Goal: Task Accomplishment & Management: Use online tool/utility

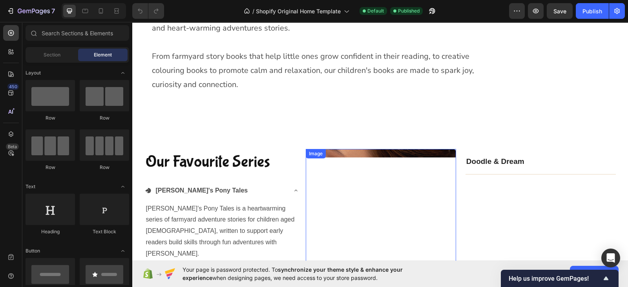
scroll to position [353, 0]
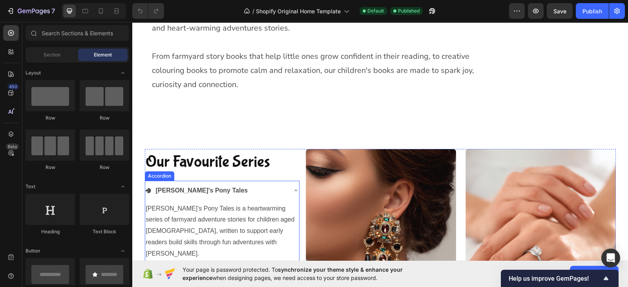
click at [293, 275] on icon at bounding box center [296, 278] width 6 height 6
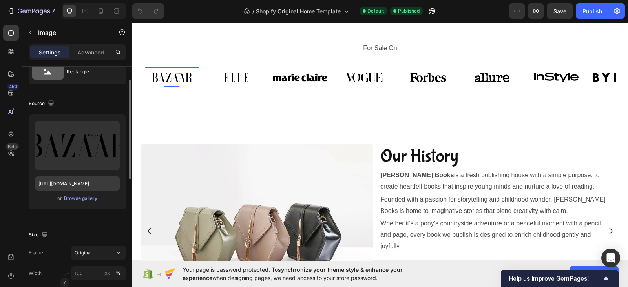
scroll to position [30, 0]
click at [79, 199] on div "Browse gallery" at bounding box center [80, 199] width 33 height 7
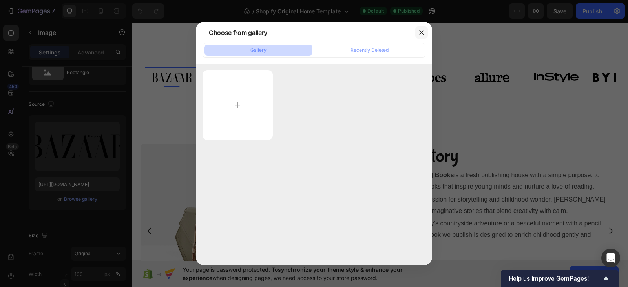
click at [423, 35] on icon "button" at bounding box center [421, 32] width 6 height 6
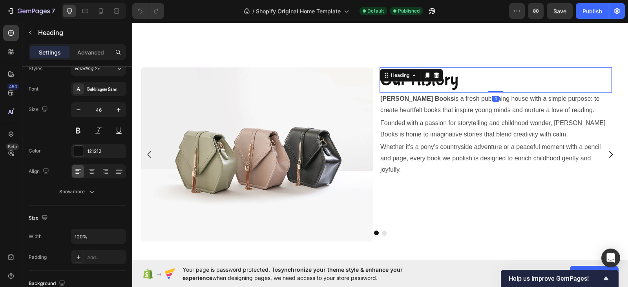
scroll to position [0, 0]
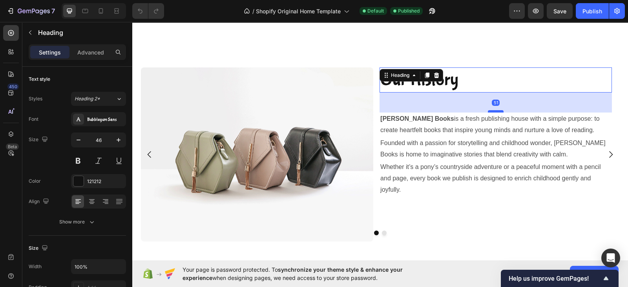
drag, startPoint x: 493, startPoint y: 90, endPoint x: 496, endPoint y: 110, distance: 20.3
click at [496, 110] on div at bounding box center [496, 111] width 16 height 2
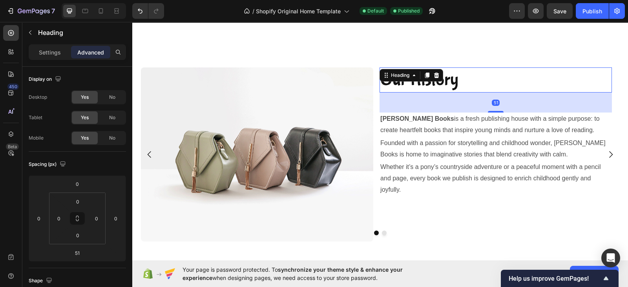
click at [487, 83] on h2 "Our History" at bounding box center [495, 79] width 232 height 25
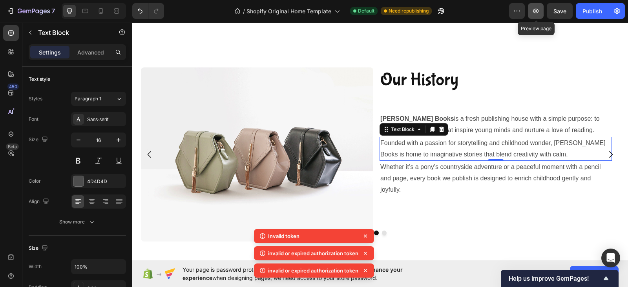
click at [536, 11] on icon "button" at bounding box center [536, 11] width 8 height 8
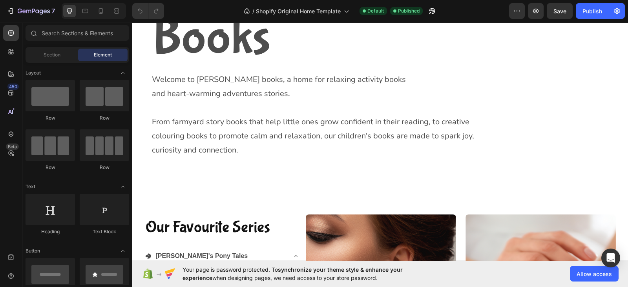
scroll to position [288, 0]
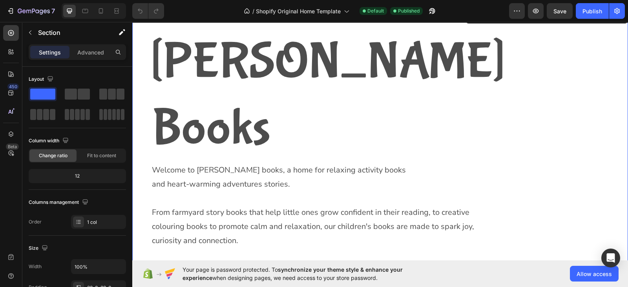
scroll to position [196, 0]
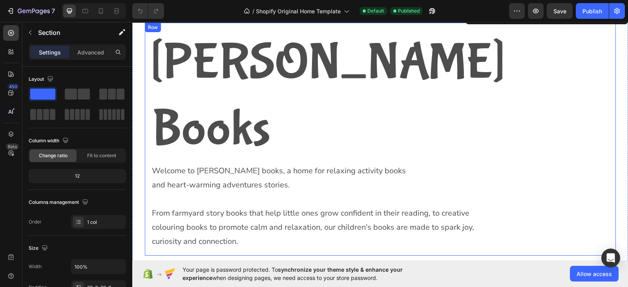
click at [145, 178] on div "Willow Hart Books Heading Welcome to Willow Hart books, a home for relaxing act…" at bounding box center [380, 139] width 471 height 233
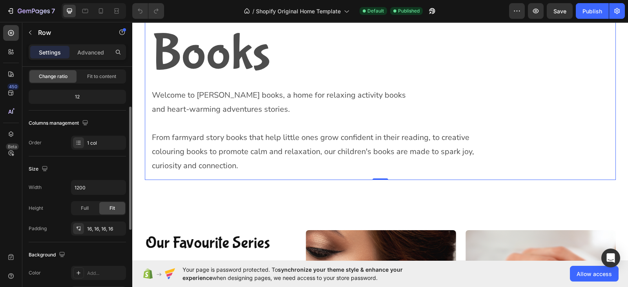
scroll to position [80, 0]
click at [117, 189] on icon "button" at bounding box center [119, 187] width 8 height 8
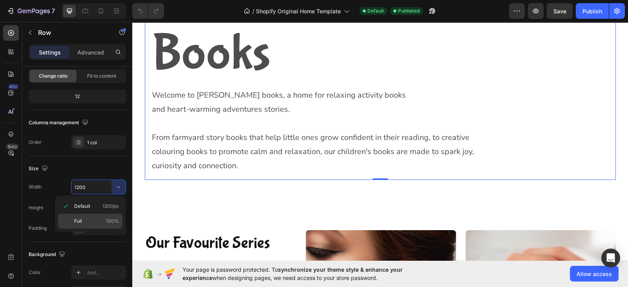
click at [82, 218] on p "Full 100%" at bounding box center [96, 221] width 45 height 7
type input "100%"
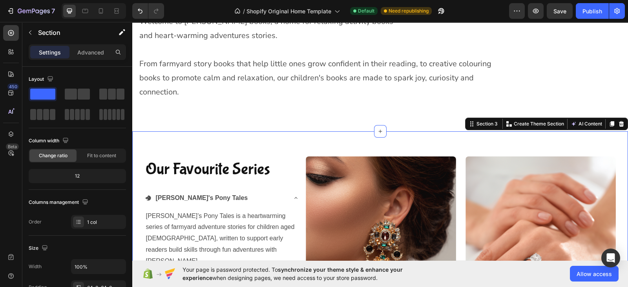
scroll to position [279, 0]
click at [11, 134] on icon at bounding box center [11, 134] width 8 height 8
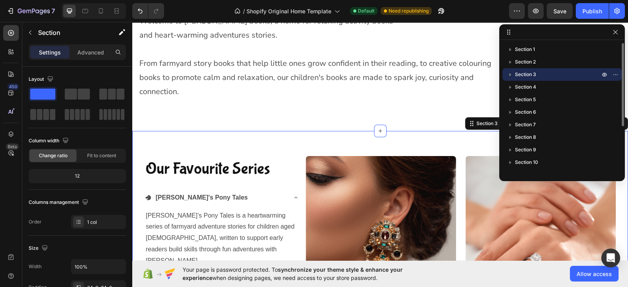
click at [586, 76] on p "Section 3" at bounding box center [558, 75] width 86 height 8
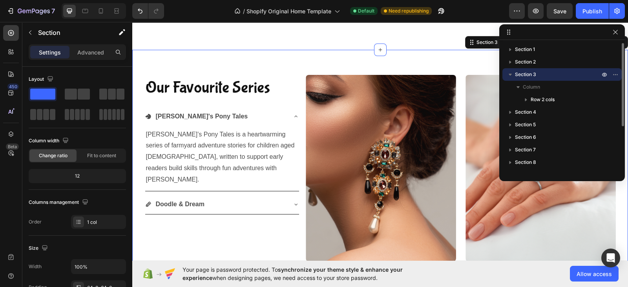
scroll to position [361, 0]
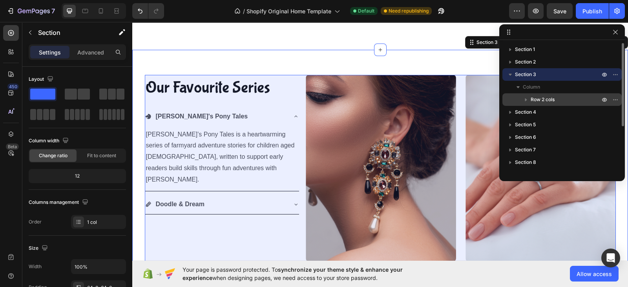
click at [565, 99] on p "Row 2 cols" at bounding box center [565, 100] width 71 height 8
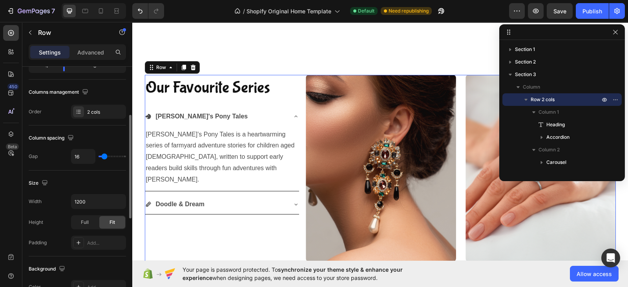
scroll to position [111, 0]
click at [118, 200] on icon "button" at bounding box center [118, 201] width 3 height 2
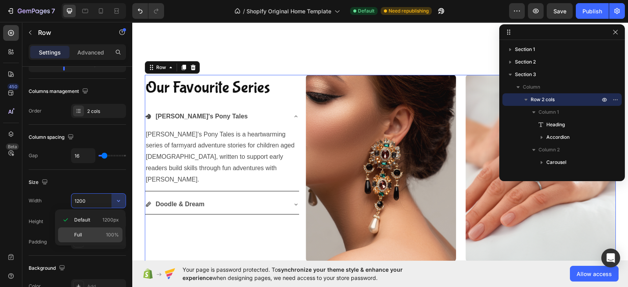
click at [86, 235] on p "Full 100%" at bounding box center [96, 234] width 45 height 7
type input "100%"
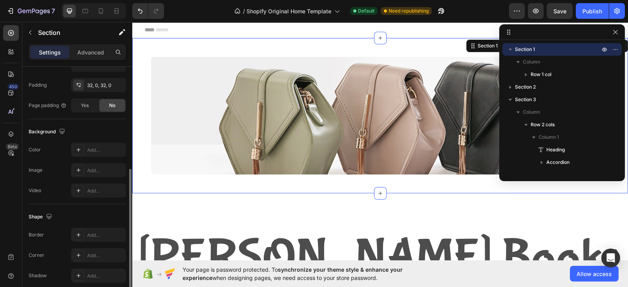
scroll to position [203, 0]
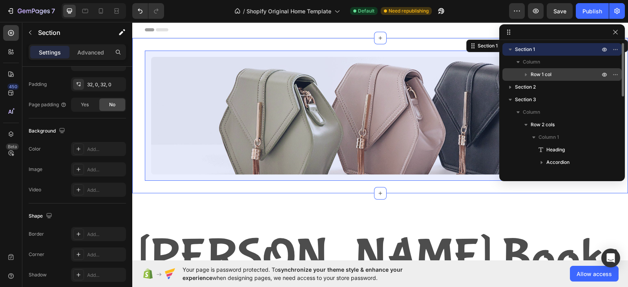
click at [543, 75] on span "Row 1 col" at bounding box center [540, 75] width 21 height 8
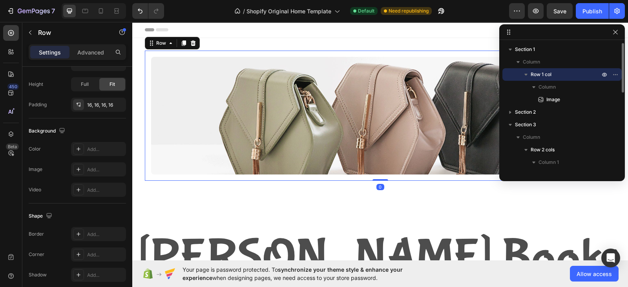
scroll to position [0, 0]
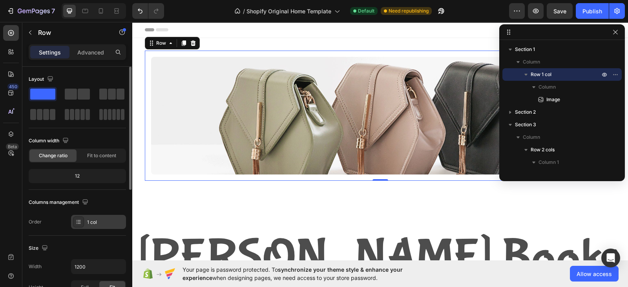
click at [110, 215] on div "1 col" at bounding box center [98, 222] width 55 height 14
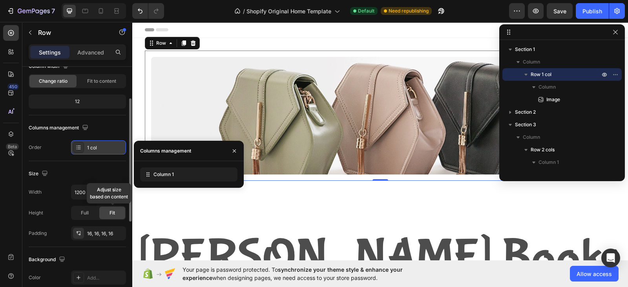
scroll to position [75, 0]
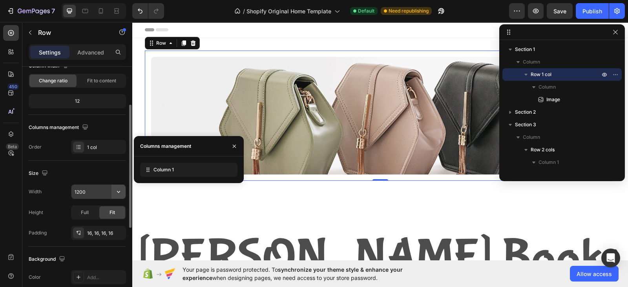
click at [122, 193] on icon "button" at bounding box center [119, 192] width 8 height 8
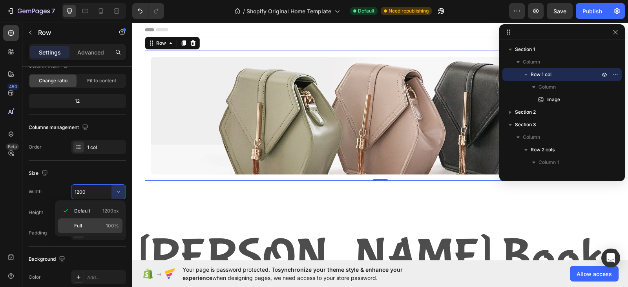
click at [88, 224] on p "Full 100%" at bounding box center [96, 225] width 45 height 7
type input "100%"
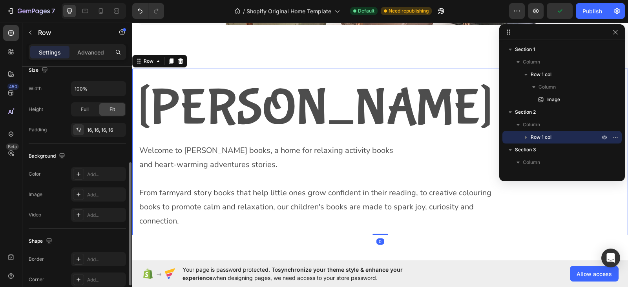
scroll to position [184, 0]
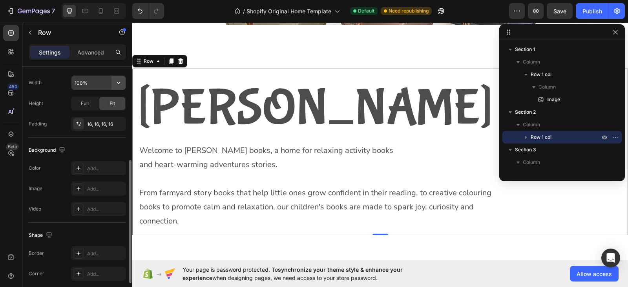
click at [121, 82] on icon "button" at bounding box center [119, 83] width 8 height 8
click at [93, 48] on p "Advanced" at bounding box center [90, 52] width 27 height 8
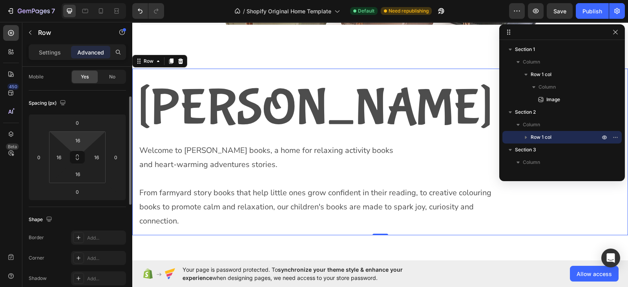
scroll to position [63, 0]
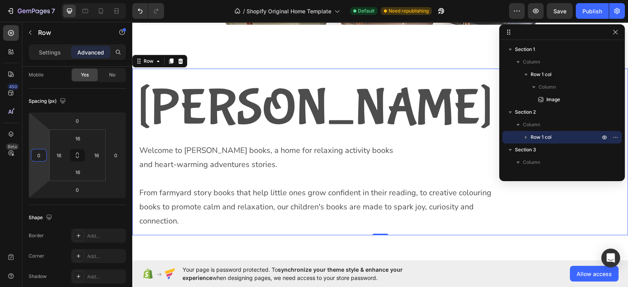
click at [42, 157] on input "0" at bounding box center [39, 155] width 12 height 12
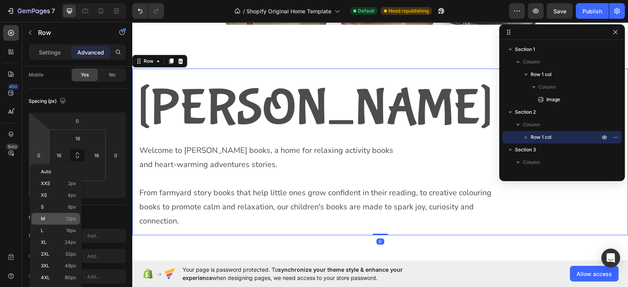
click at [52, 221] on p "M 12px" at bounding box center [58, 218] width 35 height 5
type input "12"
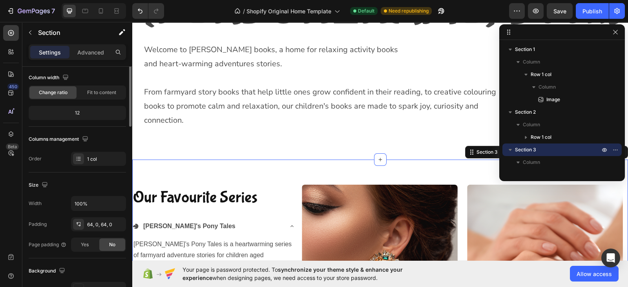
scroll to position [0, 0]
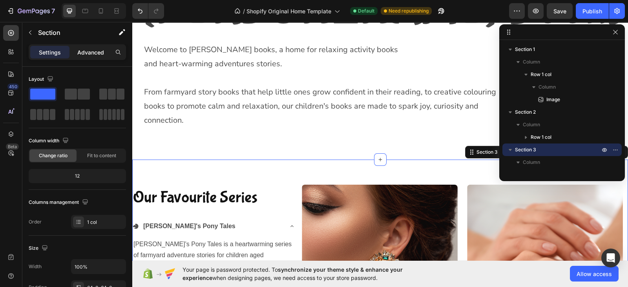
click at [86, 50] on p "Advanced" at bounding box center [90, 52] width 27 height 8
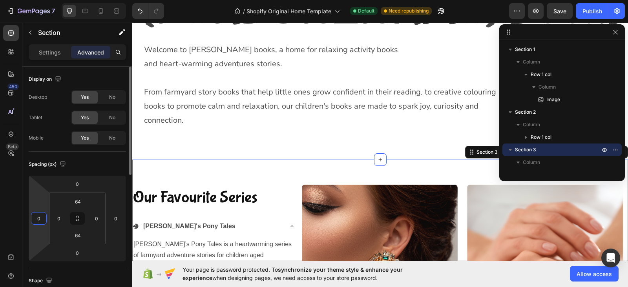
click at [43, 219] on input "0" at bounding box center [39, 219] width 12 height 12
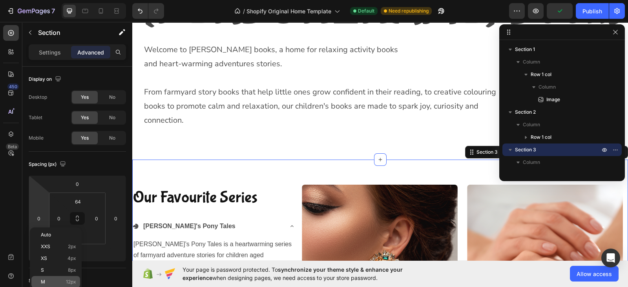
click at [64, 283] on p "M 12px" at bounding box center [58, 281] width 35 height 5
type input "12"
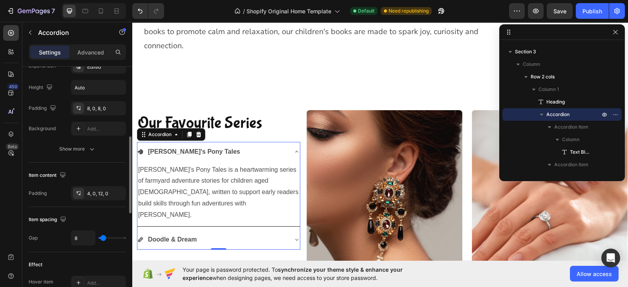
scroll to position [222, 0]
click at [86, 193] on div "4, 0, 12, 0" at bounding box center [98, 193] width 55 height 14
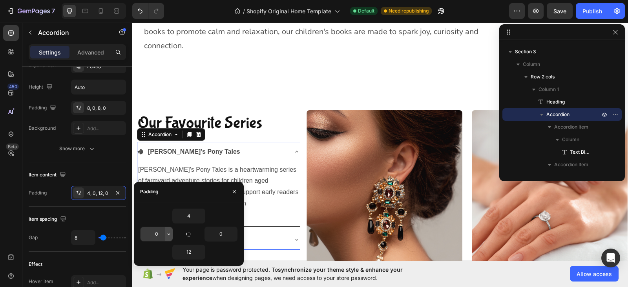
click at [168, 235] on icon "button" at bounding box center [169, 234] width 6 height 6
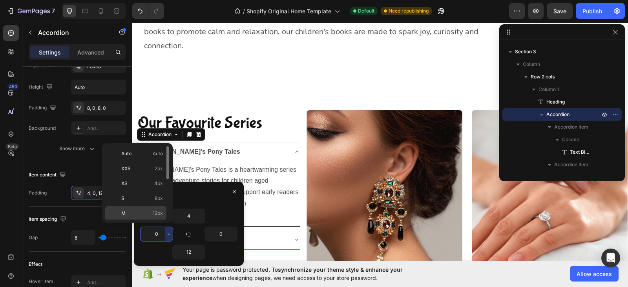
click at [157, 213] on span "12px" at bounding box center [158, 213] width 10 height 7
type input "12"
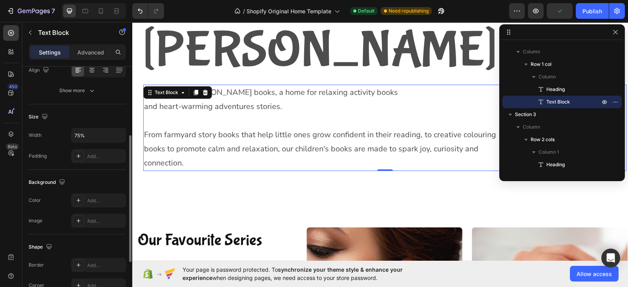
scroll to position [131, 0]
click at [90, 48] on p "Advanced" at bounding box center [90, 52] width 27 height 8
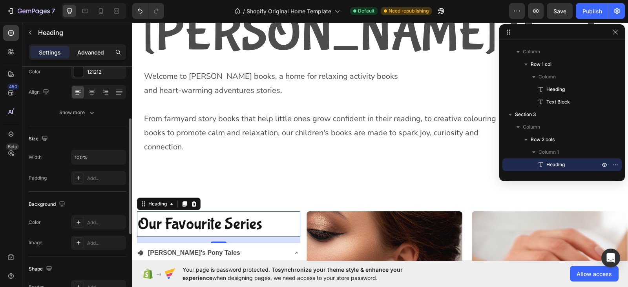
scroll to position [109, 0]
click at [87, 53] on p "Advanced" at bounding box center [90, 52] width 27 height 8
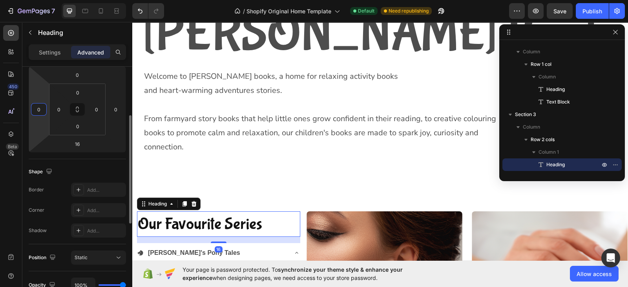
click at [40, 109] on input "0" at bounding box center [39, 110] width 12 height 12
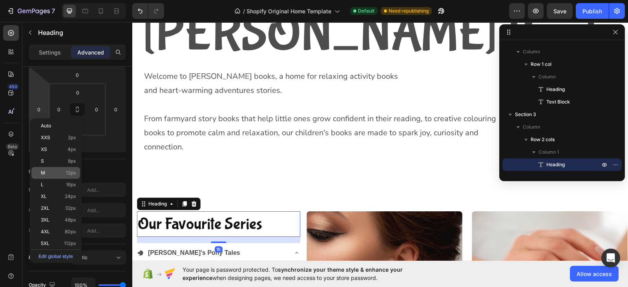
click at [49, 169] on div "M 12px" at bounding box center [55, 173] width 49 height 12
type input "12"
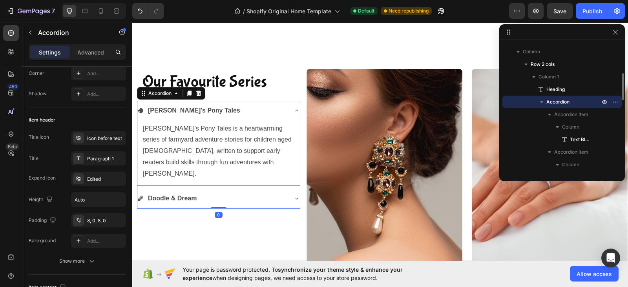
scroll to position [0, 0]
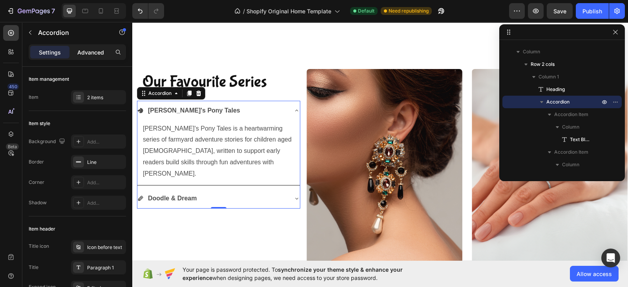
click at [87, 47] on div "Advanced" at bounding box center [90, 52] width 39 height 13
type input "100%"
type input "100"
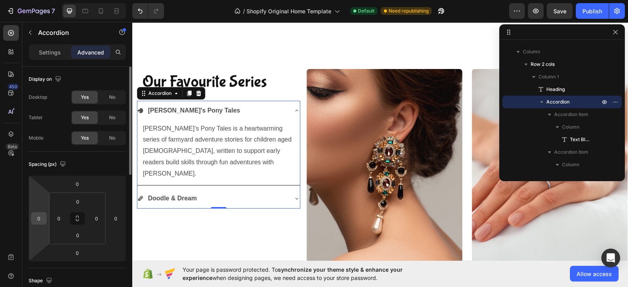
click at [43, 220] on input "0" at bounding box center [39, 219] width 12 height 12
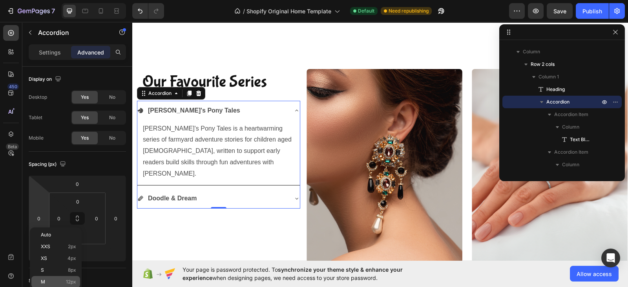
click at [42, 281] on span "M" at bounding box center [43, 281] width 4 height 5
type input "12"
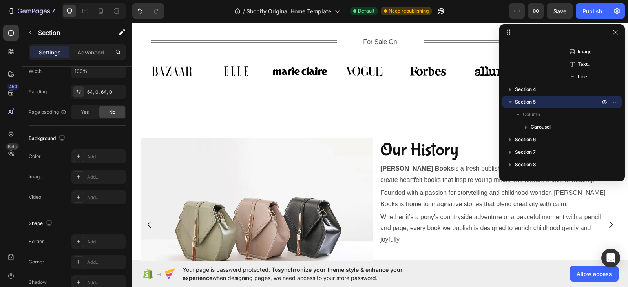
scroll to position [678, 0]
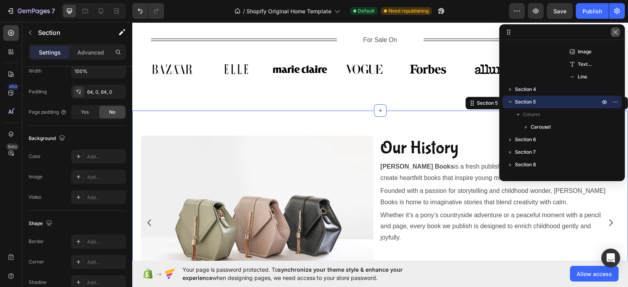
click at [617, 30] on icon "button" at bounding box center [615, 32] width 4 height 4
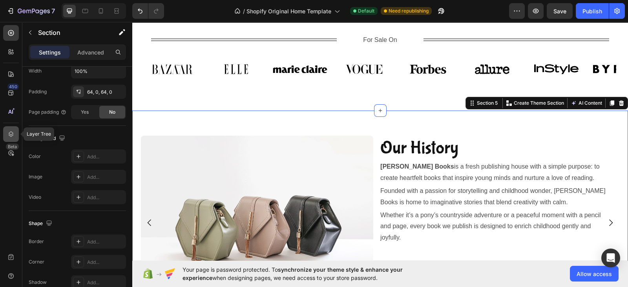
click at [11, 137] on icon at bounding box center [11, 133] width 5 height 5
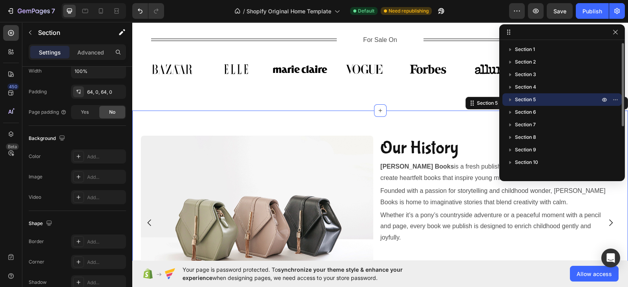
click at [543, 99] on p "Section 5" at bounding box center [558, 100] width 86 height 8
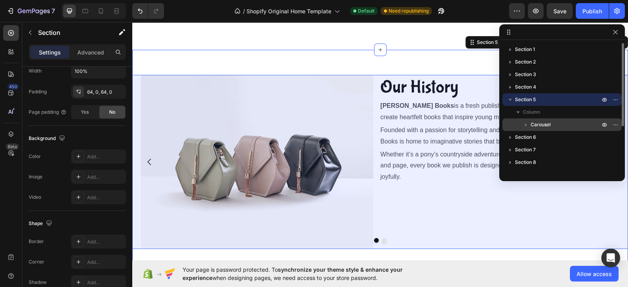
click at [553, 127] on p "Carousel" at bounding box center [565, 125] width 71 height 8
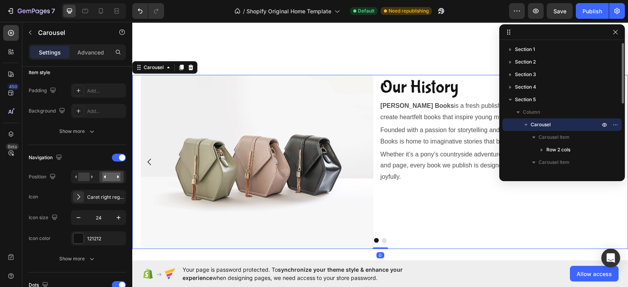
scroll to position [0, 0]
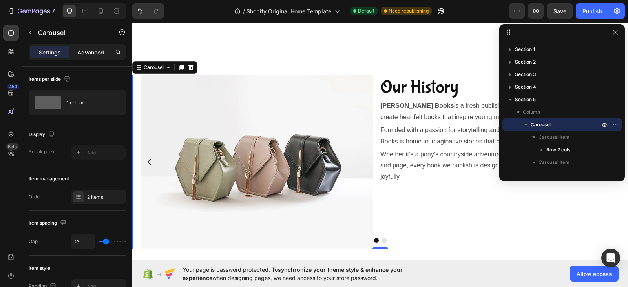
click at [84, 52] on p "Advanced" at bounding box center [90, 52] width 27 height 8
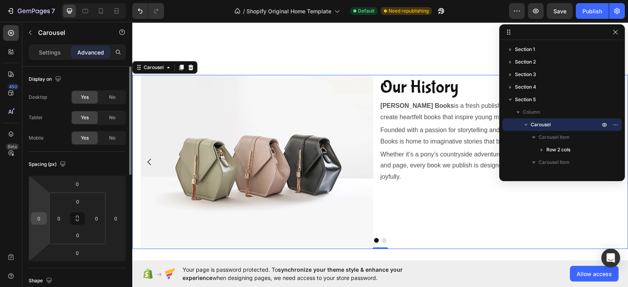
click at [39, 217] on input "0" at bounding box center [39, 219] width 12 height 12
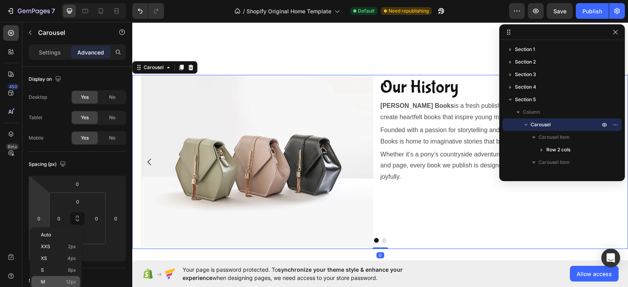
click at [59, 279] on div "M 12px" at bounding box center [55, 282] width 49 height 12
type input "12"
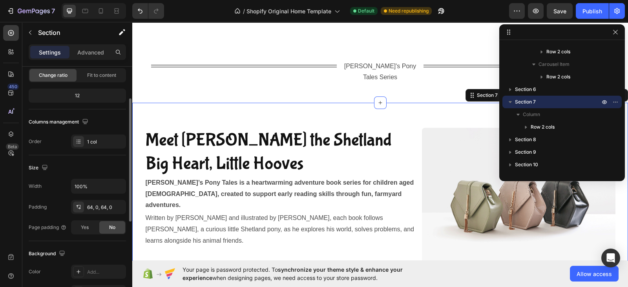
scroll to position [81, 0]
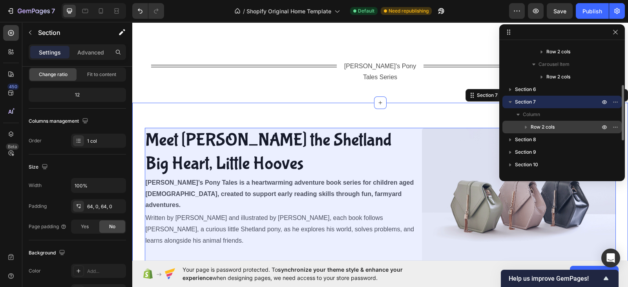
click at [536, 125] on span "Row 2 cols" at bounding box center [542, 127] width 24 height 8
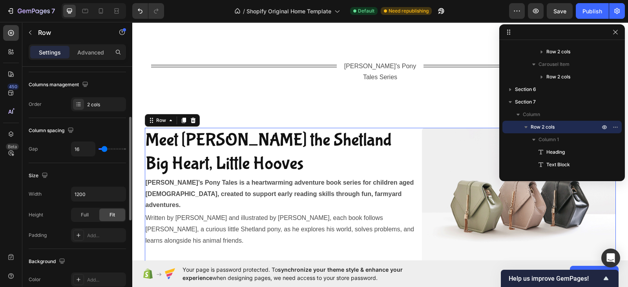
scroll to position [118, 0]
click at [106, 193] on input "1200" at bounding box center [98, 193] width 54 height 14
click at [119, 195] on icon "button" at bounding box center [119, 193] width 8 height 8
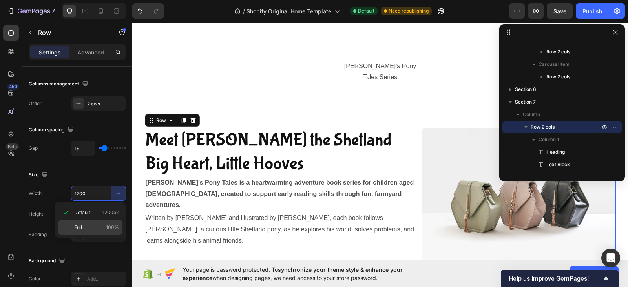
click at [90, 224] on p "Full 100%" at bounding box center [96, 227] width 45 height 7
type input "100%"
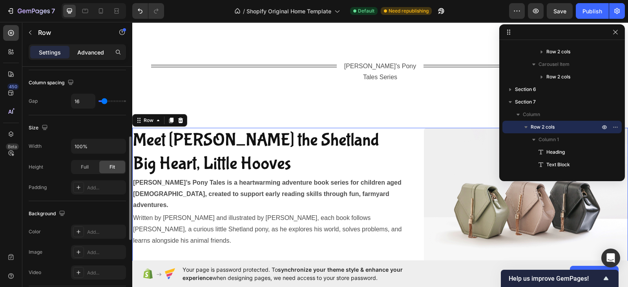
scroll to position [165, 0]
click at [87, 53] on p "Advanced" at bounding box center [90, 52] width 27 height 8
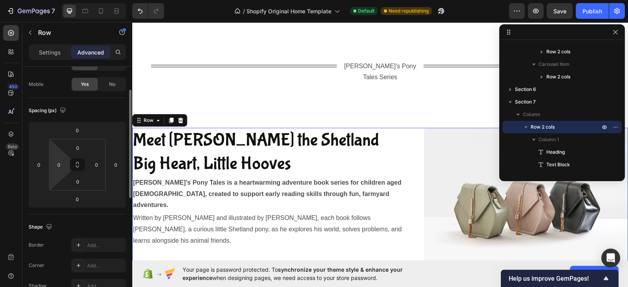
scroll to position [53, 0]
click at [39, 162] on input "0" at bounding box center [39, 165] width 12 height 12
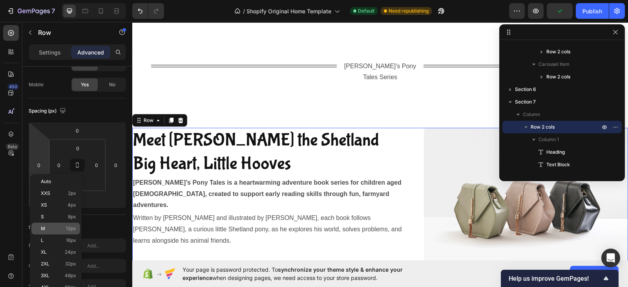
click at [59, 227] on p "M 12px" at bounding box center [58, 228] width 35 height 5
type input "12"
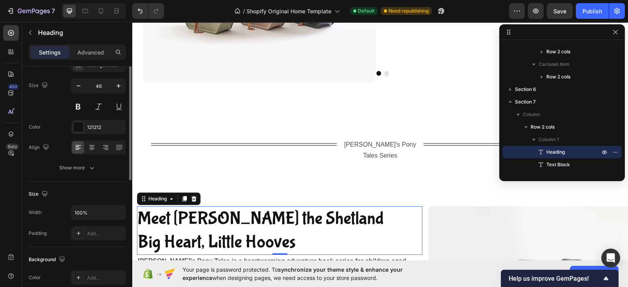
scroll to position [25, 0]
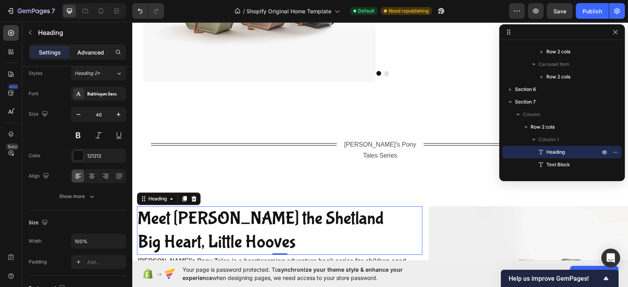
click at [90, 53] on p "Advanced" at bounding box center [90, 52] width 27 height 8
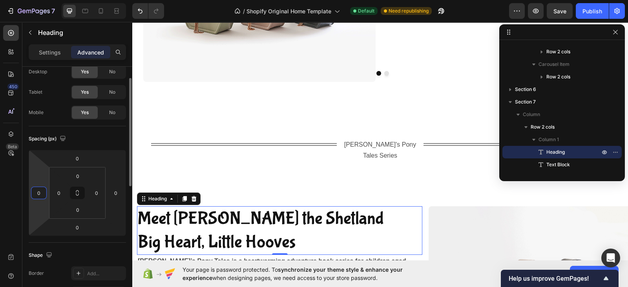
click at [40, 191] on input "0" at bounding box center [39, 193] width 12 height 12
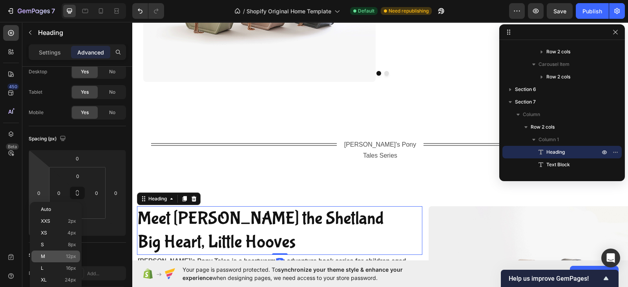
click at [63, 260] on div "M 12px" at bounding box center [55, 257] width 49 height 12
type input "12"
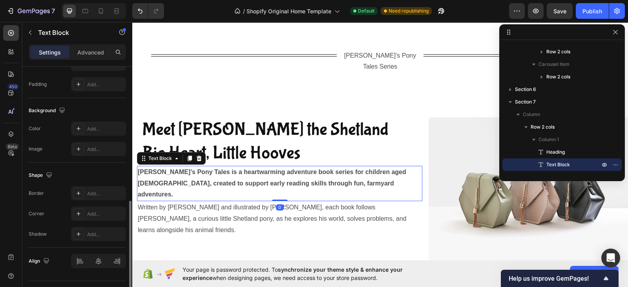
scroll to position [221, 0]
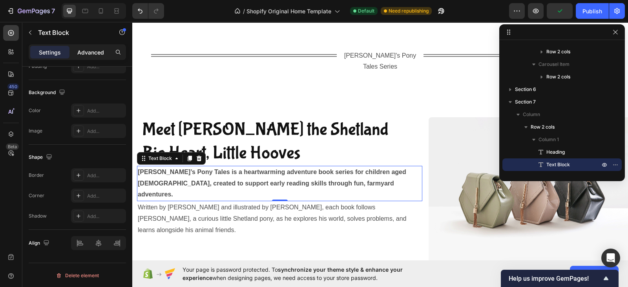
click at [89, 50] on p "Advanced" at bounding box center [90, 52] width 27 height 8
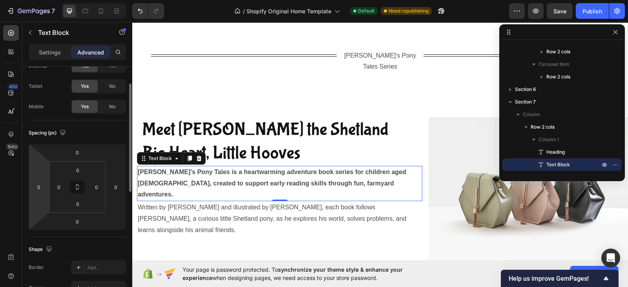
scroll to position [28, 0]
click at [41, 191] on input "0" at bounding box center [39, 190] width 12 height 12
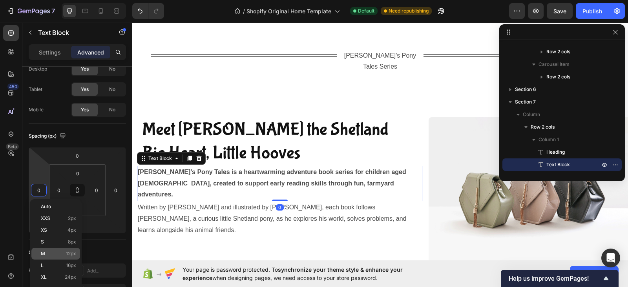
click at [54, 254] on p "M 12px" at bounding box center [58, 253] width 35 height 5
type input "12"
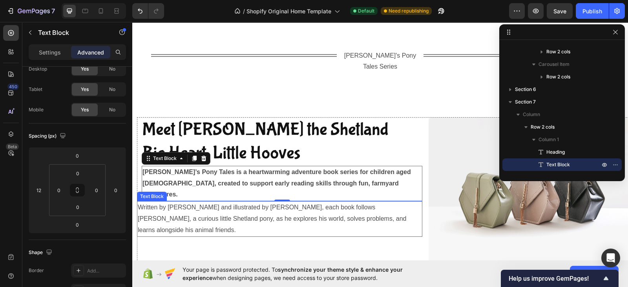
scroll to position [173, 0]
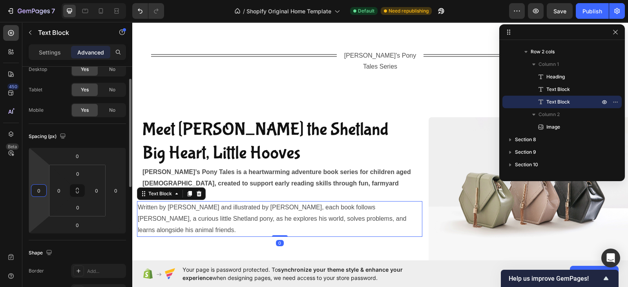
click at [42, 193] on input "0" at bounding box center [39, 191] width 12 height 12
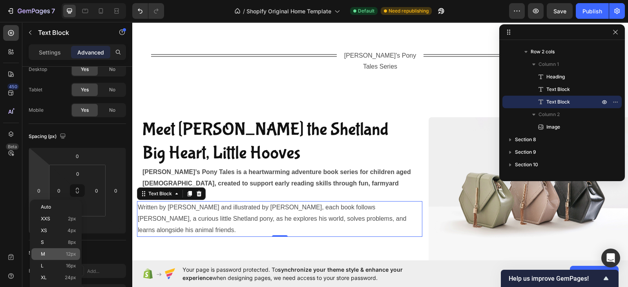
click at [47, 255] on p "M 12px" at bounding box center [58, 253] width 35 height 5
type input "12"
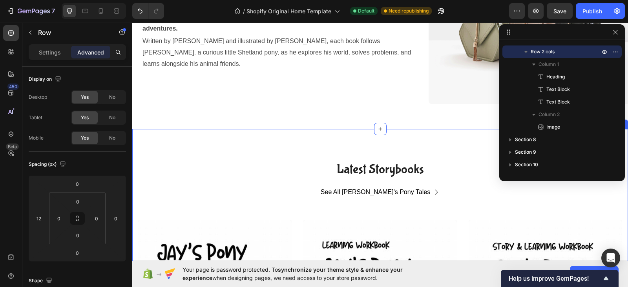
scroll to position [1150, 0]
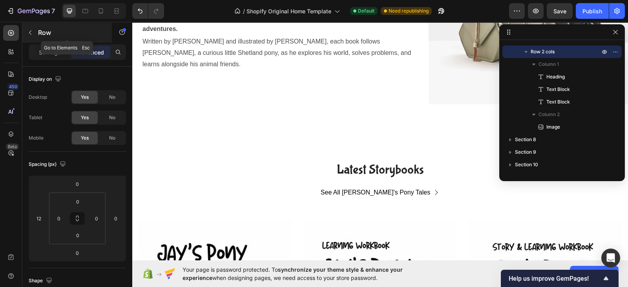
click at [90, 29] on p "Row" at bounding box center [71, 32] width 67 height 9
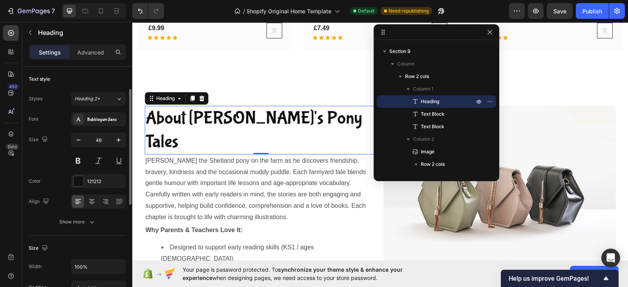
scroll to position [0, 0]
click at [86, 52] on p "Advanced" at bounding box center [90, 52] width 27 height 8
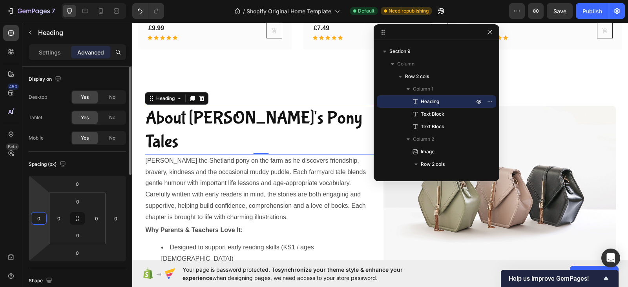
click at [44, 218] on input "0" at bounding box center [39, 219] width 12 height 12
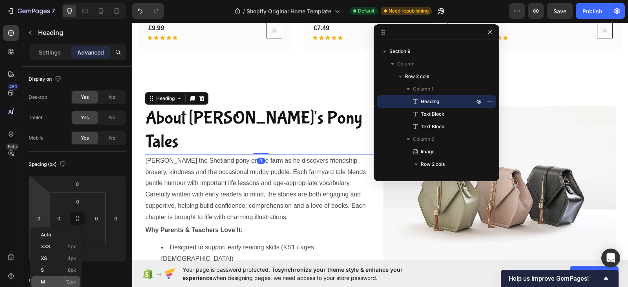
click at [51, 280] on p "M 12px" at bounding box center [58, 281] width 35 height 5
type input "12"
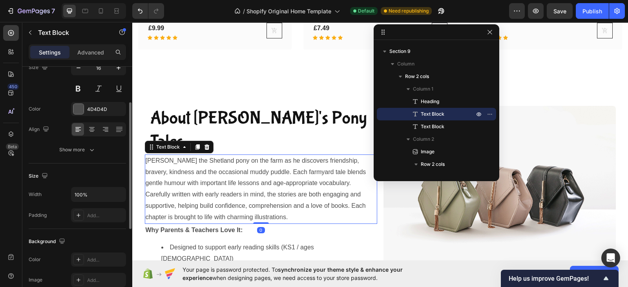
scroll to position [77, 0]
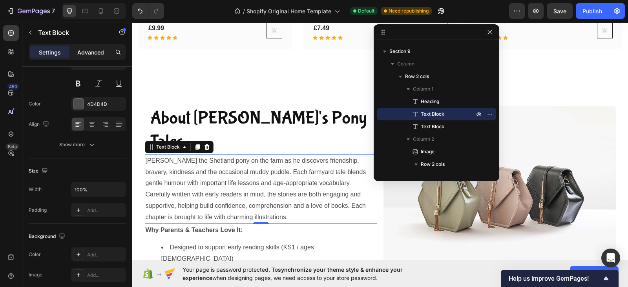
click at [89, 51] on p "Advanced" at bounding box center [90, 52] width 27 height 8
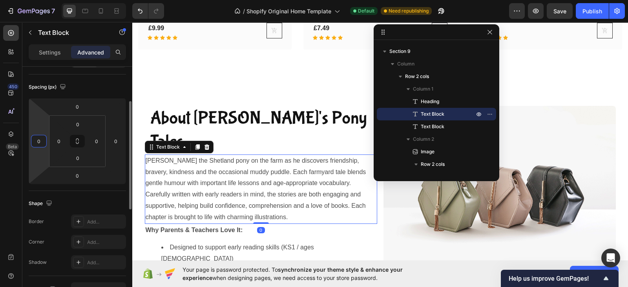
click at [39, 145] on input "0" at bounding box center [39, 141] width 12 height 12
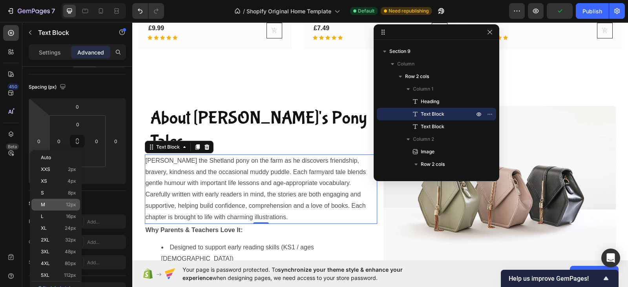
click at [57, 203] on p "M 12px" at bounding box center [58, 204] width 35 height 5
type input "12"
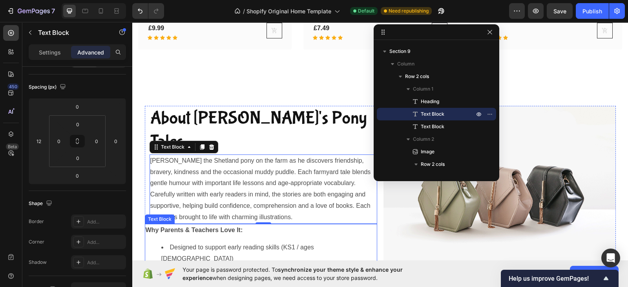
scroll to position [77, 0]
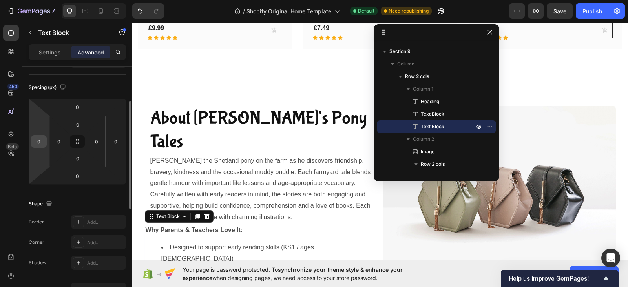
click at [39, 142] on input "0" at bounding box center [39, 142] width 12 height 12
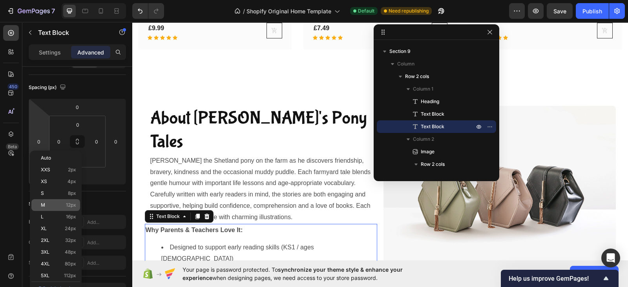
click at [54, 207] on p "M 12px" at bounding box center [58, 204] width 35 height 5
type input "12"
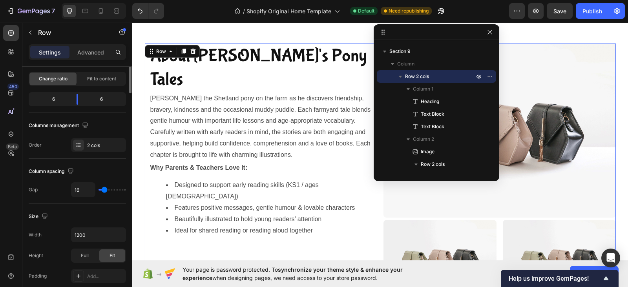
scroll to position [0, 0]
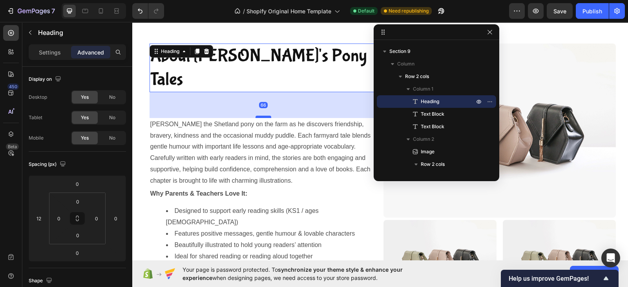
drag, startPoint x: 259, startPoint y: 67, endPoint x: 262, endPoint y: 93, distance: 26.1
click at [262, 116] on div at bounding box center [263, 117] width 16 height 2
type input "66"
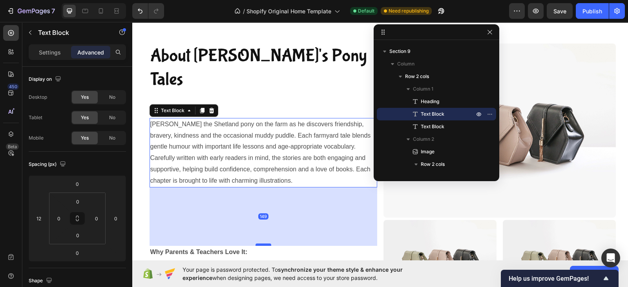
drag, startPoint x: 261, startPoint y: 162, endPoint x: 263, endPoint y: 220, distance: 58.5
click at [263, 244] on div at bounding box center [263, 245] width 16 height 2
type input "149"
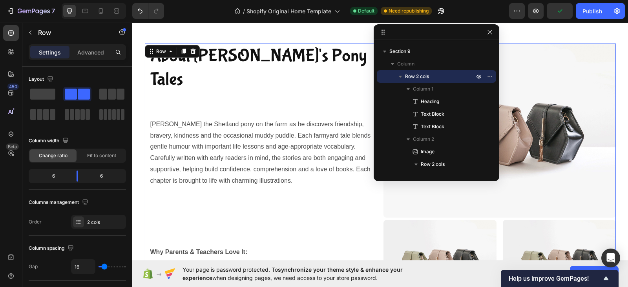
scroll to position [1747, 0]
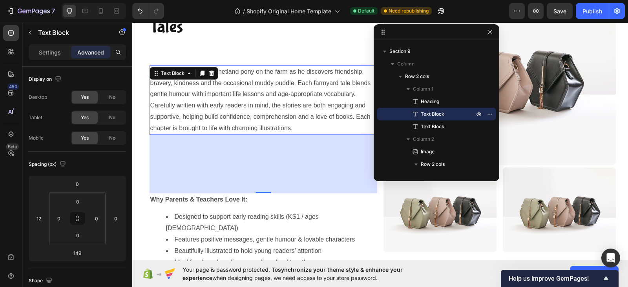
click at [262, 166] on div "149" at bounding box center [263, 164] width 228 height 58
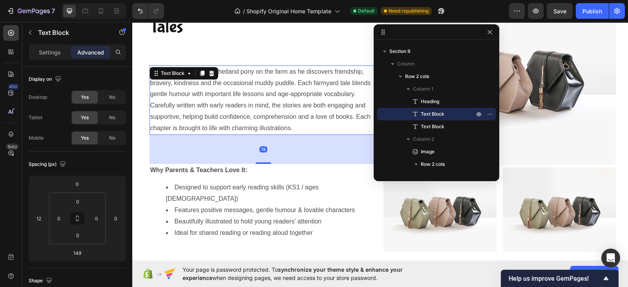
drag, startPoint x: 261, startPoint y: 168, endPoint x: 267, endPoint y: 138, distance: 29.9
click at [267, 135] on div "74" at bounding box center [263, 135] width 228 height 0
type input "74"
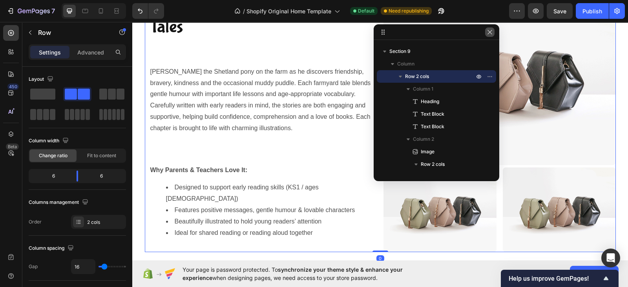
click at [491, 34] on icon "button" at bounding box center [489, 32] width 4 height 4
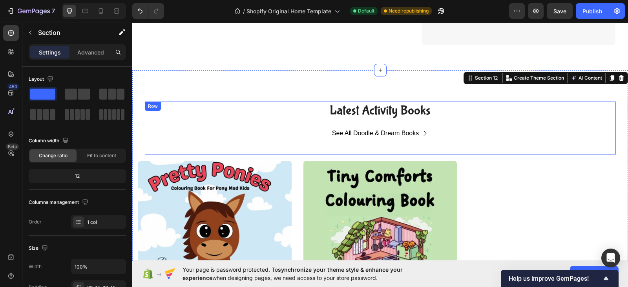
scroll to position [2174, 0]
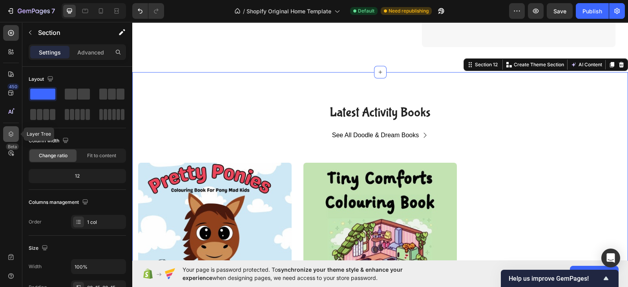
click at [8, 135] on icon at bounding box center [11, 134] width 8 height 8
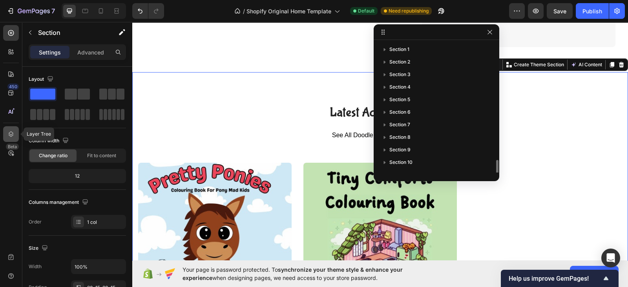
scroll to position [71, 0]
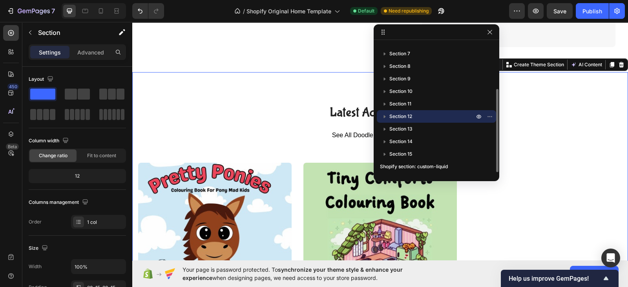
click at [418, 117] on p "Section 12" at bounding box center [432, 117] width 86 height 8
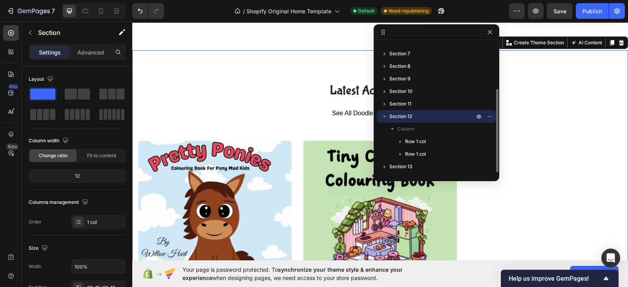
scroll to position [2196, 0]
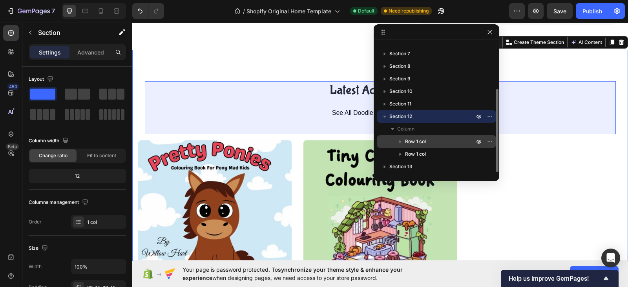
click at [424, 144] on span "Row 1 col" at bounding box center [415, 142] width 21 height 8
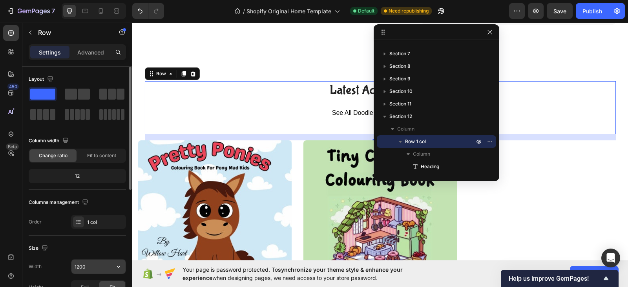
click at [104, 265] on input "1200" at bounding box center [98, 267] width 54 height 14
click at [116, 267] on icon "button" at bounding box center [119, 267] width 8 height 8
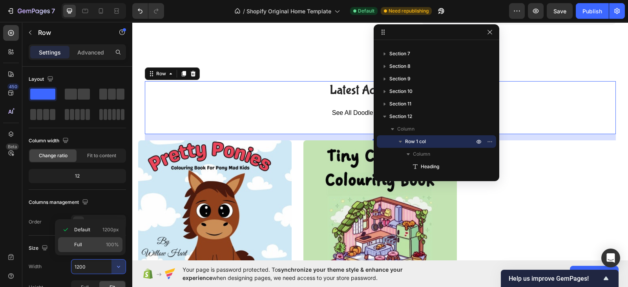
click at [100, 247] on p "Full 100%" at bounding box center [96, 244] width 45 height 7
type input "100%"
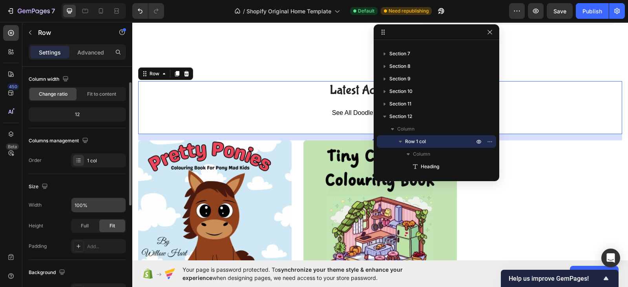
scroll to position [64, 0]
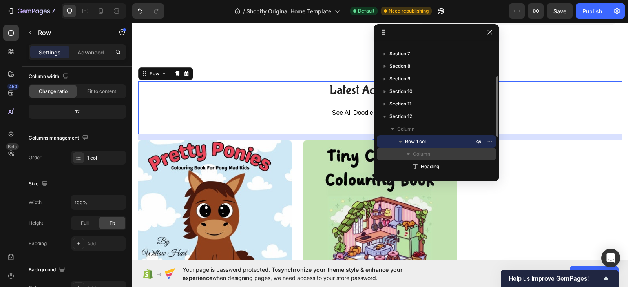
click at [429, 155] on span "Column" at bounding box center [421, 154] width 17 height 8
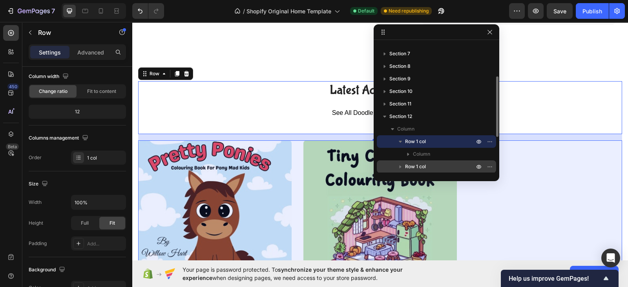
click at [430, 168] on p "Row 1 col" at bounding box center [440, 167] width 71 height 8
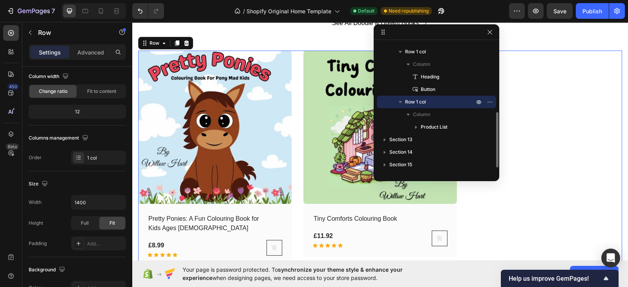
scroll to position [2287, 0]
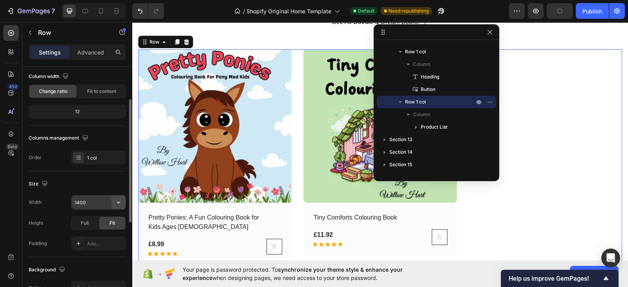
click at [117, 204] on icon "button" at bounding box center [119, 203] width 8 height 8
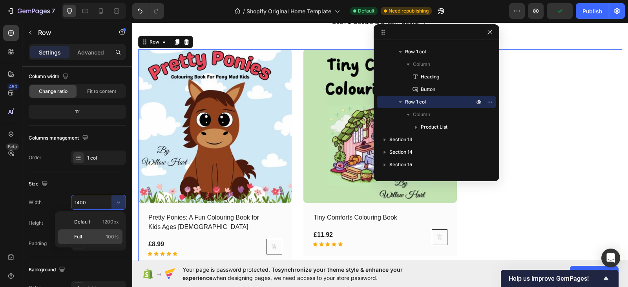
click at [90, 233] on p "Full 100%" at bounding box center [96, 236] width 45 height 7
type input "100%"
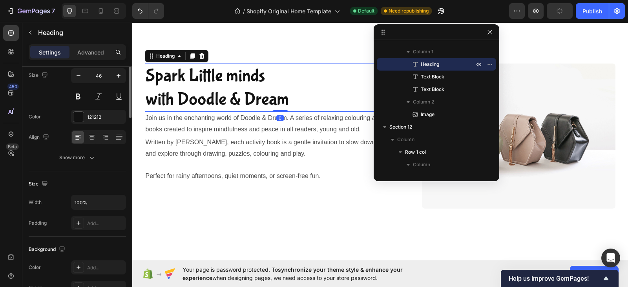
scroll to position [0, 0]
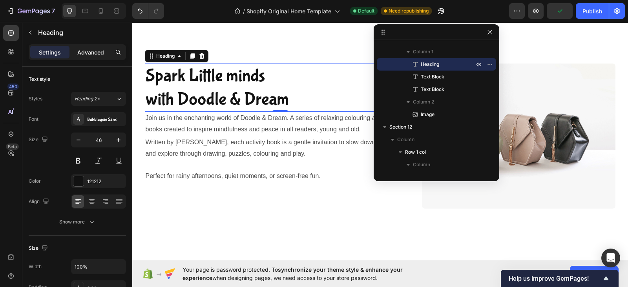
click at [88, 54] on p "Advanced" at bounding box center [90, 52] width 27 height 8
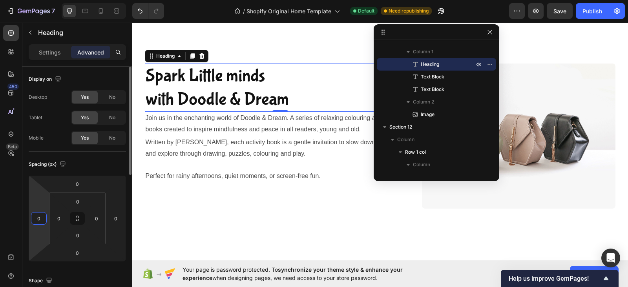
click at [41, 219] on input "0" at bounding box center [39, 219] width 12 height 12
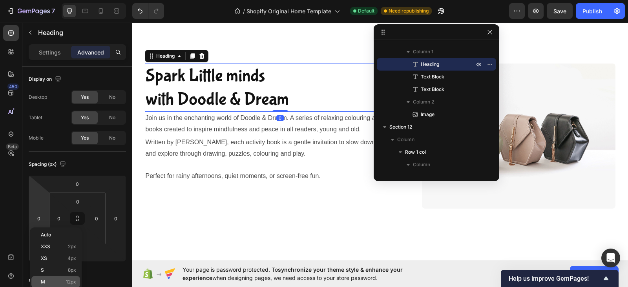
click at [66, 282] on span "12px" at bounding box center [71, 281] width 10 height 5
type input "12"
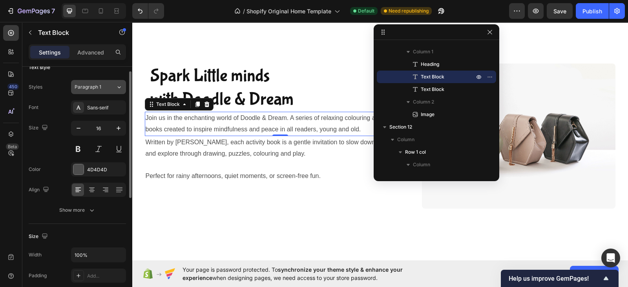
scroll to position [11, 0]
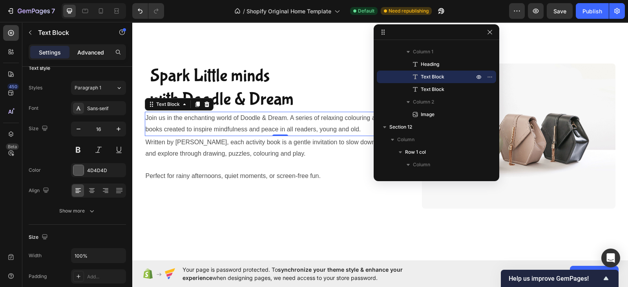
click at [92, 53] on p "Advanced" at bounding box center [90, 52] width 27 height 8
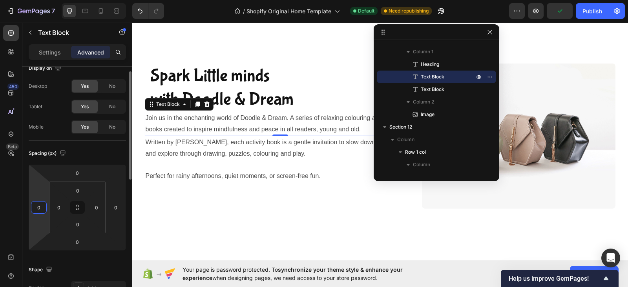
click at [43, 208] on input "0" at bounding box center [39, 208] width 12 height 12
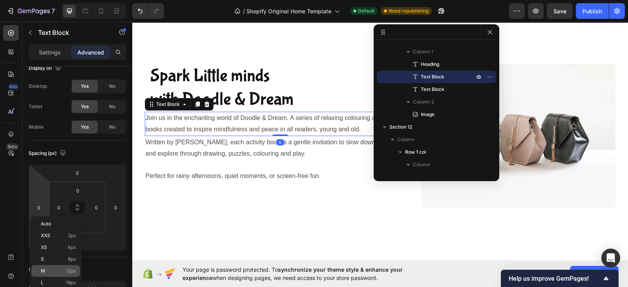
click at [53, 270] on p "M 12px" at bounding box center [58, 270] width 35 height 5
type input "12"
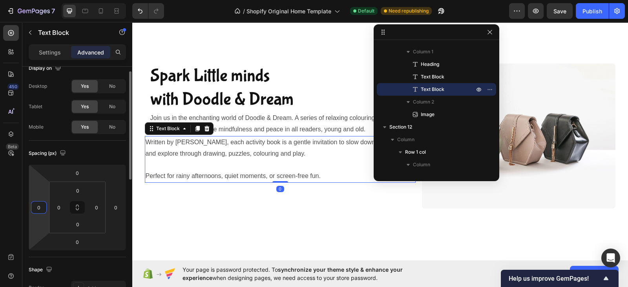
click at [42, 202] on input "0" at bounding box center [39, 208] width 12 height 12
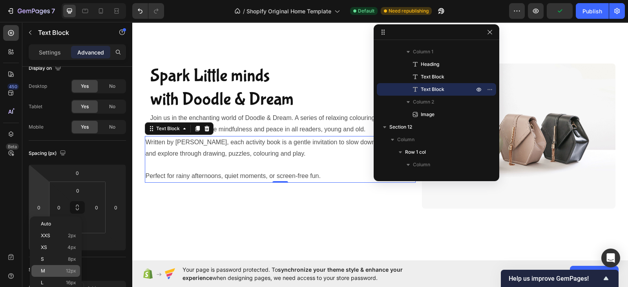
click at [49, 273] on p "M 12px" at bounding box center [58, 270] width 35 height 5
type input "12"
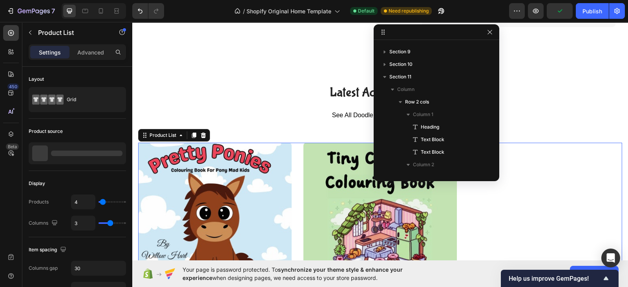
scroll to position [286, 0]
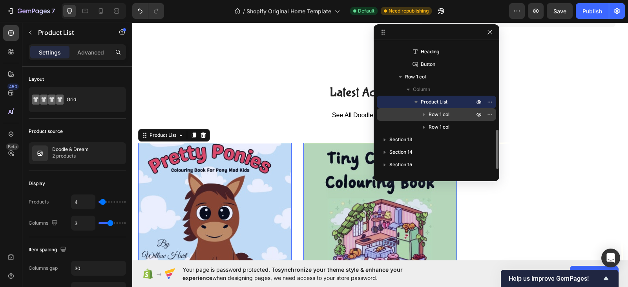
click at [460, 112] on p "Row 1 col" at bounding box center [451, 115] width 47 height 8
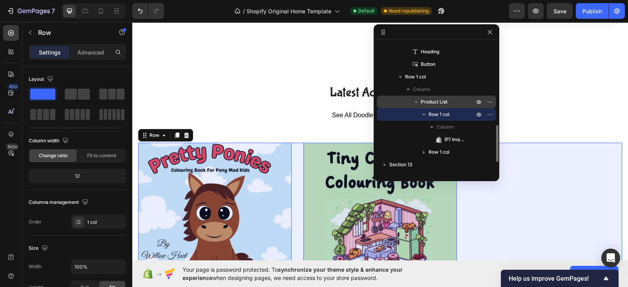
click at [439, 100] on span "Product List" at bounding box center [434, 102] width 27 height 8
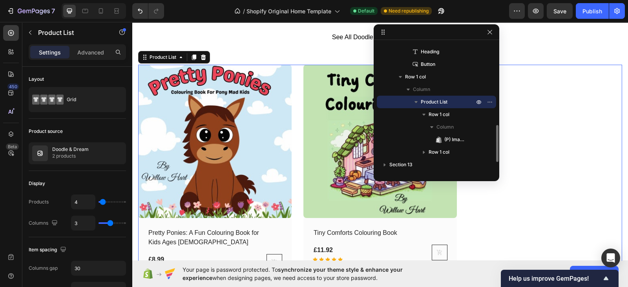
scroll to position [2287, 0]
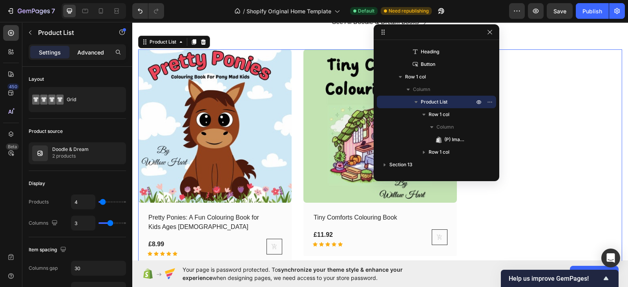
click at [92, 46] on div "Advanced" at bounding box center [90, 52] width 39 height 13
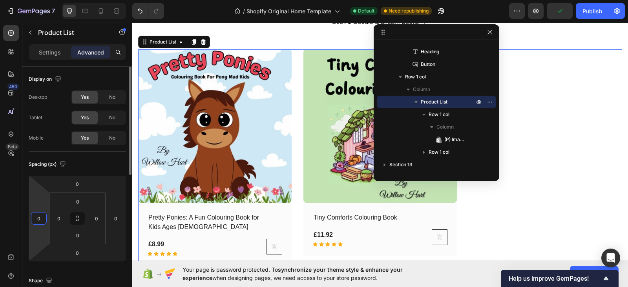
click at [41, 215] on input "0" at bounding box center [39, 219] width 12 height 12
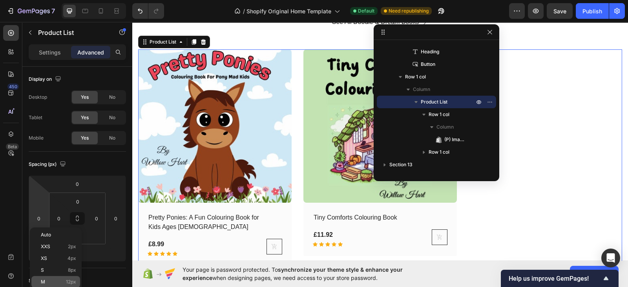
click at [47, 284] on p "M 12px" at bounding box center [58, 281] width 35 height 5
type input "12"
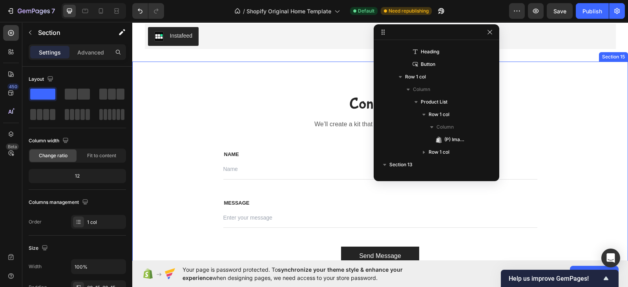
scroll to position [372, 0]
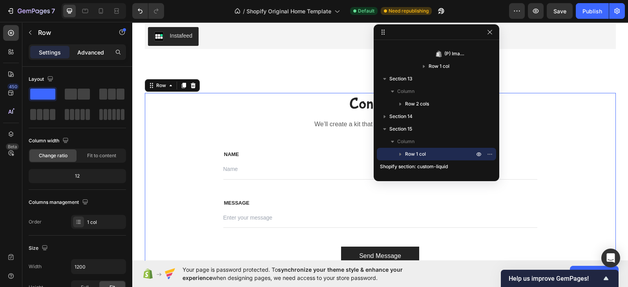
click at [92, 54] on p "Advanced" at bounding box center [90, 52] width 27 height 8
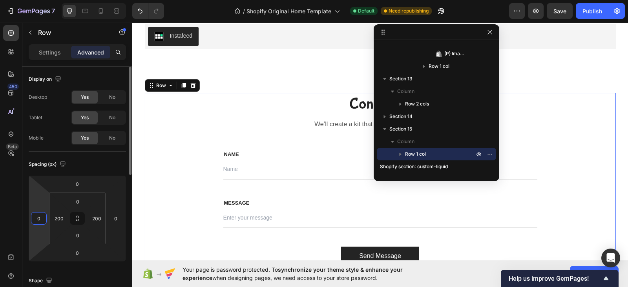
click at [42, 219] on input "0" at bounding box center [39, 219] width 12 height 12
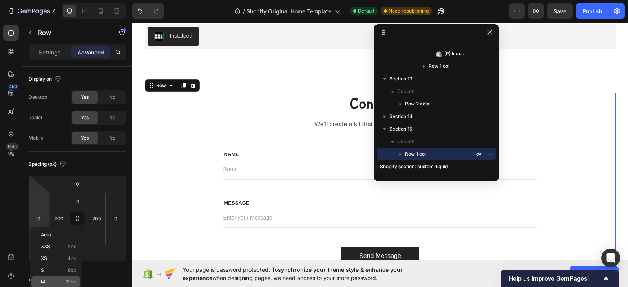
click at [49, 280] on p "M 12px" at bounding box center [58, 281] width 35 height 5
type input "12"
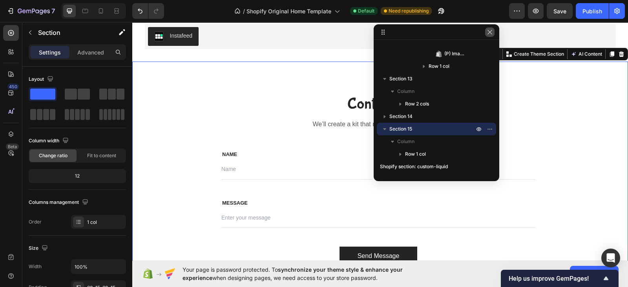
click at [489, 33] on icon "button" at bounding box center [489, 32] width 4 height 4
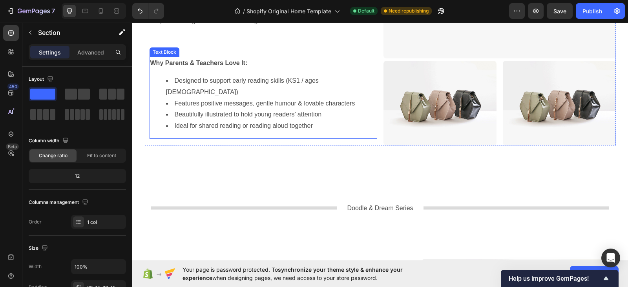
scroll to position [1819, 0]
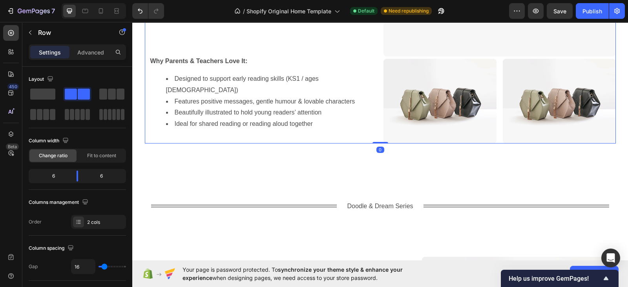
click at [325, 130] on div "About Jay's Pony Tales Heading Join Jay the Shetland pony on the farm as he dis…" at bounding box center [261, 12] width 232 height 261
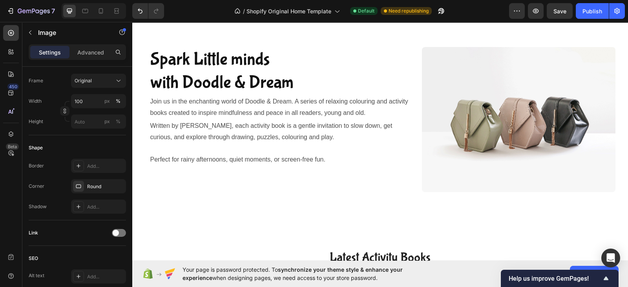
scroll to position [2023, 0]
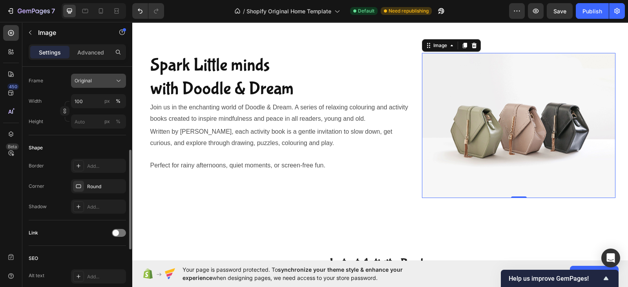
click at [114, 81] on div "Original" at bounding box center [99, 81] width 48 height 8
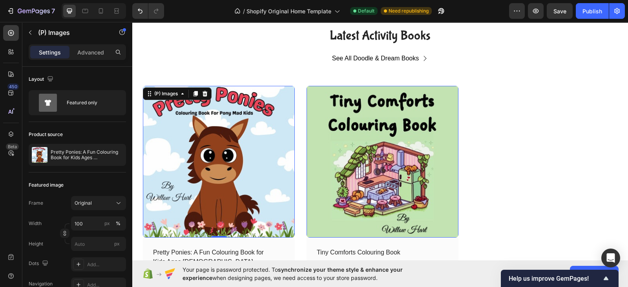
scroll to position [2251, 0]
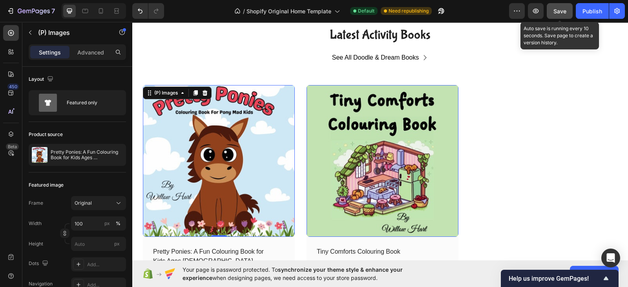
click at [560, 12] on span "Save" at bounding box center [559, 11] width 13 height 7
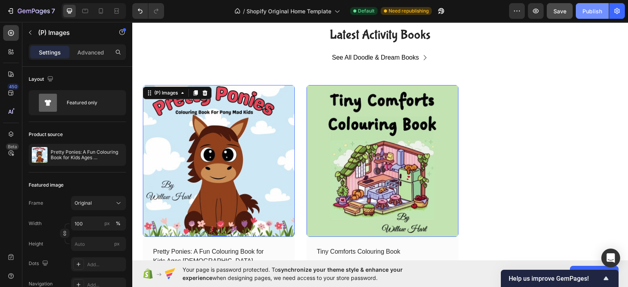
click at [592, 10] on div "Publish" at bounding box center [592, 11] width 20 height 8
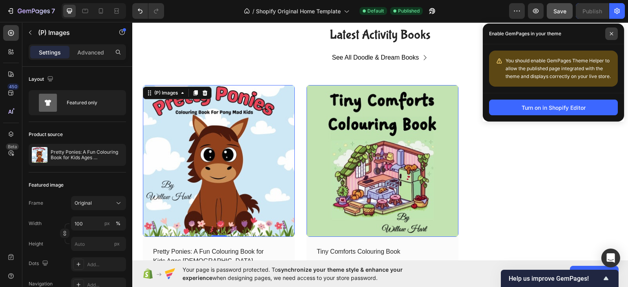
click at [613, 33] on icon at bounding box center [611, 34] width 4 height 4
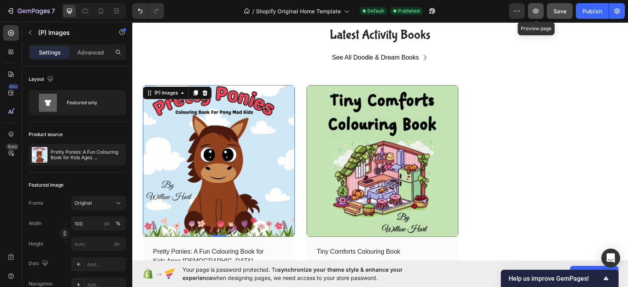
click at [531, 9] on button "button" at bounding box center [536, 11] width 16 height 16
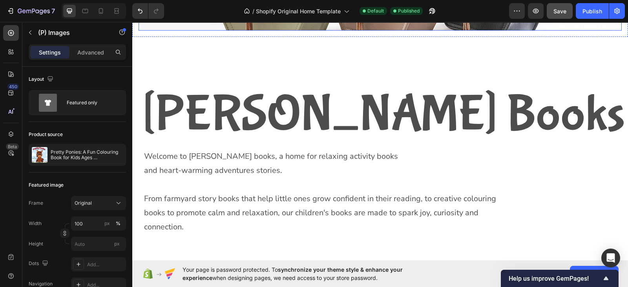
scroll to position [147, 0]
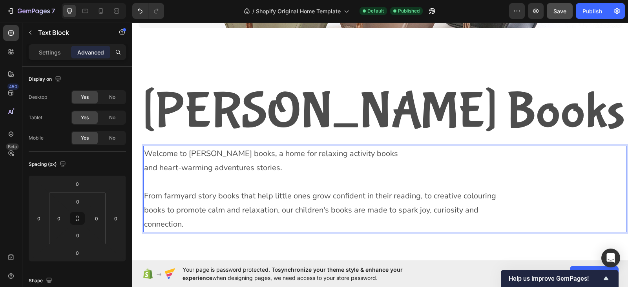
click at [264, 166] on p "and heart-warming adventures stories." at bounding box center [324, 168] width 361 height 14
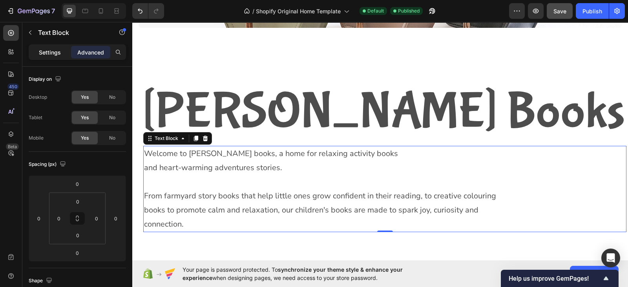
click at [53, 55] on p "Settings" at bounding box center [50, 52] width 22 height 8
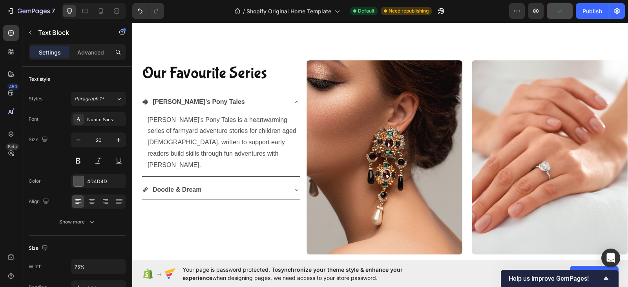
scroll to position [376, 0]
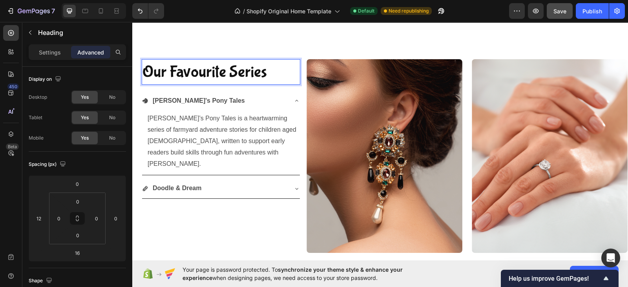
click at [216, 72] on span "Our Favourite Series" at bounding box center [204, 71] width 124 height 19
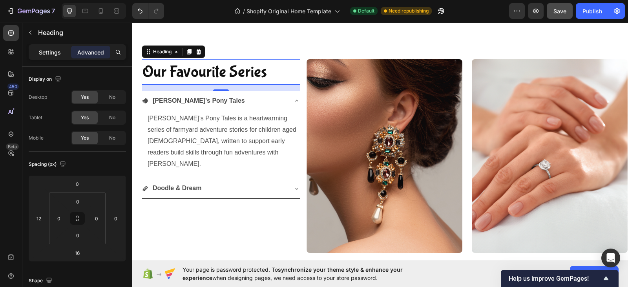
click at [57, 51] on p "Settings" at bounding box center [50, 52] width 22 height 8
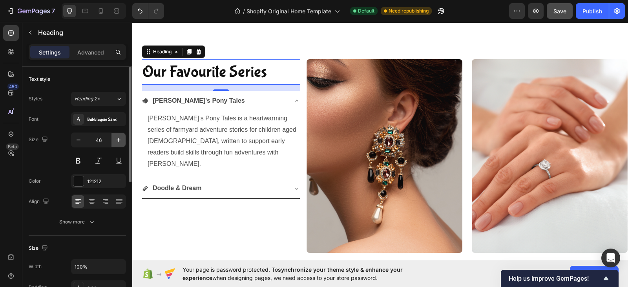
click at [118, 138] on icon "button" at bounding box center [119, 140] width 8 height 8
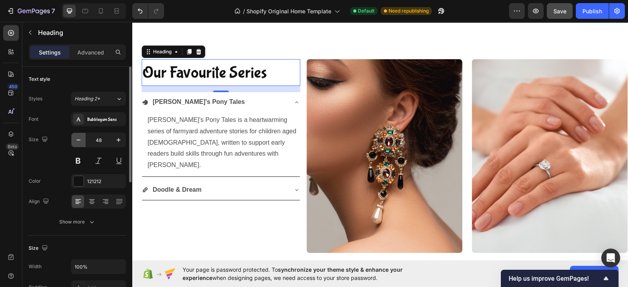
click at [80, 142] on icon "button" at bounding box center [79, 140] width 8 height 8
type input "46"
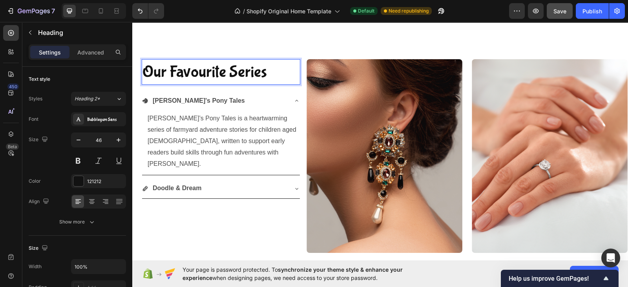
click at [268, 72] on p "Our Favourite Series" at bounding box center [220, 72] width 157 height 24
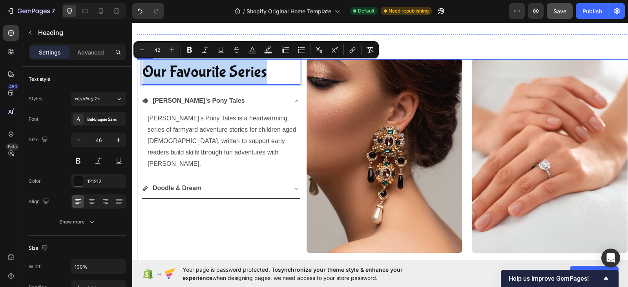
drag, startPoint x: 268, startPoint y: 72, endPoint x: 141, endPoint y: 73, distance: 126.3
click at [141, 73] on div "Our Favourite Series Heading 16 Jay's Pony Tales Jay’s Pony Tales is a heartwar…" at bounding box center [218, 169] width 163 height 220
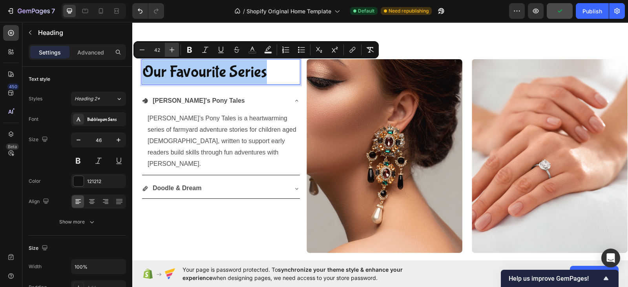
click at [172, 51] on icon "Editor contextual toolbar" at bounding box center [171, 49] width 5 height 5
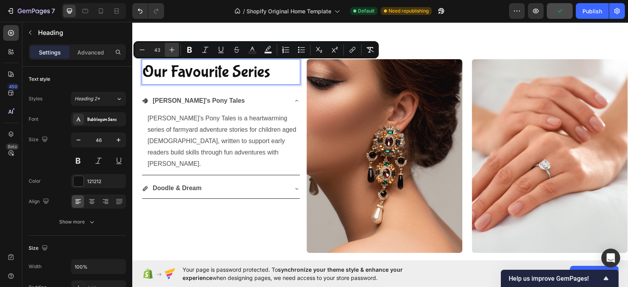
click at [172, 51] on icon "Editor contextual toolbar" at bounding box center [171, 49] width 5 height 5
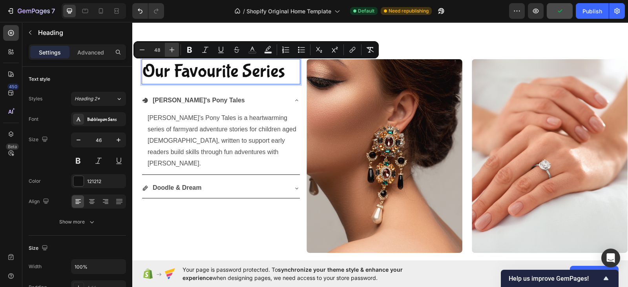
click at [172, 51] on icon "Editor contextual toolbar" at bounding box center [171, 49] width 5 height 5
type input "51"
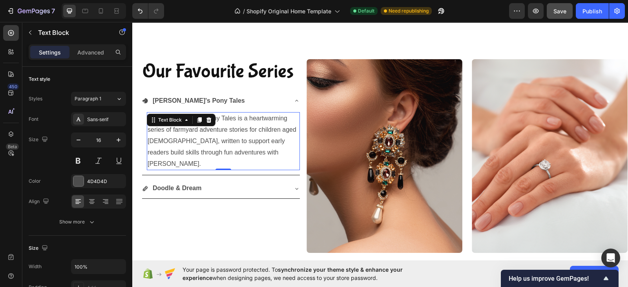
click at [228, 120] on p "[PERSON_NAME]’s Pony Tales is a heartwarming series of farmyard adventure stori…" at bounding box center [223, 141] width 151 height 56
click at [215, 137] on p "[PERSON_NAME]’s Pony Tales is a heartwarming series of farmyard adventure stori…" at bounding box center [223, 141] width 151 height 56
click at [215, 141] on p "[PERSON_NAME]’s Pony Tales is a heartwarming series of farmyard adventure stori…" at bounding box center [223, 141] width 151 height 56
click at [255, 150] on p "[PERSON_NAME]’s Pony Tales is a heartwarming series of farmyard adventure stori…" at bounding box center [223, 141] width 151 height 56
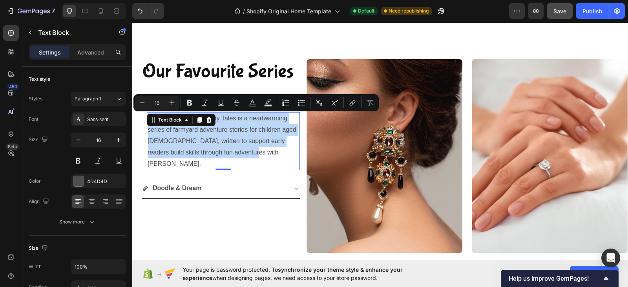
drag, startPoint x: 255, startPoint y: 150, endPoint x: 147, endPoint y: 122, distance: 111.3
click at [147, 122] on div "Jay’s Pony Tales is a heartwarming series of farmyard adventure stories for chi…" at bounding box center [223, 141] width 153 height 58
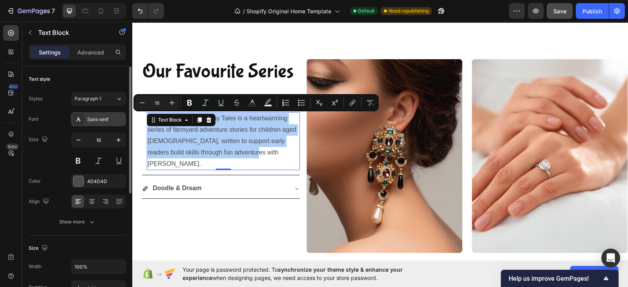
click at [99, 122] on div "Sans-serif" at bounding box center [105, 119] width 37 height 7
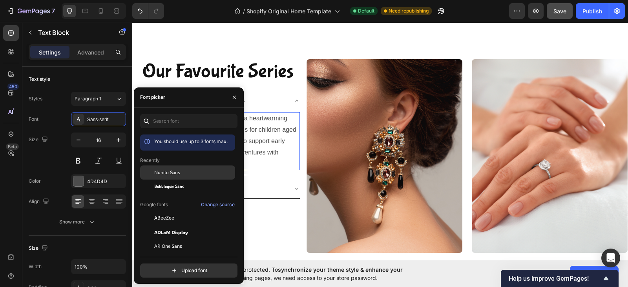
click at [157, 175] on span "Nunito Sans" at bounding box center [167, 172] width 26 height 7
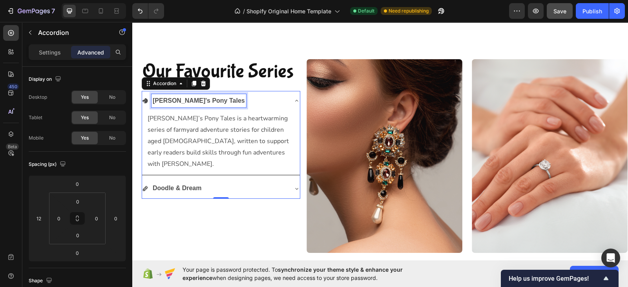
click at [194, 100] on strong "[PERSON_NAME]'s Pony Tales" at bounding box center [199, 100] width 92 height 7
click at [54, 53] on p "Settings" at bounding box center [50, 52] width 22 height 8
type input "8"
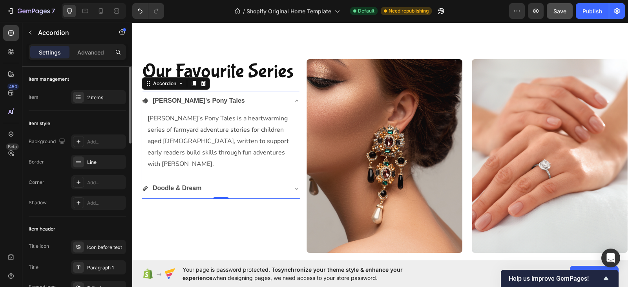
scroll to position [0, 0]
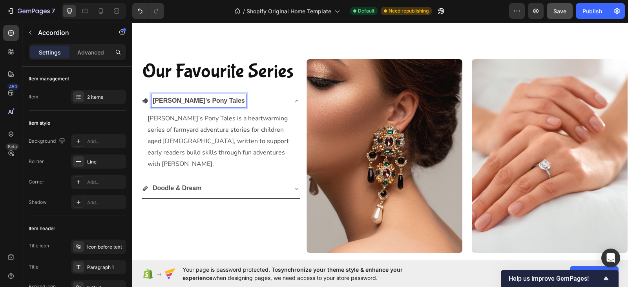
click at [159, 101] on strong "[PERSON_NAME]'s Pony Tales" at bounding box center [199, 100] width 92 height 7
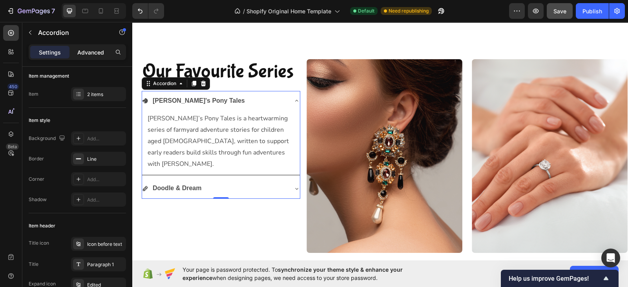
click at [93, 51] on p "Advanced" at bounding box center [90, 52] width 27 height 8
type input "100%"
type input "100"
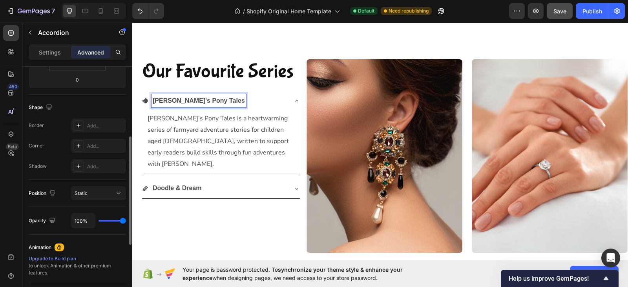
scroll to position [168, 0]
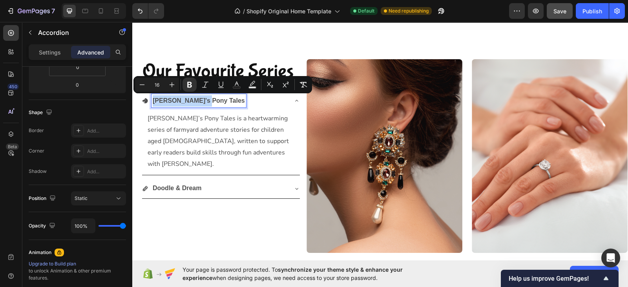
drag, startPoint x: 153, startPoint y: 100, endPoint x: 206, endPoint y: 103, distance: 52.7
click at [206, 103] on div "[PERSON_NAME]'s Pony Tales" at bounding box center [214, 101] width 145 height 14
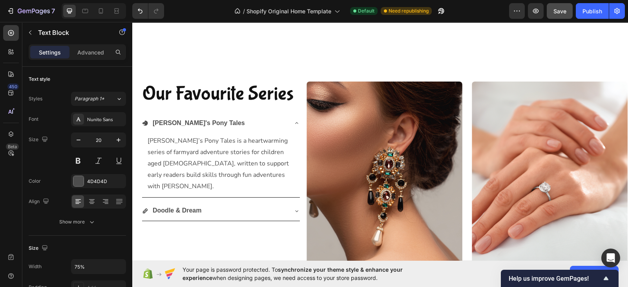
scroll to position [348, 0]
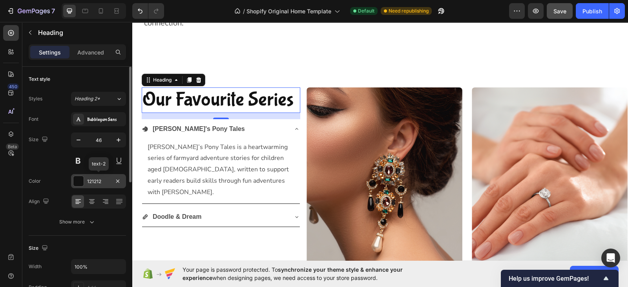
click at [102, 183] on div "121212" at bounding box center [98, 181] width 23 height 7
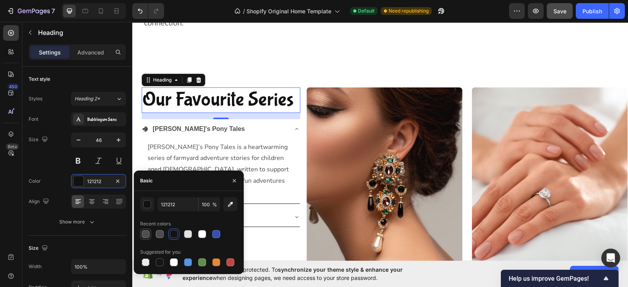
click at [145, 236] on div at bounding box center [146, 234] width 8 height 8
type input "4F4F4F"
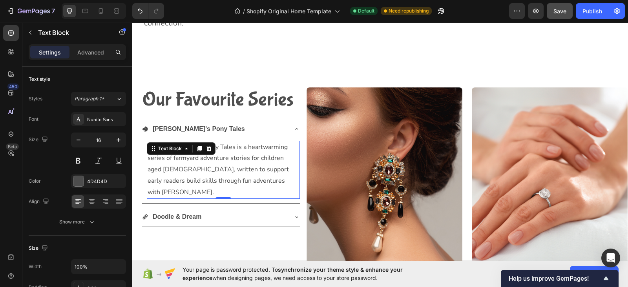
click at [235, 148] on p "[PERSON_NAME]’s Pony Tales is a heartwarming series of farmyard adventure stori…" at bounding box center [223, 170] width 151 height 56
click at [212, 167] on p "Jay’s Pony Tales is a heart-warming series of farmyard adventure stories for ch…" at bounding box center [223, 170] width 151 height 56
click at [80, 181] on div at bounding box center [78, 181] width 10 height 10
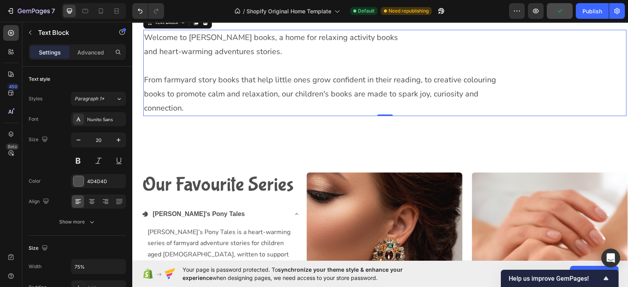
scroll to position [275, 0]
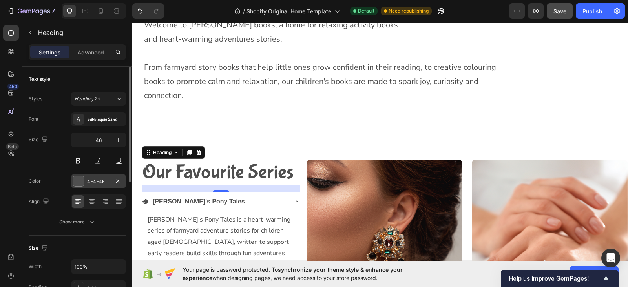
click at [103, 184] on div "4F4F4F" at bounding box center [98, 181] width 23 height 7
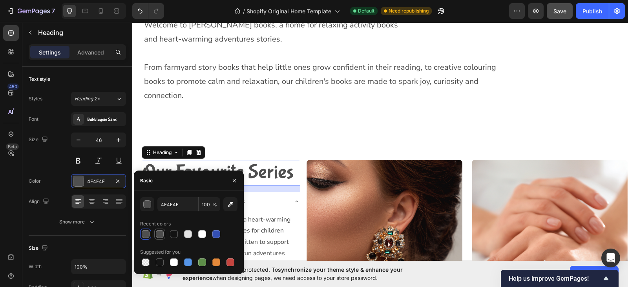
click at [159, 235] on div at bounding box center [160, 234] width 8 height 8
type input "4D4D4D"
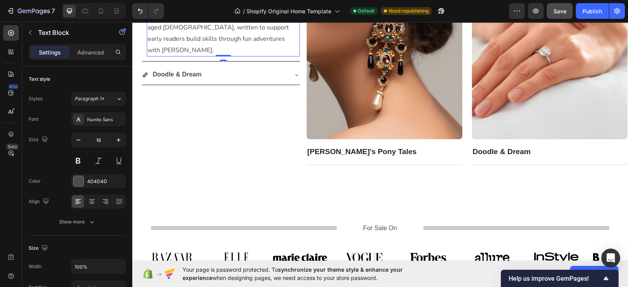
scroll to position [491, 0]
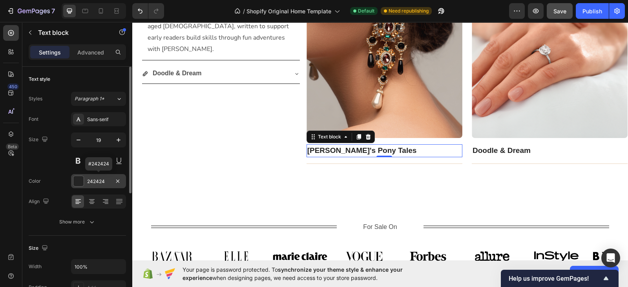
click at [100, 182] on div "242424" at bounding box center [98, 181] width 23 height 7
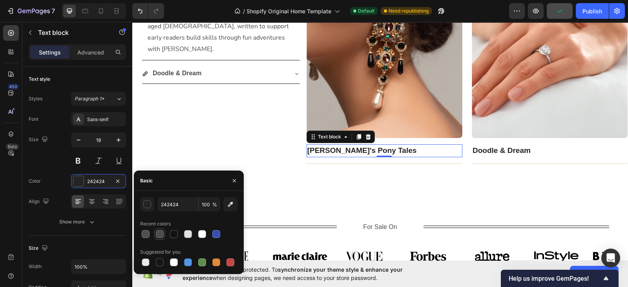
click at [158, 235] on div at bounding box center [160, 234] width 8 height 8
type input "4D4D4D"
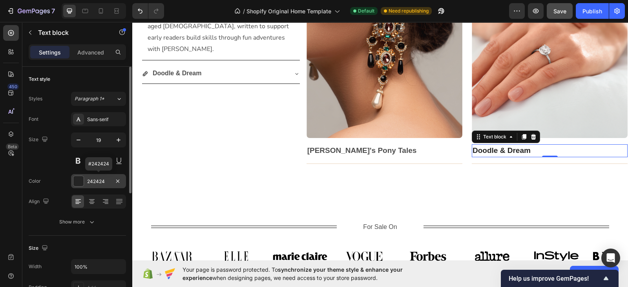
click at [104, 181] on div "242424" at bounding box center [98, 181] width 23 height 7
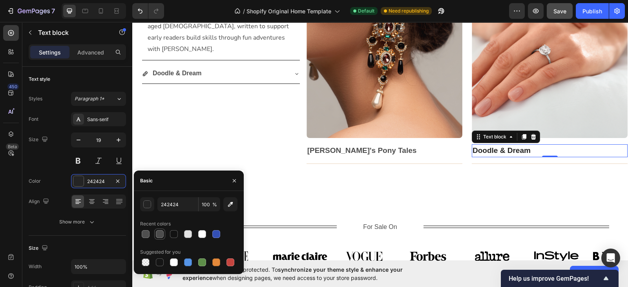
click at [158, 235] on div at bounding box center [160, 234] width 8 height 8
type input "4D4D4D"
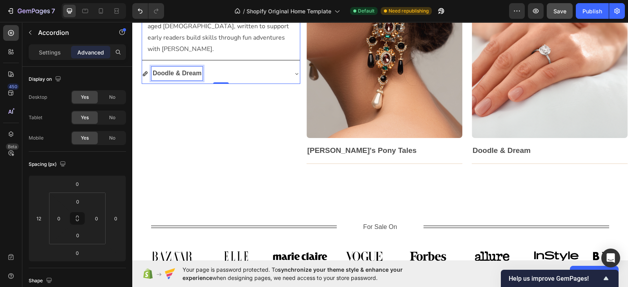
click at [175, 70] on strong "Doodle & Dream" at bounding box center [177, 73] width 49 height 7
click at [55, 52] on p "Settings" at bounding box center [50, 52] width 22 height 8
type input "8"
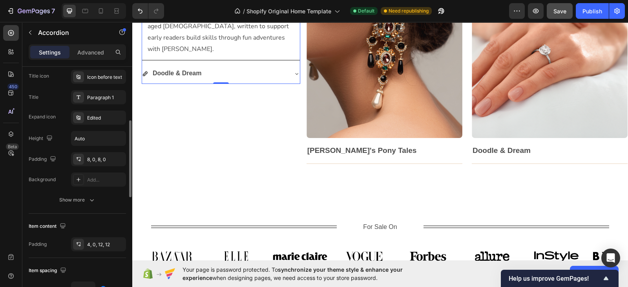
scroll to position [158, 0]
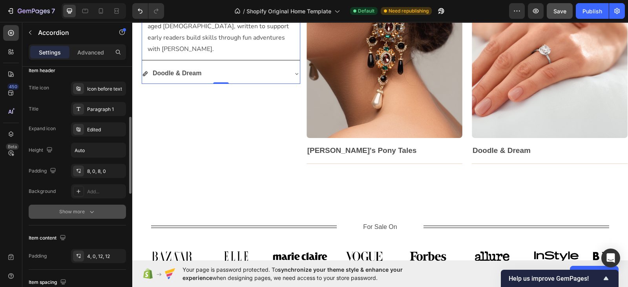
click at [88, 208] on icon "button" at bounding box center [92, 212] width 8 height 8
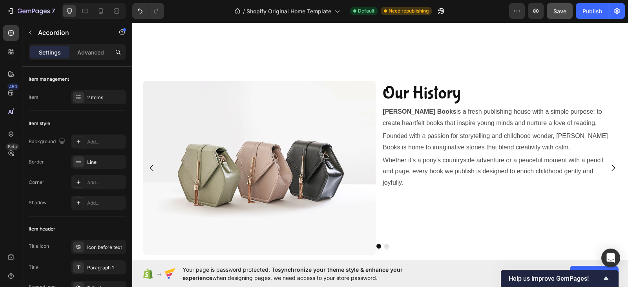
scroll to position [749, 0]
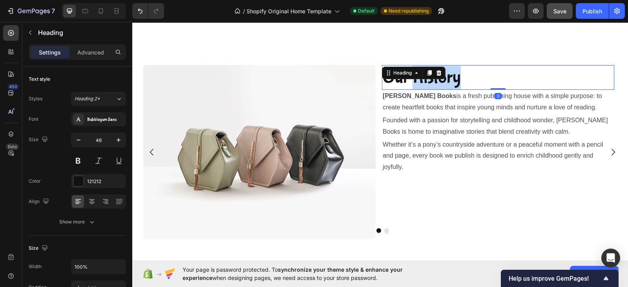
click at [445, 79] on p "Our History" at bounding box center [497, 78] width 231 height 24
click at [463, 78] on p "Our History" at bounding box center [497, 78] width 231 height 24
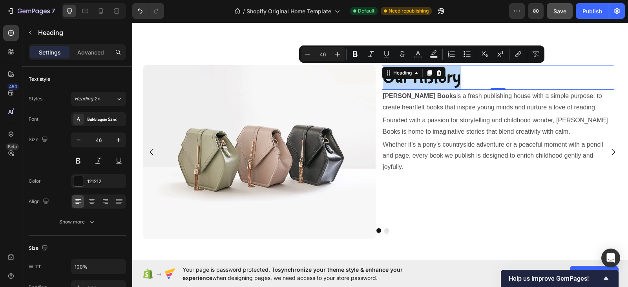
drag, startPoint x: 463, startPoint y: 78, endPoint x: 383, endPoint y: 80, distance: 80.1
click at [383, 80] on p "Our History" at bounding box center [497, 78] width 231 height 24
click at [341, 55] on icon "Editor contextual toolbar" at bounding box center [337, 54] width 8 height 8
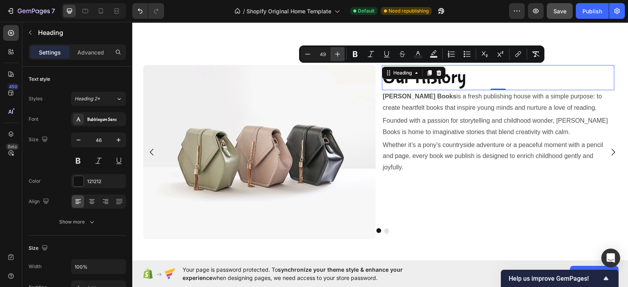
click at [341, 55] on icon "Editor contextual toolbar" at bounding box center [337, 54] width 8 height 8
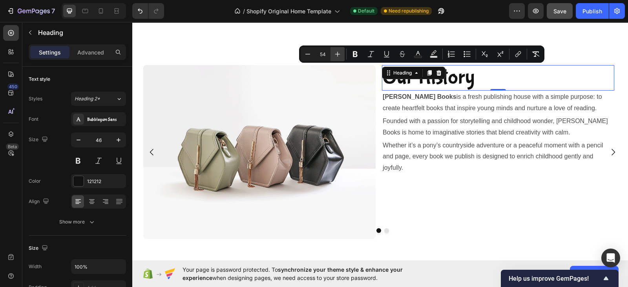
click at [341, 55] on icon "Editor contextual toolbar" at bounding box center [337, 54] width 8 height 8
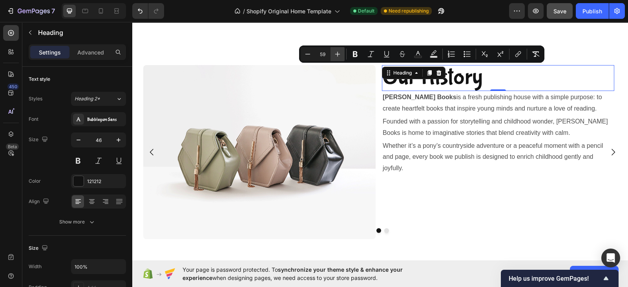
click at [341, 55] on icon "Editor contextual toolbar" at bounding box center [337, 54] width 8 height 8
type input "61"
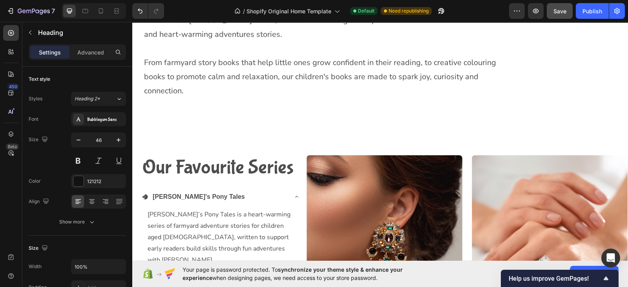
scroll to position [279, 0]
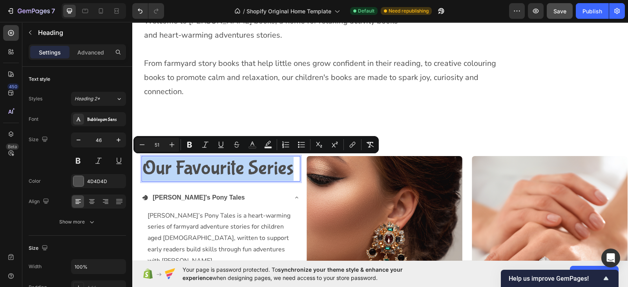
drag, startPoint x: 143, startPoint y: 173, endPoint x: 292, endPoint y: 174, distance: 148.7
click at [292, 174] on span "Our Favourite Series" at bounding box center [217, 168] width 151 height 23
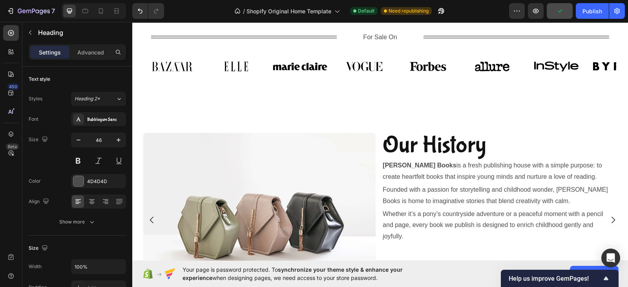
scroll to position [682, 0]
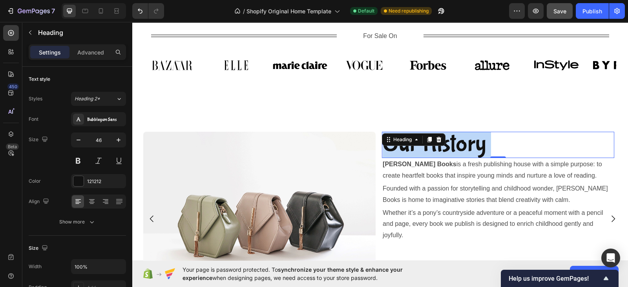
drag, startPoint x: 492, startPoint y: 144, endPoint x: 386, endPoint y: 148, distance: 105.6
click at [386, 148] on p "Our History" at bounding box center [497, 145] width 231 height 25
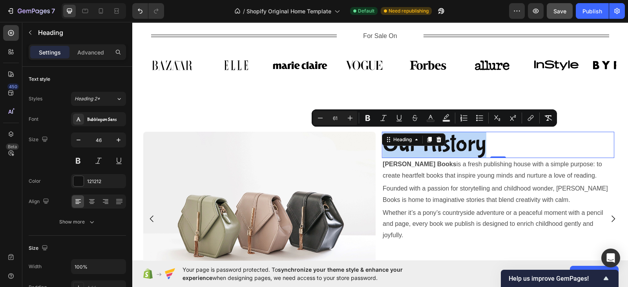
drag, startPoint x: 386, startPoint y: 148, endPoint x: 501, endPoint y: 153, distance: 114.7
click at [501, 153] on p "Our History" at bounding box center [497, 145] width 231 height 25
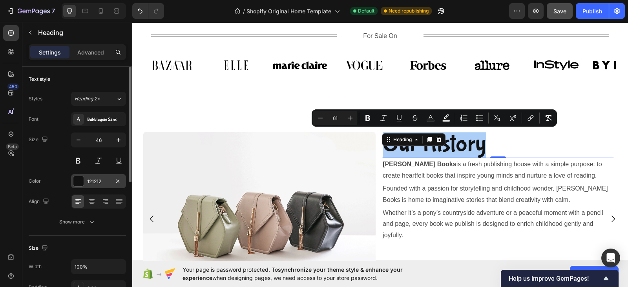
click at [104, 179] on div "121212" at bounding box center [98, 181] width 23 height 7
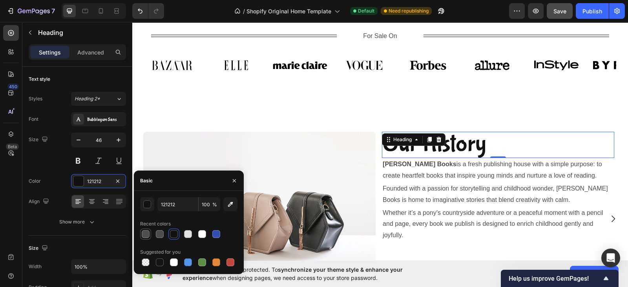
click at [143, 236] on div at bounding box center [146, 234] width 8 height 8
click at [159, 237] on div at bounding box center [160, 234] width 8 height 8
type input "4D4D4D"
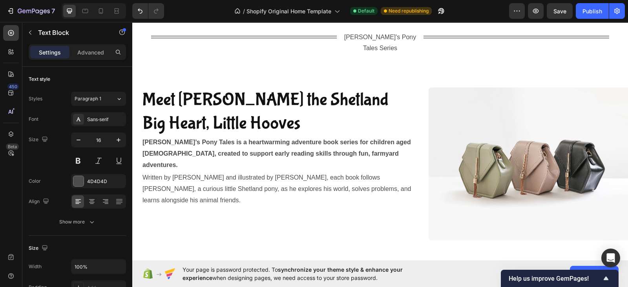
scroll to position [1014, 0]
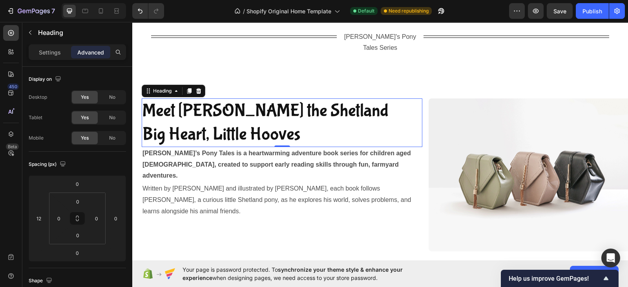
click at [320, 127] on p "Meet Jay the Shetland Big Heart, Little Hooves" at bounding box center [281, 122] width 279 height 47
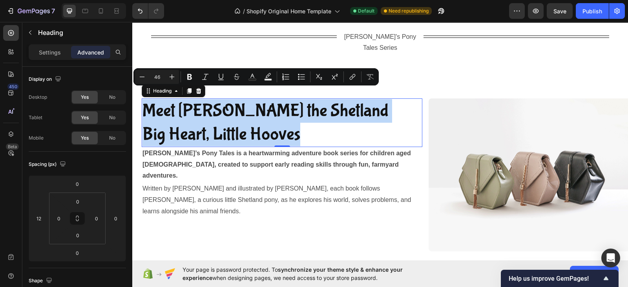
drag, startPoint x: 320, startPoint y: 127, endPoint x: 143, endPoint y: 100, distance: 178.5
click at [143, 100] on p "Meet Jay the Shetland Big Heart, Little Hooves" at bounding box center [281, 122] width 279 height 47
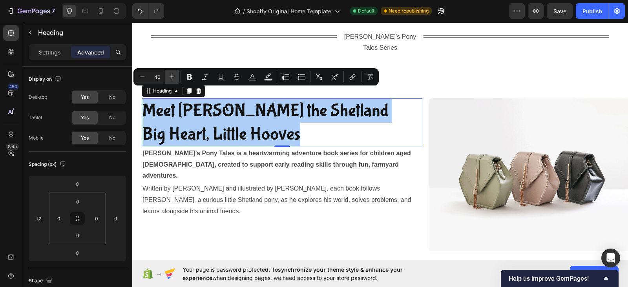
click at [173, 74] on icon "Editor contextual toolbar" at bounding box center [172, 77] width 8 height 8
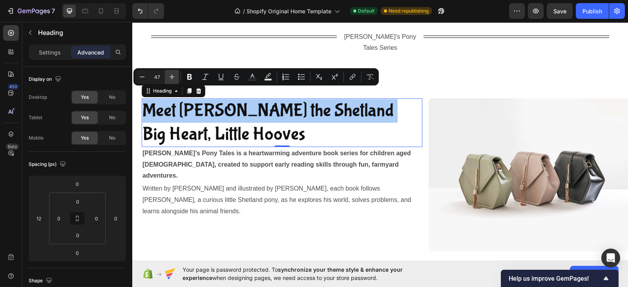
click at [173, 74] on icon "Editor contextual toolbar" at bounding box center [172, 77] width 8 height 8
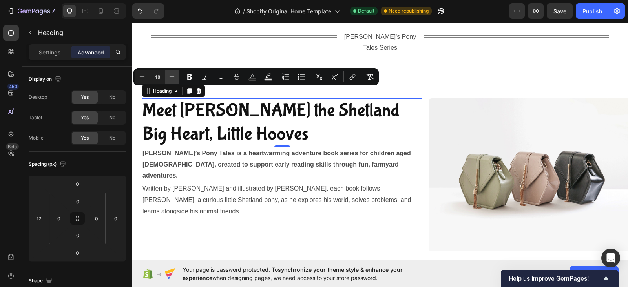
click at [173, 74] on icon "Editor contextual toolbar" at bounding box center [172, 77] width 8 height 8
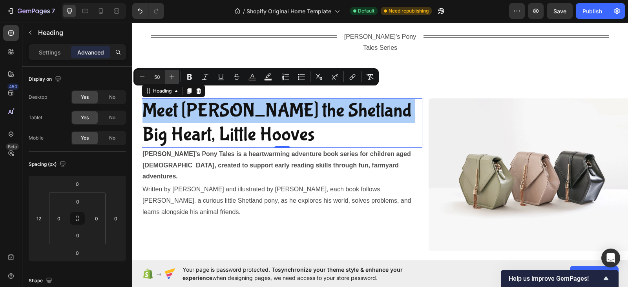
click at [173, 74] on icon "Editor contextual toolbar" at bounding box center [172, 77] width 8 height 8
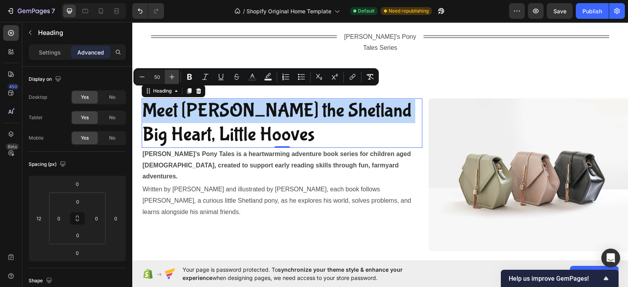
type input "51"
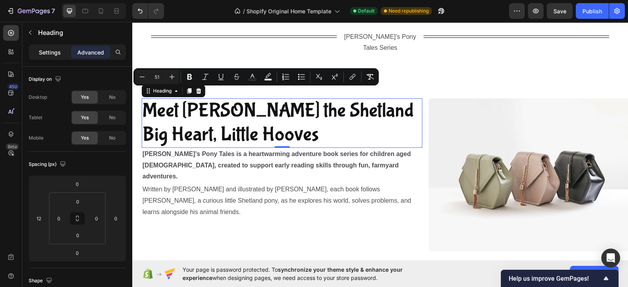
click at [53, 54] on p "Settings" at bounding box center [50, 52] width 22 height 8
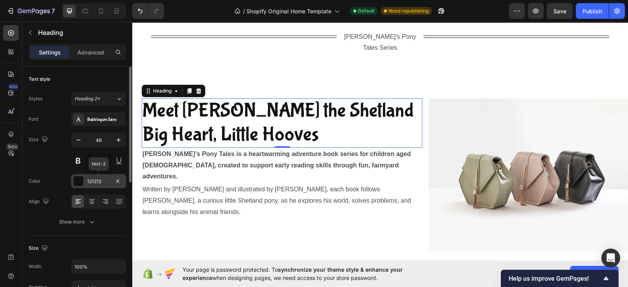
click at [95, 185] on div "121212" at bounding box center [98, 181] width 55 height 14
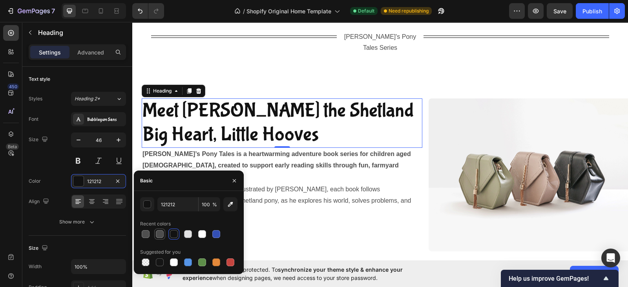
click at [160, 233] on div at bounding box center [160, 234] width 8 height 8
type input "4D4D4D"
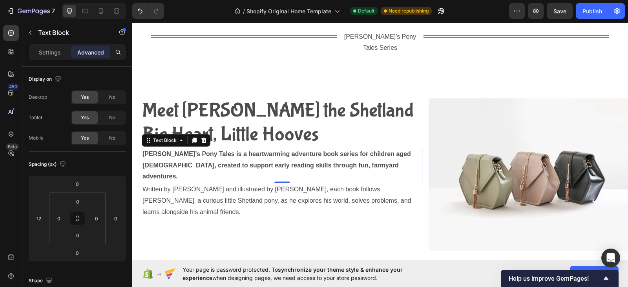
click at [227, 149] on p "Jay’s Pony Tales is a heartwarming adventure book series for children aged 5–8,…" at bounding box center [281, 166] width 279 height 34
click at [53, 48] on p "Settings" at bounding box center [50, 52] width 22 height 8
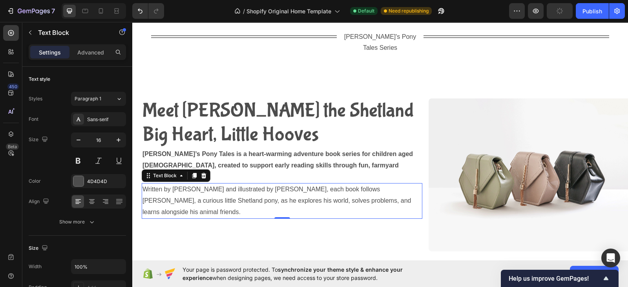
click at [393, 184] on p "Written by Jules Croft and illustrated by Kie Croft, each book follows Jay, a c…" at bounding box center [281, 201] width 279 height 34
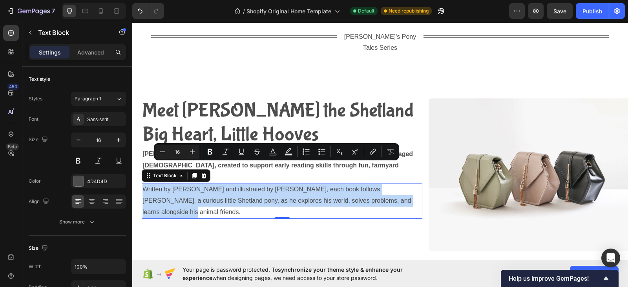
drag, startPoint x: 393, startPoint y: 180, endPoint x: 142, endPoint y: 168, distance: 251.0
click at [142, 184] on p "Written by Jules Croft and illustrated by Kie Croft, each book follows Jay, a c…" at bounding box center [281, 201] width 279 height 34
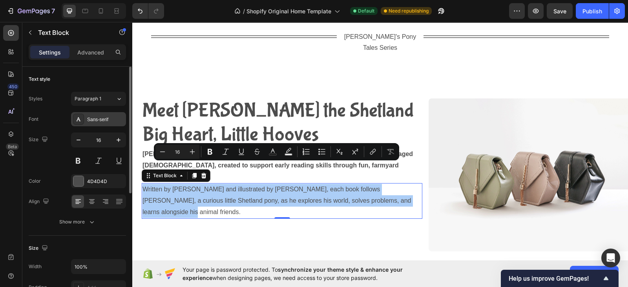
click at [98, 123] on div "Sans-serif" at bounding box center [98, 119] width 55 height 14
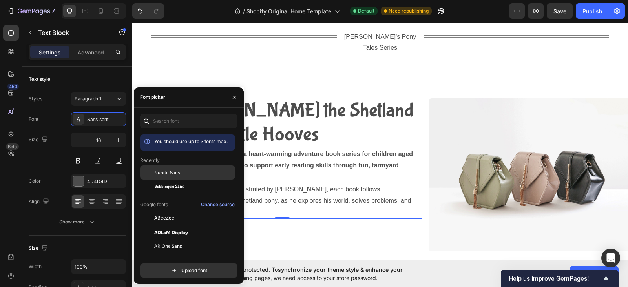
click at [175, 173] on span "Nunito Sans" at bounding box center [167, 172] width 26 height 7
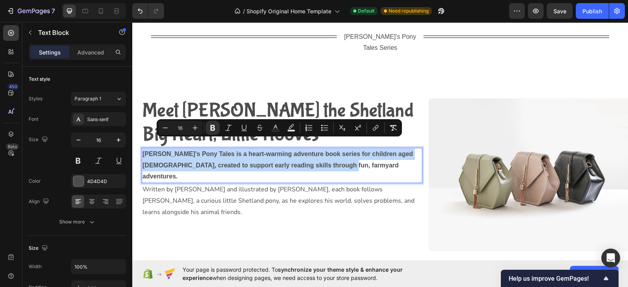
drag, startPoint x: 341, startPoint y: 154, endPoint x: 141, endPoint y: 144, distance: 199.9
click at [142, 148] on div "Jay’s Pony Tales is a heart-warming adventure book series for children aged 5–8…" at bounding box center [282, 165] width 280 height 35
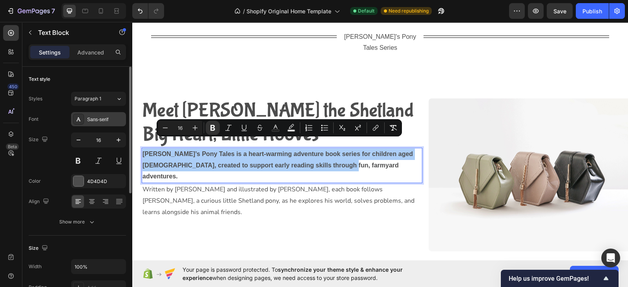
click at [107, 119] on div "Sans-serif" at bounding box center [105, 119] width 37 height 7
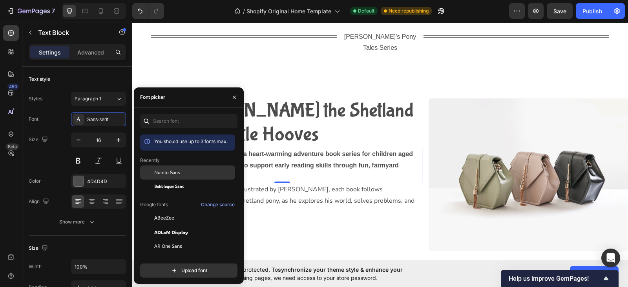
click at [152, 171] on div at bounding box center [147, 173] width 14 height 14
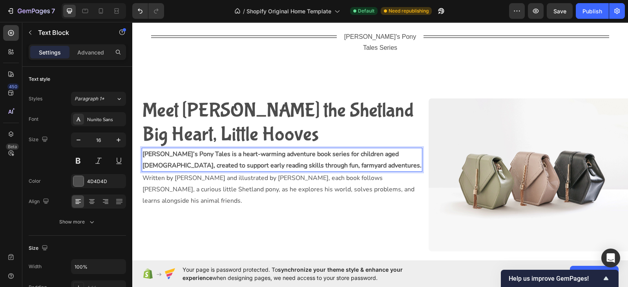
click at [325, 152] on p "Jay’s Pony Tales is a heart-warming adventure book series for children aged 5–8…" at bounding box center [281, 160] width 279 height 23
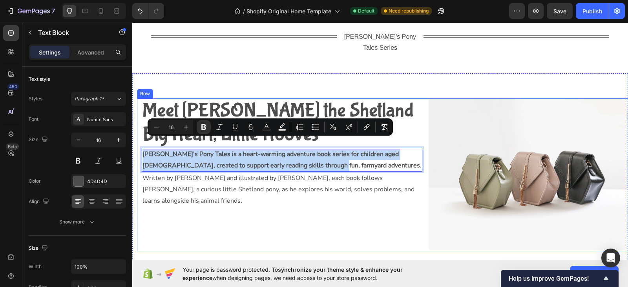
drag, startPoint x: 325, startPoint y: 152, endPoint x: 141, endPoint y: 140, distance: 184.8
click at [141, 140] on div "⁠⁠⁠⁠⁠⁠⁠ Meet Jay the Shetland Big Heart, Little Hooves Heading Jay’s Pony Tales…" at bounding box center [279, 174] width 285 height 153
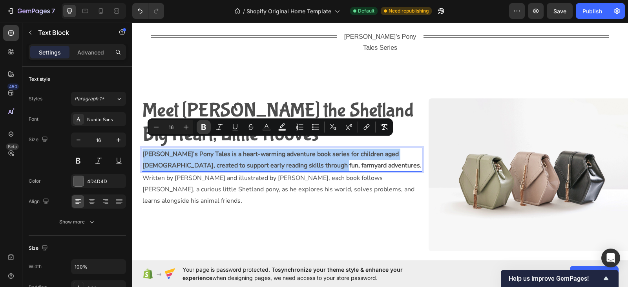
click at [206, 125] on icon "Editor contextual toolbar" at bounding box center [203, 127] width 5 height 6
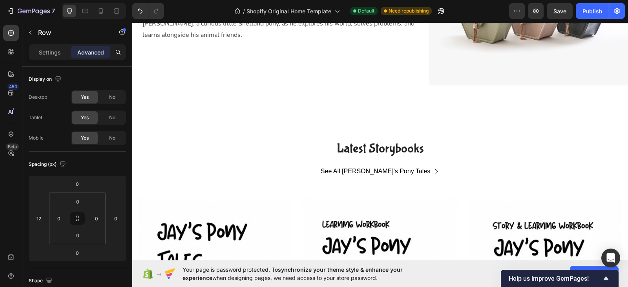
scroll to position [1151, 0]
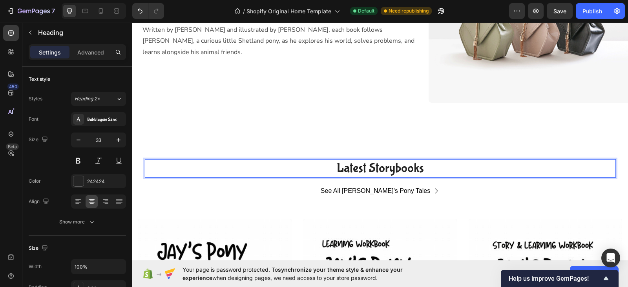
click at [379, 166] on h2 "Latest Storybooks" at bounding box center [380, 168] width 471 height 18
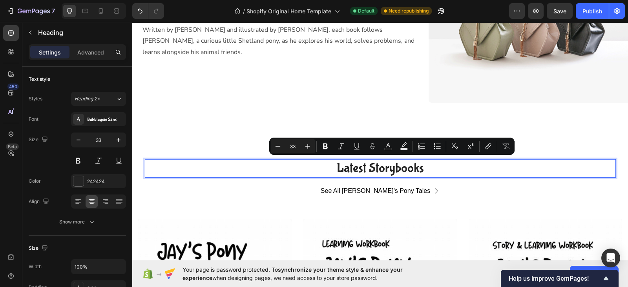
click at [426, 166] on p "Latest Storybooks" at bounding box center [380, 168] width 469 height 17
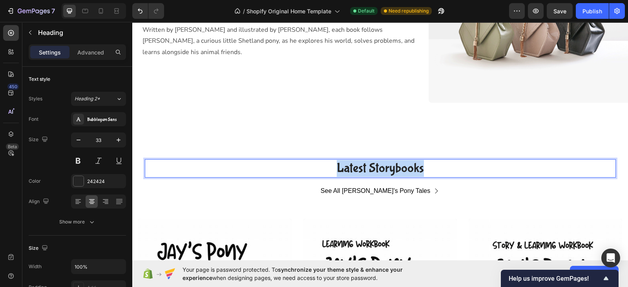
drag, startPoint x: 426, startPoint y: 166, endPoint x: 326, endPoint y: 170, distance: 100.9
click at [326, 170] on p "Latest Storybooks" at bounding box center [380, 168] width 469 height 17
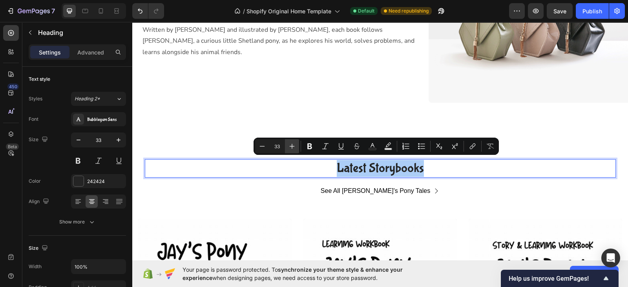
click at [290, 147] on icon "Editor contextual toolbar" at bounding box center [292, 146] width 8 height 8
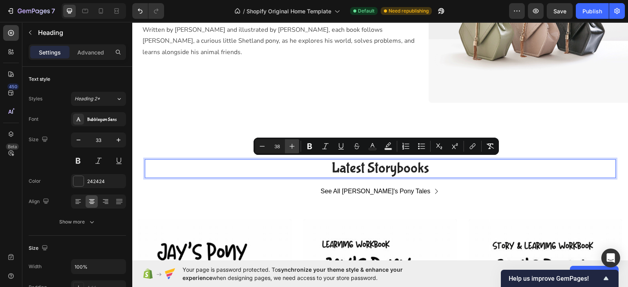
click at [290, 147] on icon "Editor contextual toolbar" at bounding box center [292, 146] width 8 height 8
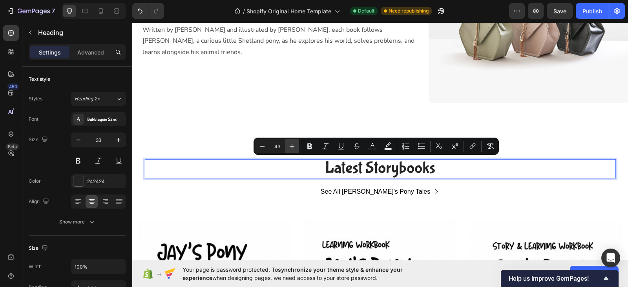
click at [290, 147] on icon "Editor contextual toolbar" at bounding box center [292, 146] width 8 height 8
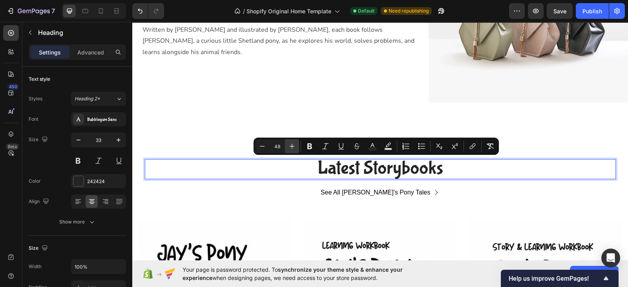
click at [290, 147] on icon "Editor contextual toolbar" at bounding box center [292, 146] width 8 height 8
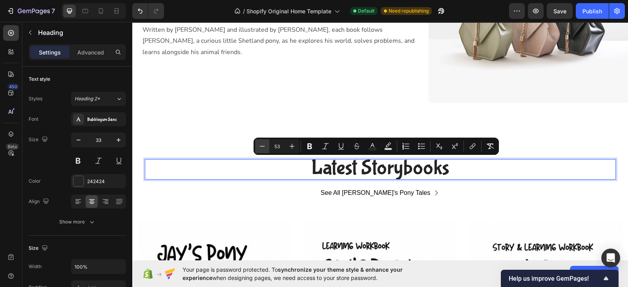
click at [261, 146] on icon "Editor contextual toolbar" at bounding box center [262, 146] width 5 height 0
type input "52"
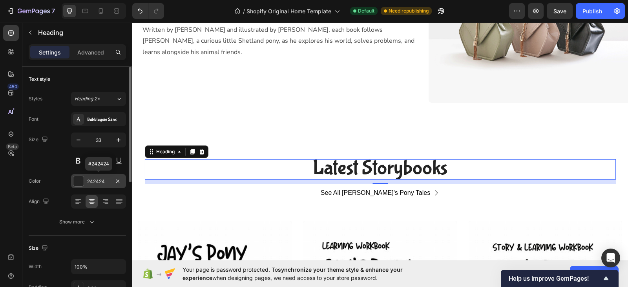
click at [94, 181] on div "242424" at bounding box center [98, 181] width 23 height 7
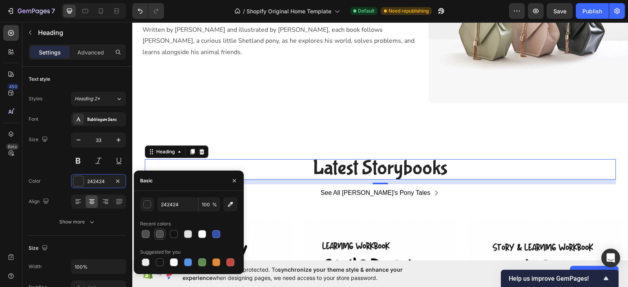
click at [160, 235] on div at bounding box center [160, 234] width 8 height 8
type input "4D4D4D"
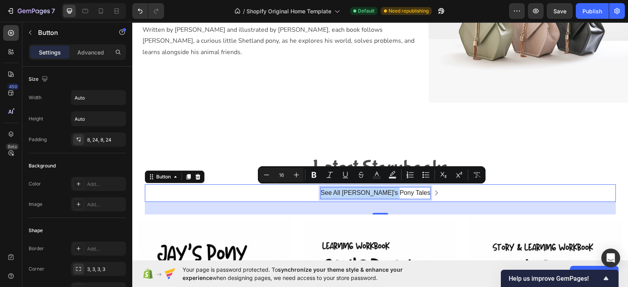
drag, startPoint x: 404, startPoint y: 191, endPoint x: 333, endPoint y: 195, distance: 70.7
click at [333, 195] on link "See All Jay's Pony Tales" at bounding box center [380, 193] width 138 height 18
click at [296, 176] on icon "Editor contextual toolbar" at bounding box center [296, 175] width 5 height 5
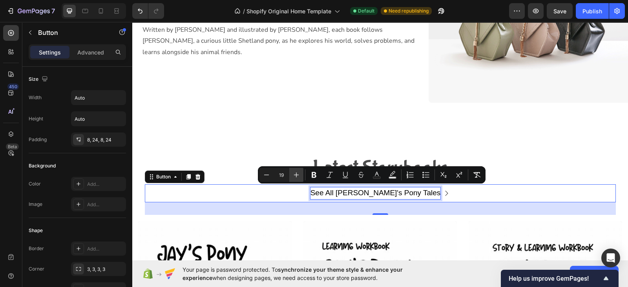
click at [296, 176] on icon "Editor contextual toolbar" at bounding box center [296, 175] width 5 height 5
type input "20"
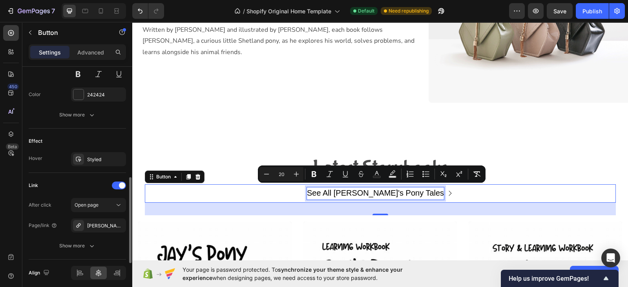
scroll to position [385, 0]
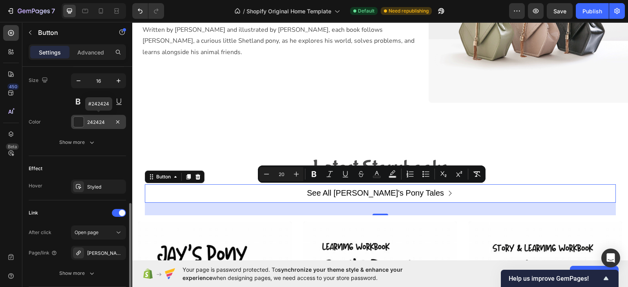
click at [89, 120] on div "242424" at bounding box center [98, 122] width 23 height 7
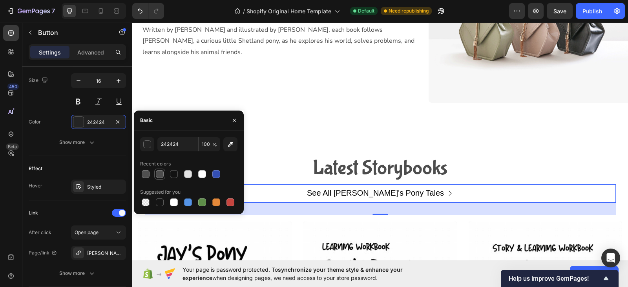
click at [162, 171] on div at bounding box center [160, 174] width 8 height 8
type input "4D4D4D"
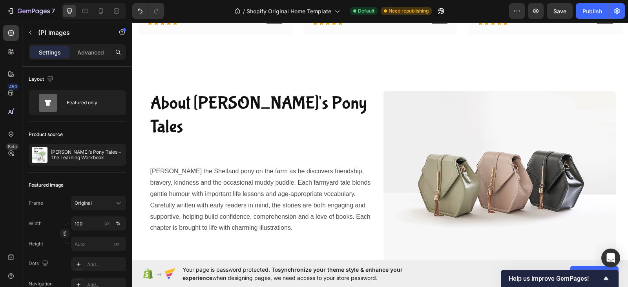
scroll to position [1617, 0]
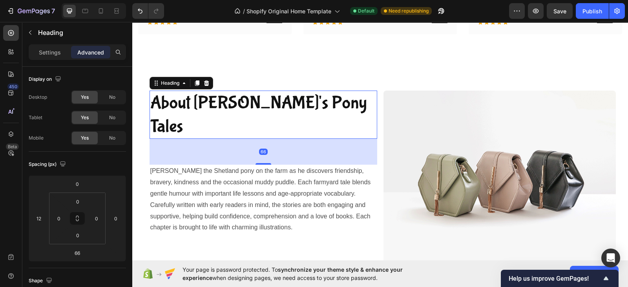
click at [304, 99] on p "About Jay's Pony Tales" at bounding box center [263, 114] width 226 height 47
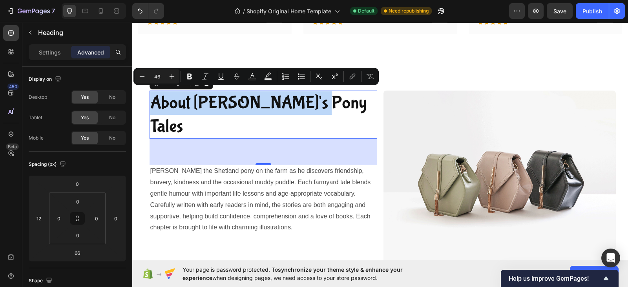
drag, startPoint x: 304, startPoint y: 99, endPoint x: 149, endPoint y: 97, distance: 155.0
click at [150, 97] on p "About Jay's Pony Tales" at bounding box center [263, 114] width 226 height 47
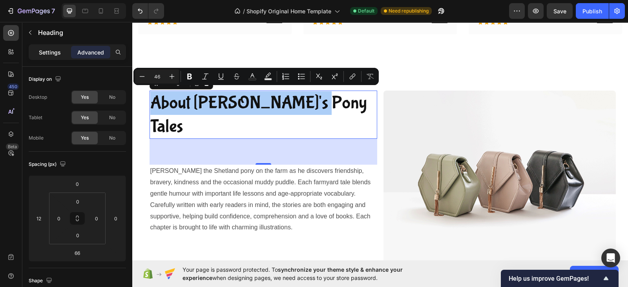
click at [59, 55] on p "Settings" at bounding box center [50, 52] width 22 height 8
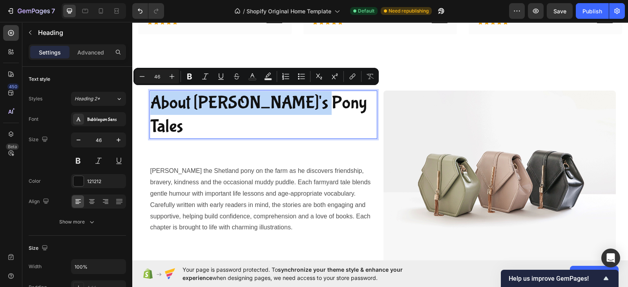
drag, startPoint x: 315, startPoint y: 99, endPoint x: 151, endPoint y: 99, distance: 164.0
click at [151, 99] on p "About Jay's Pony Tales" at bounding box center [263, 114] width 226 height 47
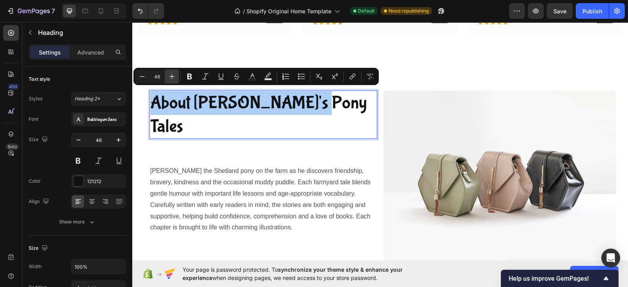
click at [174, 77] on icon "Editor contextual toolbar" at bounding box center [172, 77] width 8 height 8
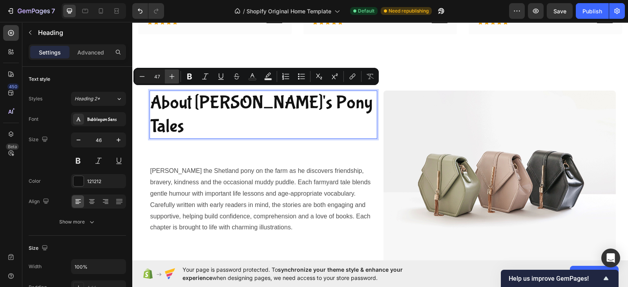
click at [174, 77] on icon "Editor contextual toolbar" at bounding box center [172, 77] width 8 height 8
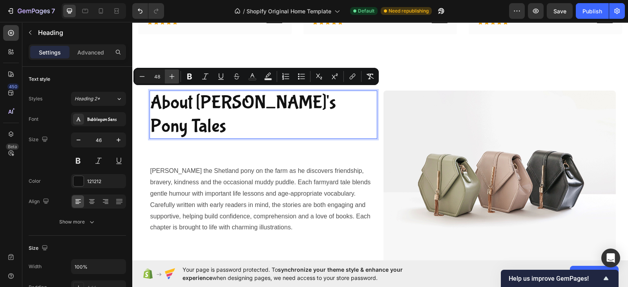
click at [174, 77] on icon "Editor contextual toolbar" at bounding box center [172, 77] width 8 height 8
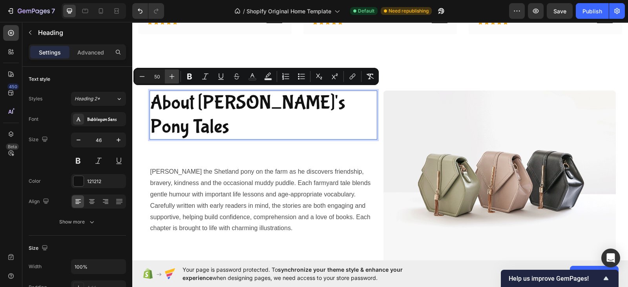
click at [174, 77] on icon "Editor contextual toolbar" at bounding box center [172, 77] width 8 height 8
type input "51"
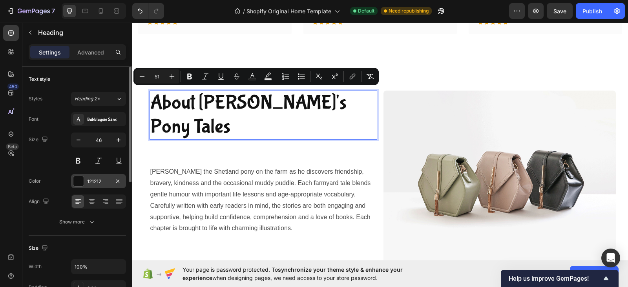
click at [97, 182] on div "121212" at bounding box center [98, 181] width 23 height 7
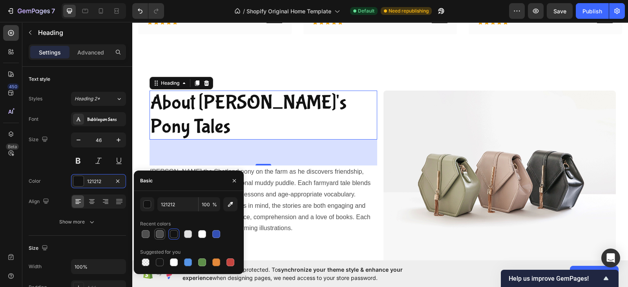
click at [159, 238] on div at bounding box center [160, 234] width 8 height 8
type input "4D4D4D"
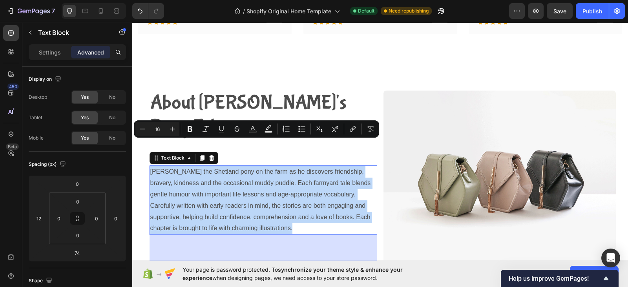
drag, startPoint x: 296, startPoint y: 200, endPoint x: 145, endPoint y: 147, distance: 160.2
click at [149, 166] on div "Join Jay the Shetland pony on the farm as he discovers friendship, bravery, kin…" at bounding box center [263, 200] width 228 height 69
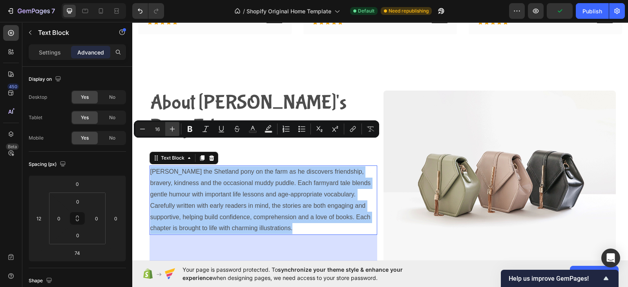
click at [173, 128] on icon "Editor contextual toolbar" at bounding box center [172, 129] width 8 height 8
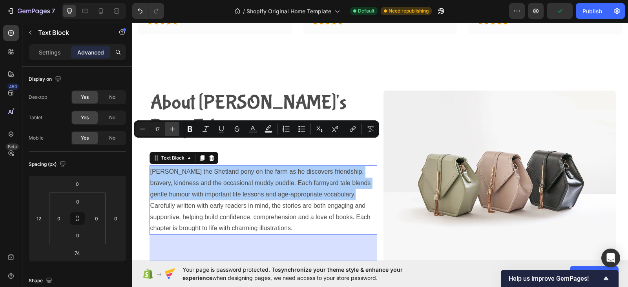
click at [173, 128] on icon "Editor contextual toolbar" at bounding box center [172, 129] width 8 height 8
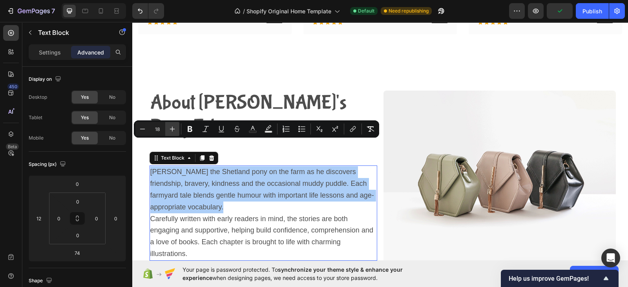
click at [173, 128] on icon "Editor contextual toolbar" at bounding box center [172, 129] width 8 height 8
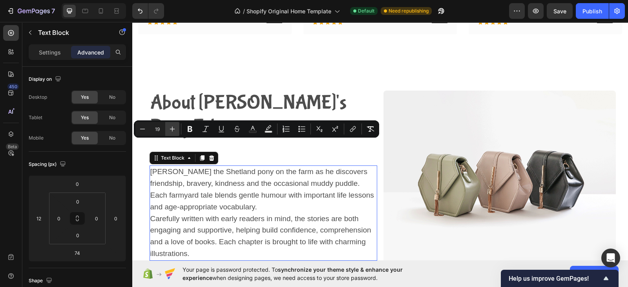
click at [173, 128] on icon "Editor contextual toolbar" at bounding box center [172, 129] width 8 height 8
type input "20"
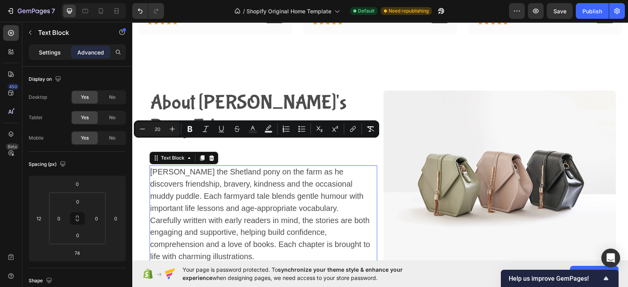
click at [47, 52] on p "Settings" at bounding box center [50, 52] width 22 height 8
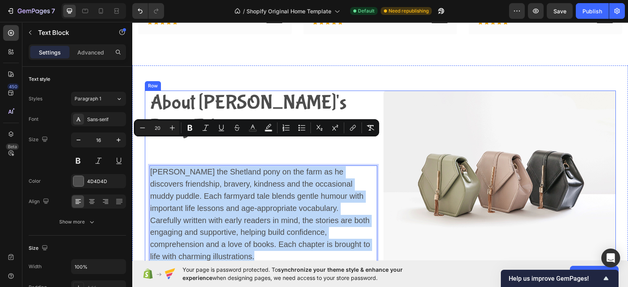
drag, startPoint x: 258, startPoint y: 226, endPoint x: 143, endPoint y: 144, distance: 140.9
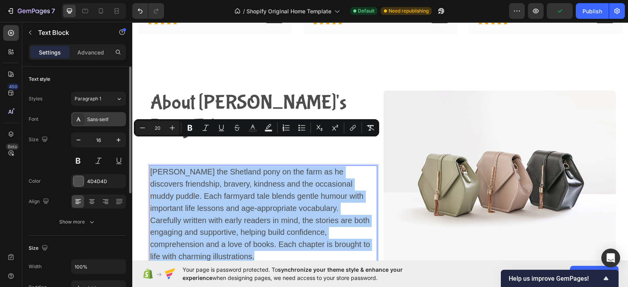
click at [103, 115] on div "Sans-serif" at bounding box center [98, 119] width 55 height 14
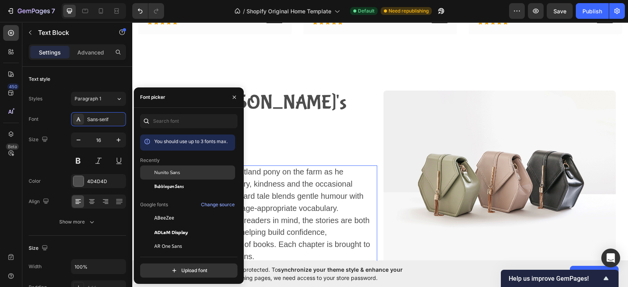
click at [161, 172] on span "Nunito Sans" at bounding box center [167, 172] width 26 height 7
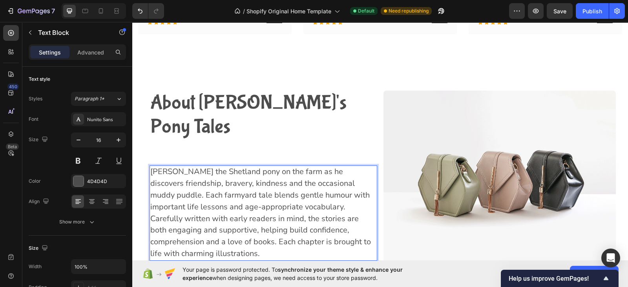
click at [300, 181] on p "Join Jay the Shetland pony on the farm as he discovers friendship, bravery, kin…" at bounding box center [263, 189] width 226 height 47
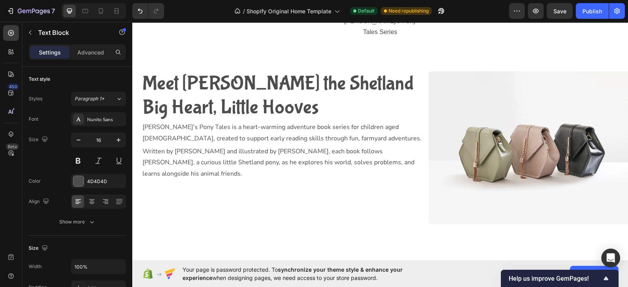
scroll to position [1017, 0]
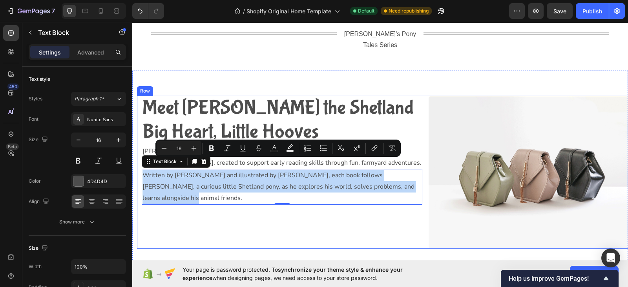
drag, startPoint x: 394, startPoint y: 176, endPoint x: 140, endPoint y: 166, distance: 254.8
click at [140, 166] on div "Meet Jay the Shetland Big Heart, Little Hooves Heading Jay’s Pony Tales is a he…" at bounding box center [279, 172] width 285 height 153
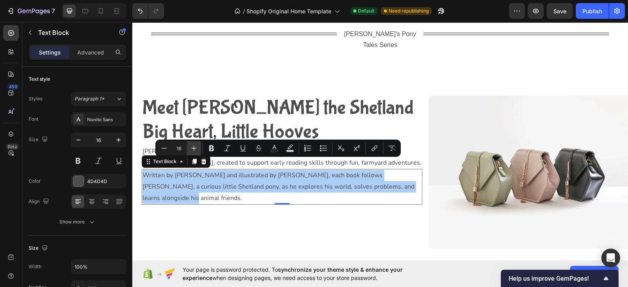
click at [195, 147] on icon "Editor contextual toolbar" at bounding box center [194, 148] width 8 height 8
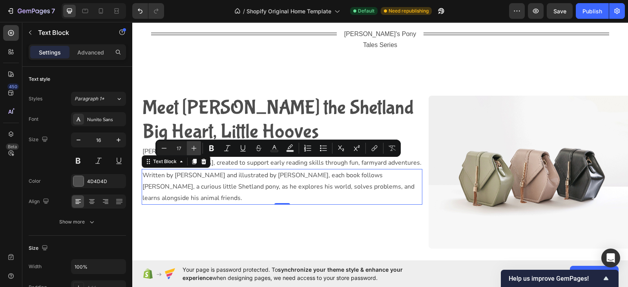
click at [195, 147] on icon "Editor contextual toolbar" at bounding box center [194, 148] width 8 height 8
type input "20"
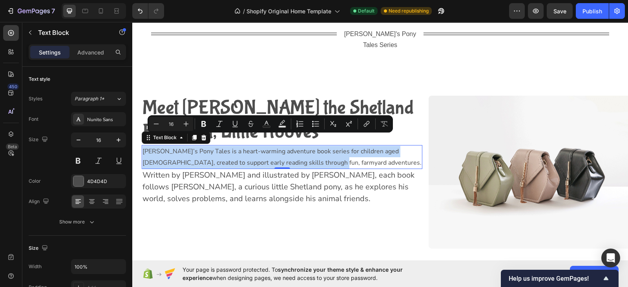
drag, startPoint x: 317, startPoint y: 152, endPoint x: 142, endPoint y: 142, distance: 174.8
click at [142, 146] on p "Jay’s Pony Tales is a heart-warming adventure book series for children aged 5–8…" at bounding box center [281, 157] width 279 height 23
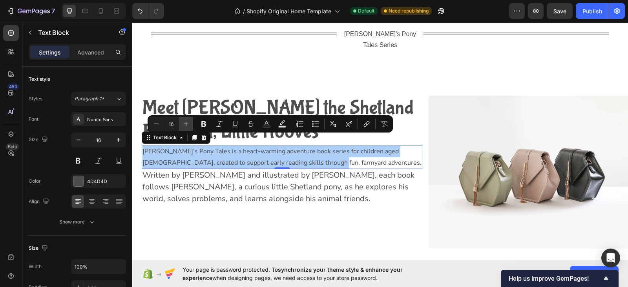
click at [186, 124] on icon "Editor contextual toolbar" at bounding box center [186, 124] width 5 height 5
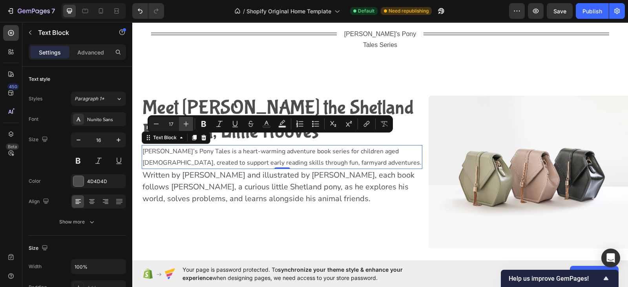
click at [186, 124] on icon "Editor contextual toolbar" at bounding box center [186, 124] width 5 height 5
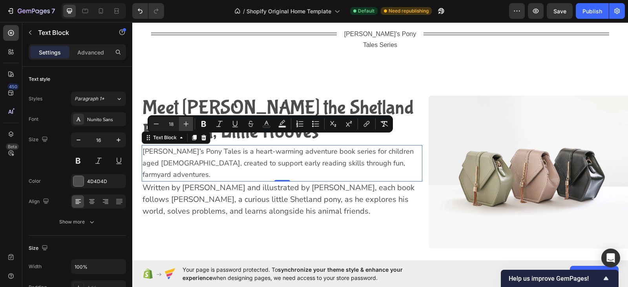
click at [186, 124] on icon "Editor contextual toolbar" at bounding box center [186, 124] width 5 height 5
type input "20"
click at [281, 156] on span "Jay’s Pony Tales is a heart-warming adventure book series for children aged 5–8…" at bounding box center [280, 163] width 276 height 34
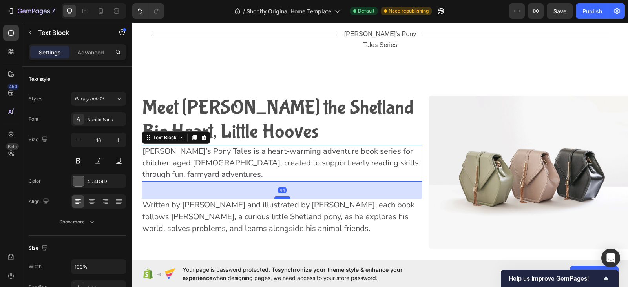
drag, startPoint x: 279, startPoint y: 158, endPoint x: 278, endPoint y: 175, distance: 16.5
click at [278, 197] on div at bounding box center [282, 198] width 16 height 2
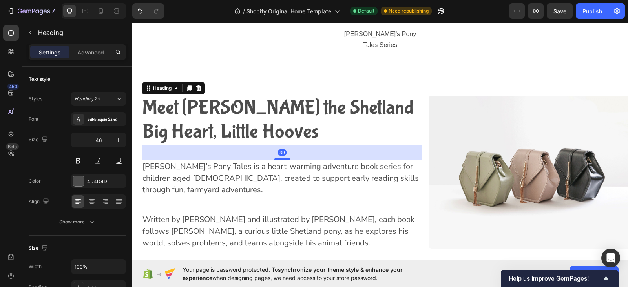
drag, startPoint x: 277, startPoint y: 133, endPoint x: 278, endPoint y: 148, distance: 15.3
click at [278, 158] on div at bounding box center [282, 159] width 16 height 2
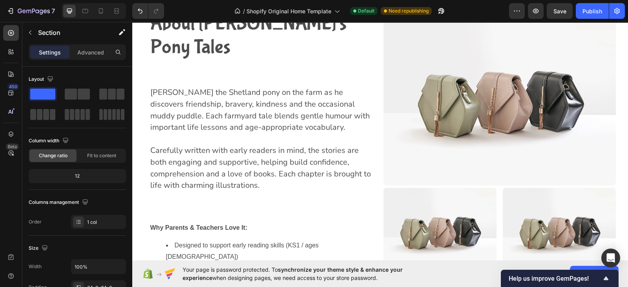
scroll to position [1692, 0]
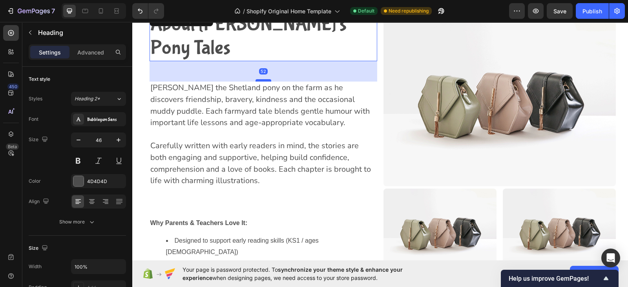
drag, startPoint x: 264, startPoint y: 63, endPoint x: 264, endPoint y: 58, distance: 5.5
click at [264, 58] on div "About Jay's Pony Tales Heading 52 Join Jay the Shetland pony on the farm as he …" at bounding box center [261, 155] width 232 height 287
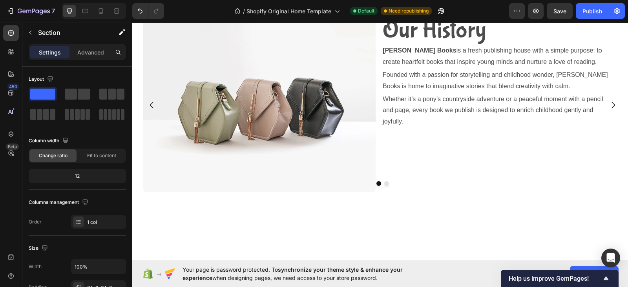
scroll to position [719, 0]
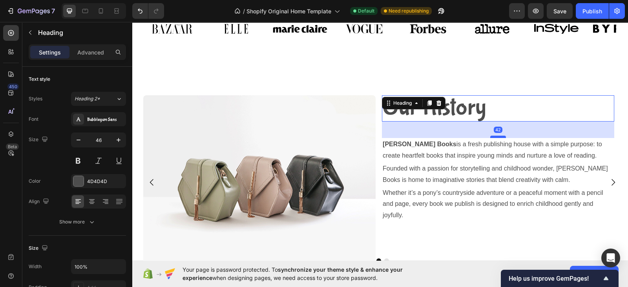
drag, startPoint x: 498, startPoint y: 120, endPoint x: 499, endPoint y: 135, distance: 14.9
click at [499, 136] on div at bounding box center [498, 137] width 16 height 2
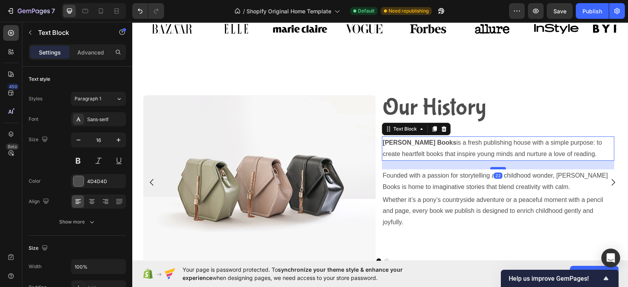
drag, startPoint x: 496, startPoint y: 159, endPoint x: 496, endPoint y: 168, distance: 8.6
click at [496, 168] on div at bounding box center [498, 168] width 16 height 2
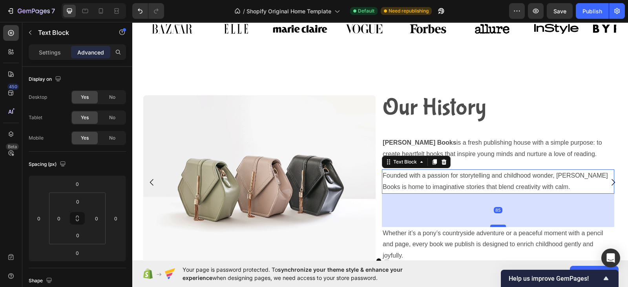
drag, startPoint x: 501, startPoint y: 191, endPoint x: 499, endPoint y: 223, distance: 31.8
click at [499, 225] on div at bounding box center [498, 226] width 16 height 2
type input "82"
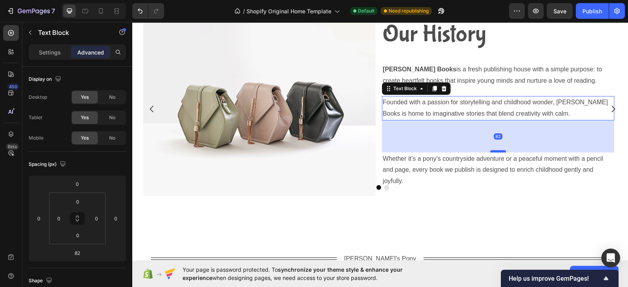
scroll to position [794, 0]
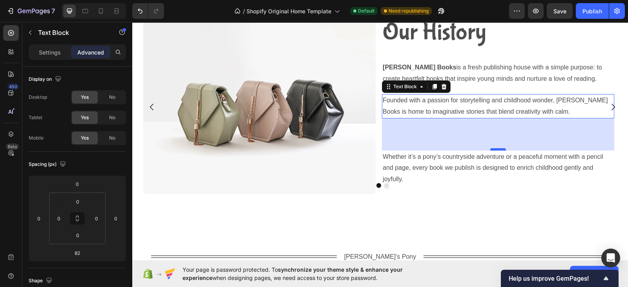
click at [498, 118] on div "82" at bounding box center [498, 118] width 232 height 0
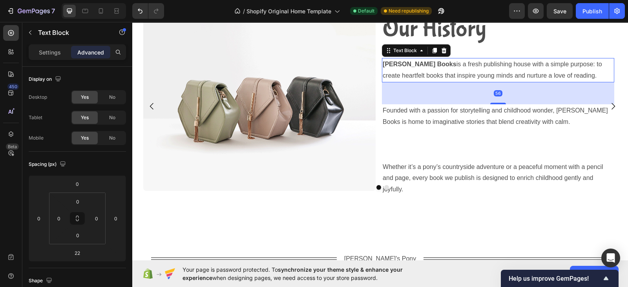
scroll to position [796, 0]
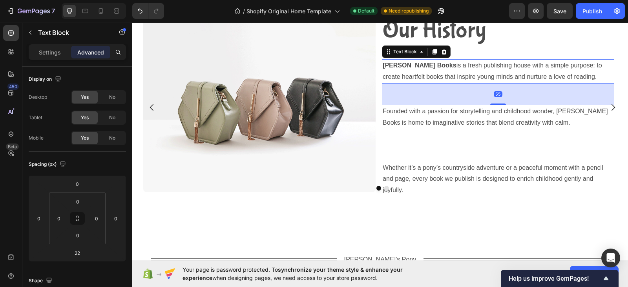
drag, startPoint x: 500, startPoint y: 92, endPoint x: 497, endPoint y: 104, distance: 12.9
click at [497, 104] on div "Our History Heading Willow Hart Books is a fresh publishing house with a simple…" at bounding box center [498, 107] width 232 height 179
type input "54"
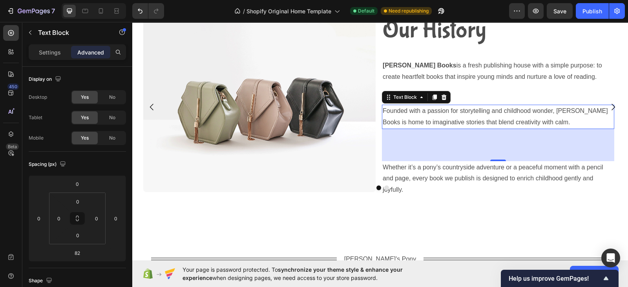
click at [498, 158] on div "82" at bounding box center [498, 145] width 232 height 32
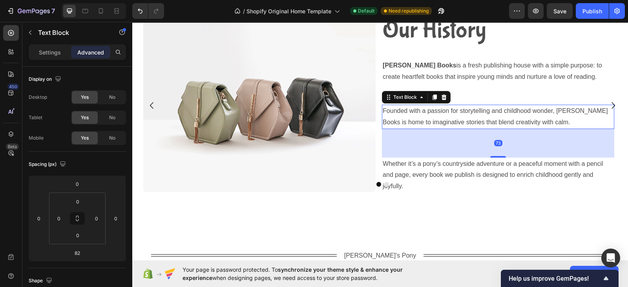
scroll to position [794, 0]
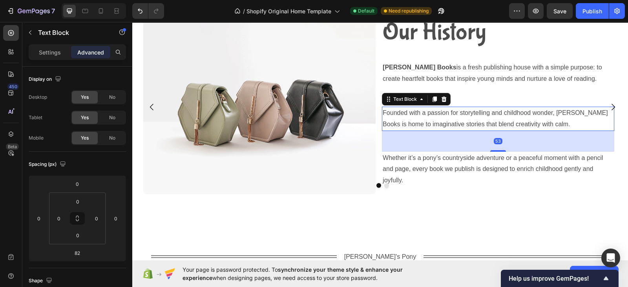
drag, startPoint x: 500, startPoint y: 160, endPoint x: 501, endPoint y: 146, distance: 13.8
click at [501, 131] on div "53" at bounding box center [498, 131] width 232 height 0
type input "48"
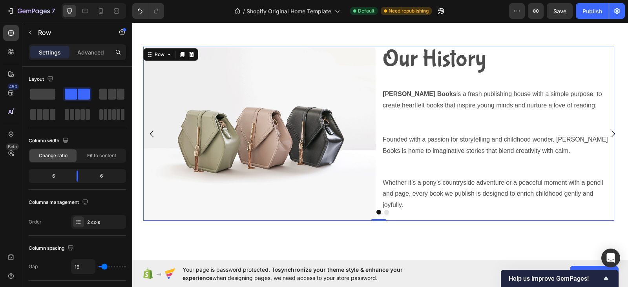
scroll to position [769, 0]
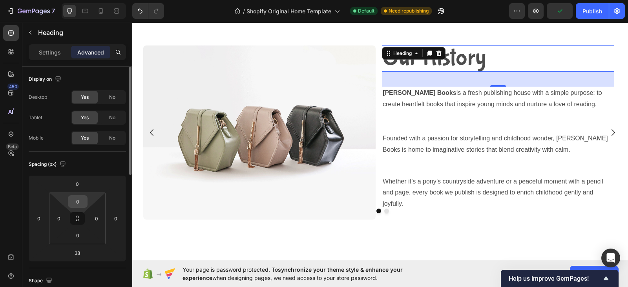
click at [82, 199] on input "0" at bounding box center [78, 202] width 16 height 12
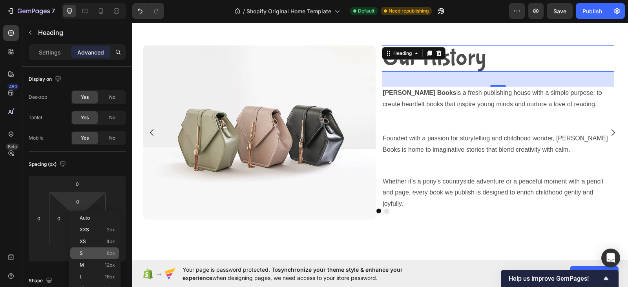
click at [86, 252] on p "S 8px" at bounding box center [97, 253] width 35 height 5
type input "8"
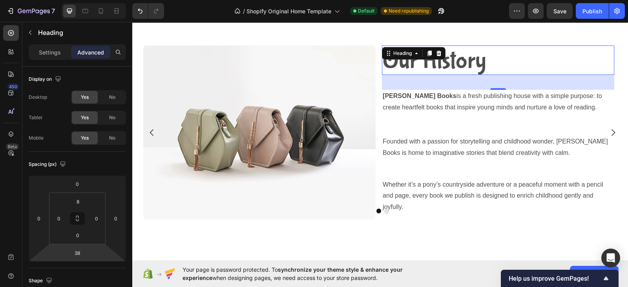
click at [86, 252] on div "38" at bounding box center [77, 253] width 20 height 13
click at [84, 270] on span "Auto" at bounding box center [84, 269] width 10 height 5
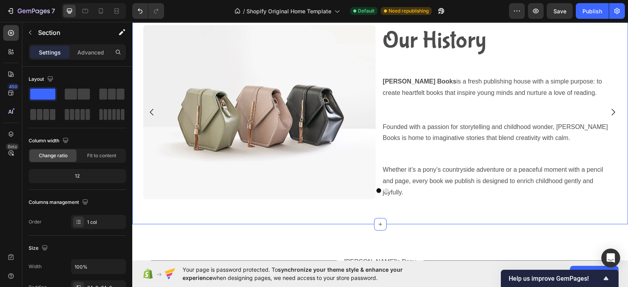
scroll to position [788, 0]
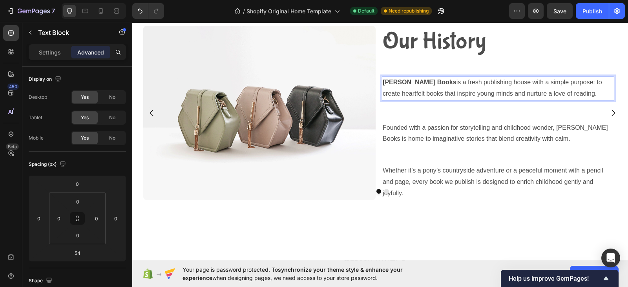
click at [581, 93] on div "Our History Heading Willow Hart Books is a fresh publishing house with a simple…" at bounding box center [498, 113] width 232 height 174
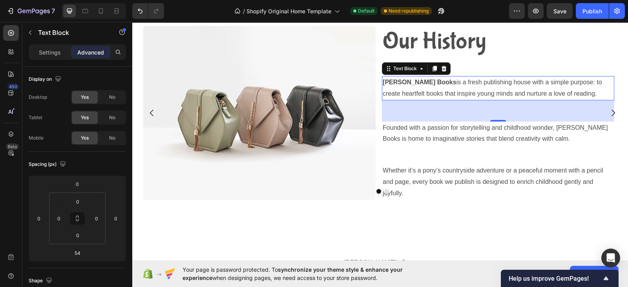
scroll to position [768, 0]
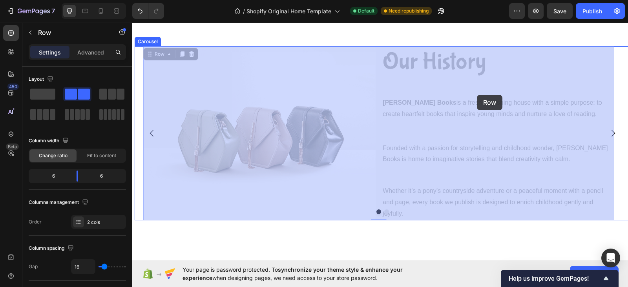
drag, startPoint x: 581, startPoint y: 93, endPoint x: 477, endPoint y: 95, distance: 104.4
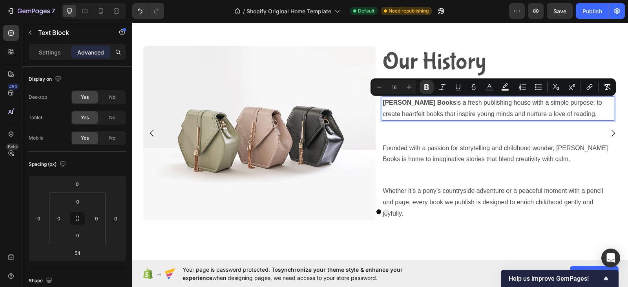
drag, startPoint x: 581, startPoint y: 112, endPoint x: 383, endPoint y: 107, distance: 198.6
click at [383, 107] on p "Willow Hart Books is a fresh publishing house with a simple purpose: to create …" at bounding box center [497, 108] width 231 height 23
click at [410, 87] on icon "Editor contextual toolbar" at bounding box center [409, 87] width 8 height 8
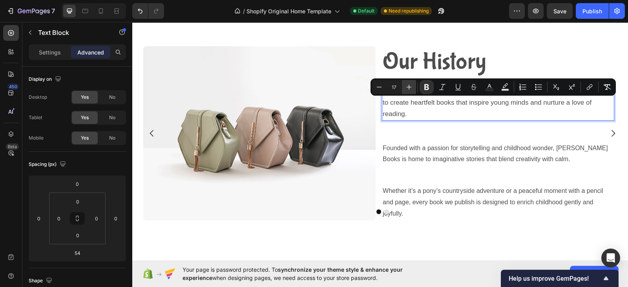
click at [410, 87] on icon "Editor contextual toolbar" at bounding box center [409, 87] width 8 height 8
type input "20"
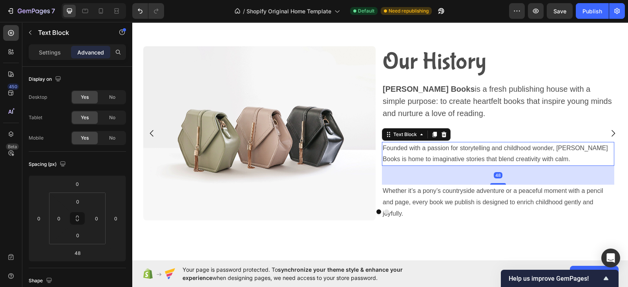
scroll to position [761, 0]
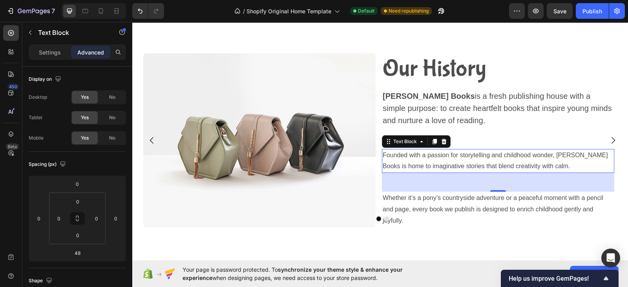
click at [549, 168] on p "Founded with a passion for storytelling and childhood wonder, [PERSON_NAME] Boo…" at bounding box center [497, 161] width 231 height 23
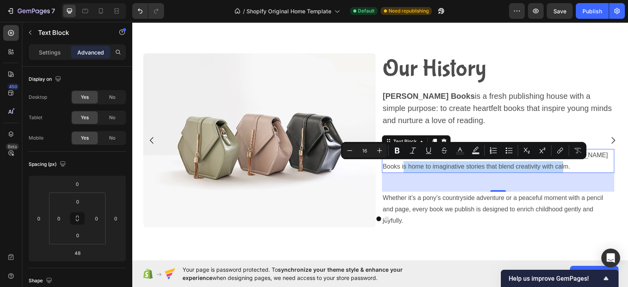
drag, startPoint x: 549, startPoint y: 168, endPoint x: 381, endPoint y: 162, distance: 168.0
click at [382, 162] on div "Founded with a passion for storytelling and childhood wonder, [PERSON_NAME] Boo…" at bounding box center [498, 161] width 232 height 24
click at [381, 147] on icon "Editor contextual toolbar" at bounding box center [379, 151] width 8 height 8
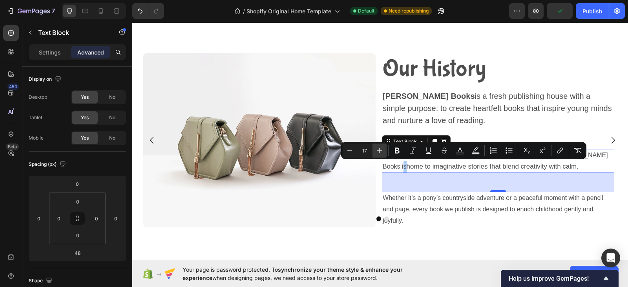
click at [381, 147] on icon "Editor contextual toolbar" at bounding box center [379, 151] width 8 height 8
type input "20"
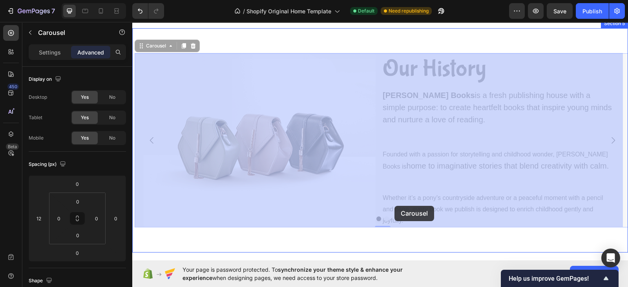
drag, startPoint x: 415, startPoint y: 220, endPoint x: 394, endPoint y: 206, distance: 24.8
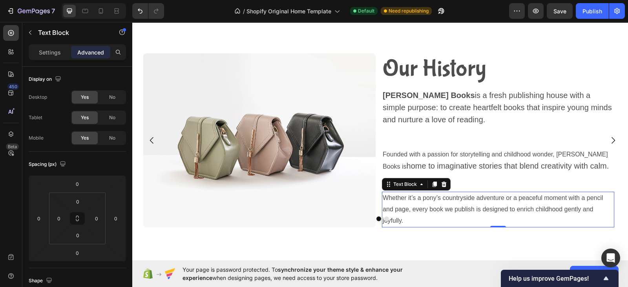
scroll to position [754, 0]
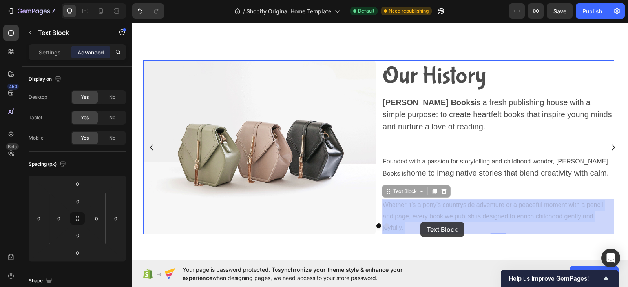
drag, startPoint x: 383, startPoint y: 197, endPoint x: 420, endPoint y: 222, distance: 44.4
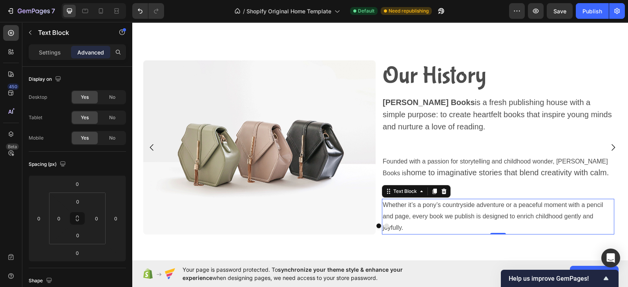
scroll to position [830, 0]
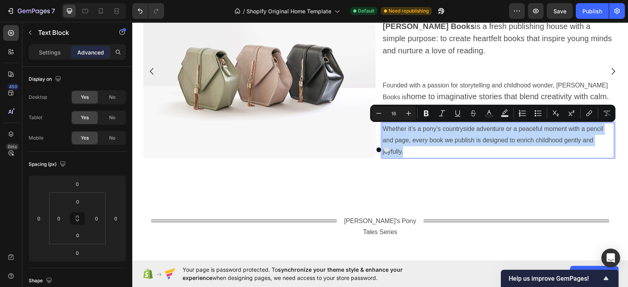
drag, startPoint x: 383, startPoint y: 126, endPoint x: 404, endPoint y: 152, distance: 33.0
click at [404, 152] on p "Whether it’s a pony’s countryside adventure or a peaceful moment with a pencil …" at bounding box center [497, 141] width 231 height 34
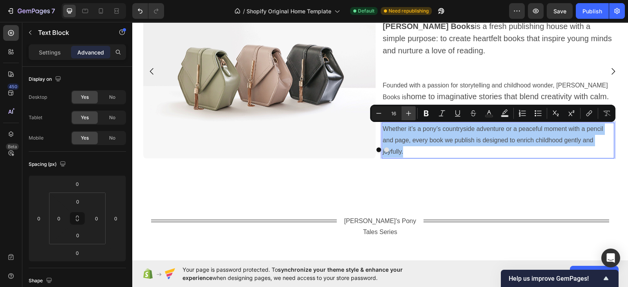
click at [409, 108] on button "Plus" at bounding box center [408, 113] width 14 height 14
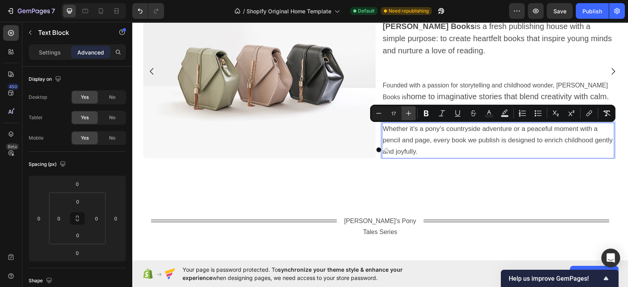
click at [409, 108] on button "Plus" at bounding box center [408, 113] width 14 height 14
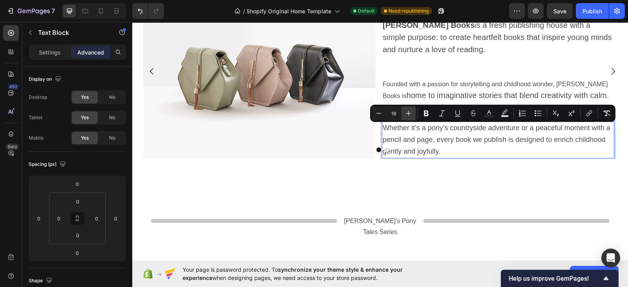
click at [409, 108] on button "Plus" at bounding box center [408, 113] width 14 height 14
type input "20"
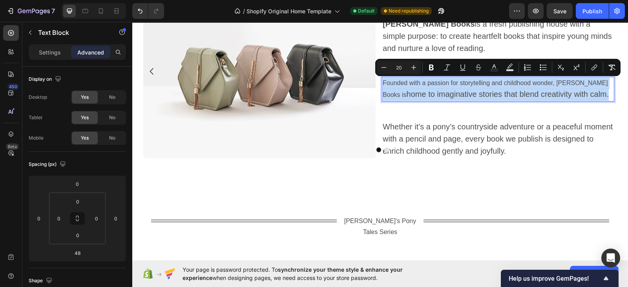
drag, startPoint x: 588, startPoint y: 95, endPoint x: 382, endPoint y: 86, distance: 206.9
click at [382, 86] on div "Founded with a passion for storytelling and childhood wonder, Willow Hart Books…" at bounding box center [498, 89] width 232 height 25
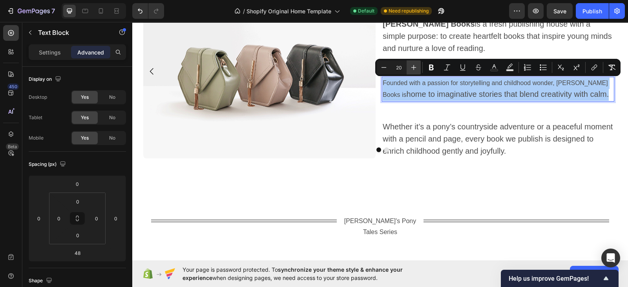
click at [414, 64] on icon "Editor contextual toolbar" at bounding box center [414, 68] width 8 height 8
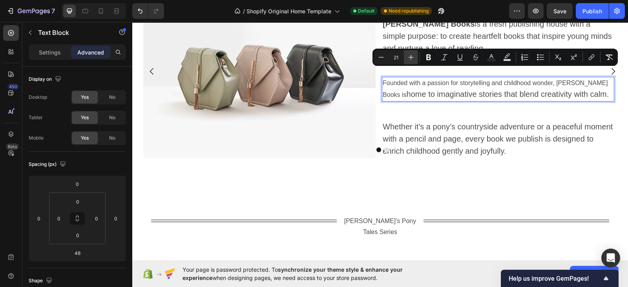
scroll to position [834, 0]
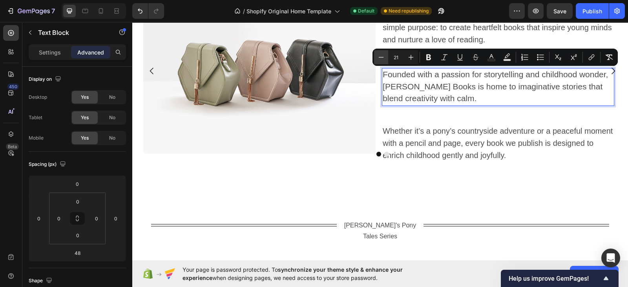
click at [378, 56] on icon "Editor contextual toolbar" at bounding box center [381, 57] width 8 height 8
type input "20"
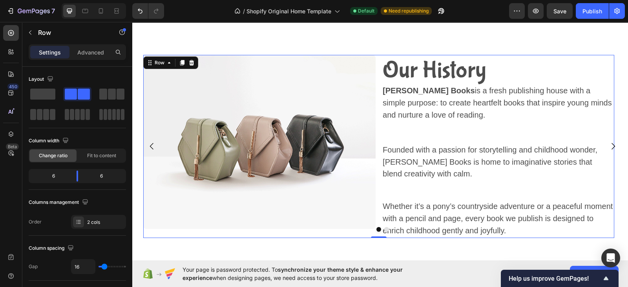
scroll to position [759, 0]
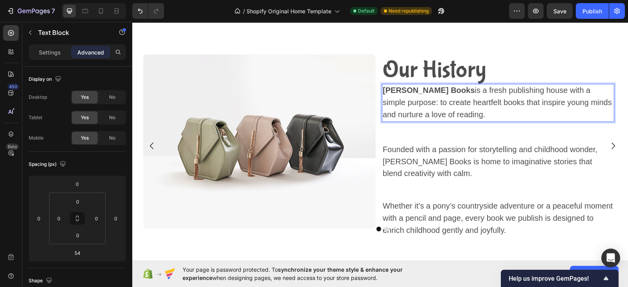
click at [422, 102] on span "Willow Hart Books is a fresh publishing house with a simple purpose: to create …" at bounding box center [496, 102] width 229 height 33
click at [474, 114] on p "Willow Hart Books is a fresh publishing house with a simple purpose: to create …" at bounding box center [497, 103] width 231 height 36
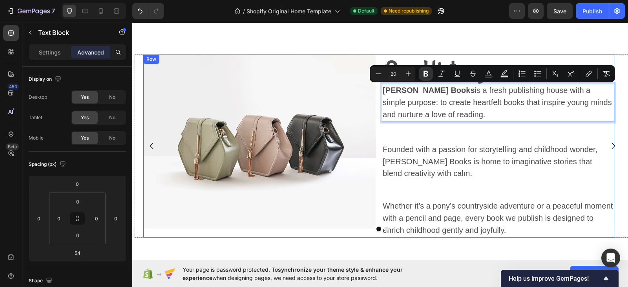
drag, startPoint x: 474, startPoint y: 114, endPoint x: 381, endPoint y: 89, distance: 95.9
click at [381, 89] on div "Image Our History Heading Willow Hart Books is a fresh publishing house with a …" at bounding box center [378, 146] width 471 height 183
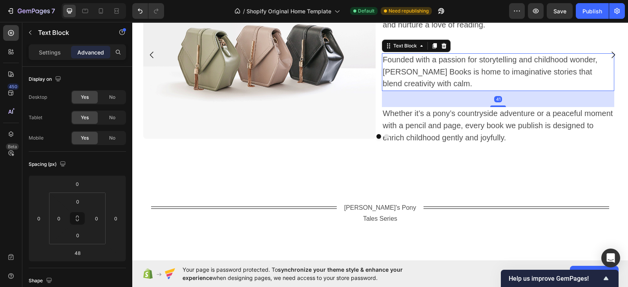
scroll to position [849, 0]
click at [499, 91] on div "40" at bounding box center [498, 91] width 232 height 0
type input "40"
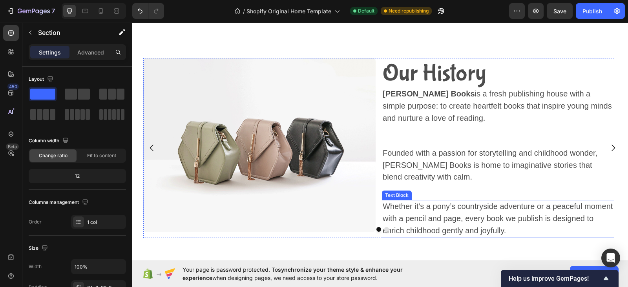
scroll to position [757, 0]
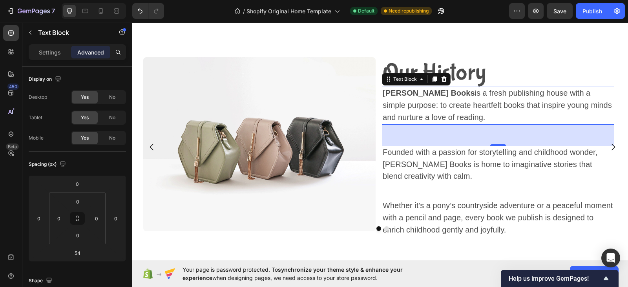
click at [500, 142] on div "54" at bounding box center [498, 135] width 232 height 21
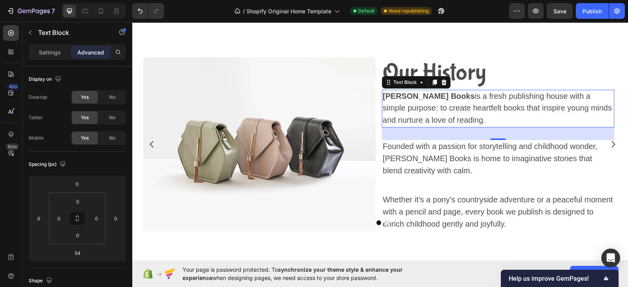
drag, startPoint x: 499, startPoint y: 143, endPoint x: 499, endPoint y: 134, distance: 8.6
click at [499, 127] on div "32" at bounding box center [498, 127] width 232 height 0
type input "32"
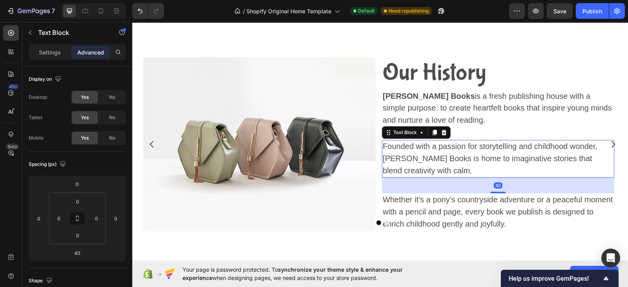
click at [493, 177] on p "Founded with a passion for storytelling and childhood wonder, [PERSON_NAME] Boo…" at bounding box center [497, 159] width 231 height 36
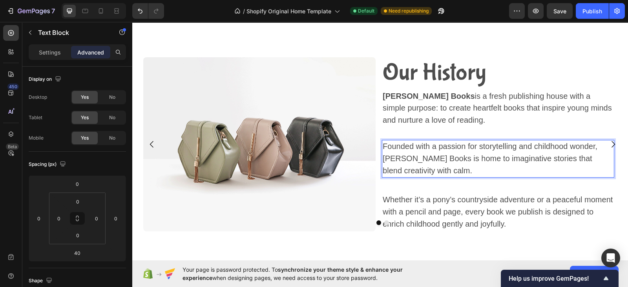
click at [496, 177] on div "Founded with a passion for storytelling and childhood wonder, [PERSON_NAME] Boo…" at bounding box center [498, 159] width 232 height 38
click at [495, 164] on p "Founded with a passion for storytelling and childhood wonder, [PERSON_NAME] Boo…" at bounding box center [497, 159] width 231 height 36
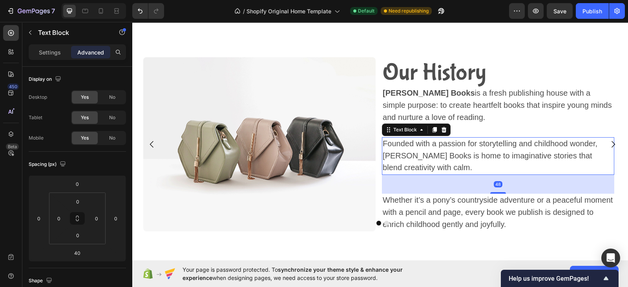
drag, startPoint x: 500, startPoint y: 193, endPoint x: 504, endPoint y: 196, distance: 5.3
click at [504, 196] on div "Our History Heading Willow Hart Books is a fresh publishing house with a simple…" at bounding box center [498, 144] width 232 height 175
type input "48"
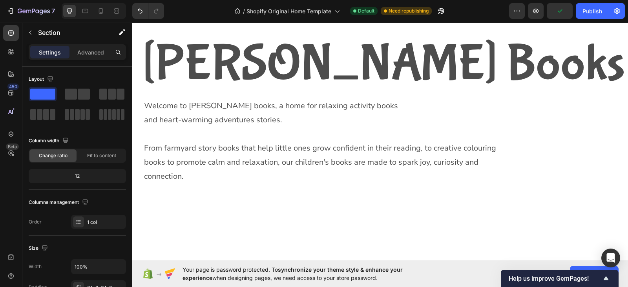
scroll to position [196, 0]
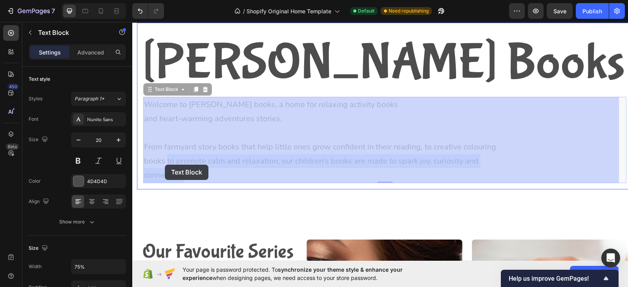
drag, startPoint x: 189, startPoint y: 177, endPoint x: 167, endPoint y: 167, distance: 24.4
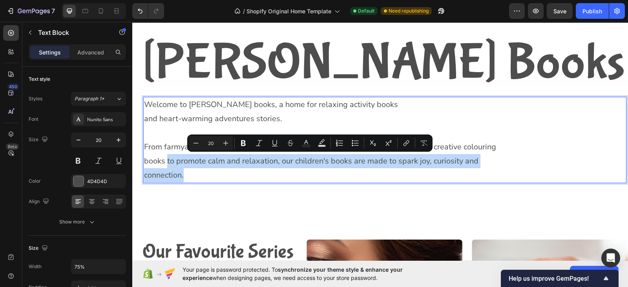
drag, startPoint x: 167, startPoint y: 167, endPoint x: 188, endPoint y: 176, distance: 22.7
click at [188, 176] on p "From farmyard story books that help little ones grow confident in their reading…" at bounding box center [324, 161] width 361 height 42
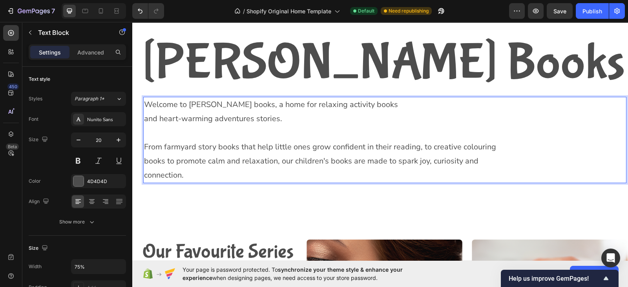
click at [188, 176] on p "From farmyard story books that help little ones grow confident in their reading…" at bounding box center [324, 161] width 361 height 42
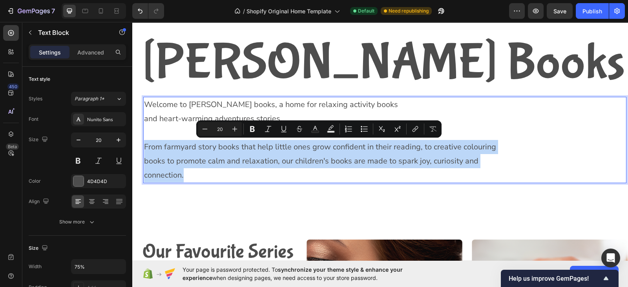
drag, startPoint x: 188, startPoint y: 176, endPoint x: 145, endPoint y: 148, distance: 51.4
click at [145, 148] on p "From farmyard story books that help little ones grow confident in their reading…" at bounding box center [324, 161] width 361 height 42
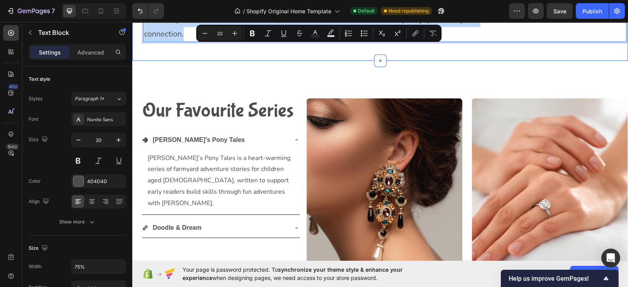
type input "16"
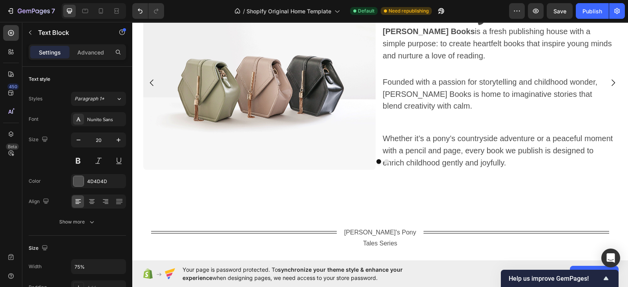
scroll to position [831, 0]
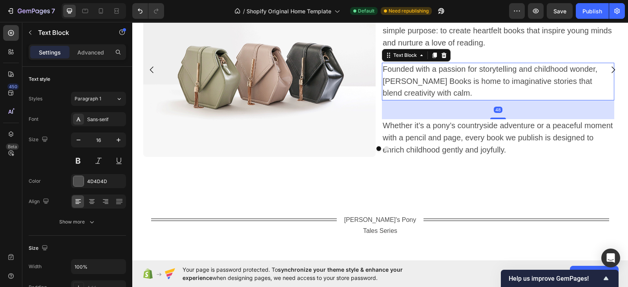
click at [429, 71] on div "Our History Heading Willow Hart Books is a fresh publishing house with a simple…" at bounding box center [498, 70] width 232 height 175
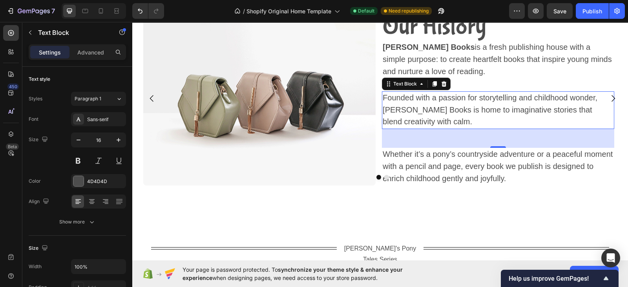
click at [426, 121] on span "Founded with a passion for storytelling and childhood wonder, [PERSON_NAME] Boo…" at bounding box center [489, 109] width 215 height 33
click at [453, 122] on p "Founded with a passion for storytelling and childhood wonder, [PERSON_NAME] Boo…" at bounding box center [497, 110] width 231 height 36
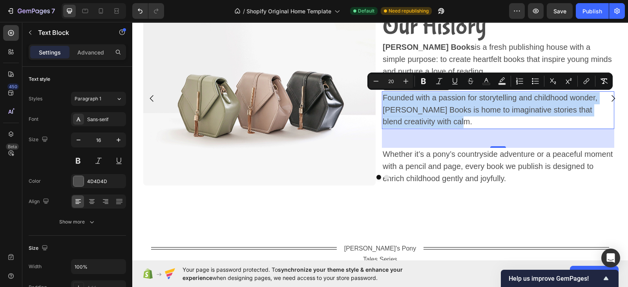
drag, startPoint x: 453, startPoint y: 122, endPoint x: 383, endPoint y: 97, distance: 75.1
click at [383, 97] on p "Founded with a passion for storytelling and childhood wonder, [PERSON_NAME] Boo…" at bounding box center [497, 110] width 231 height 36
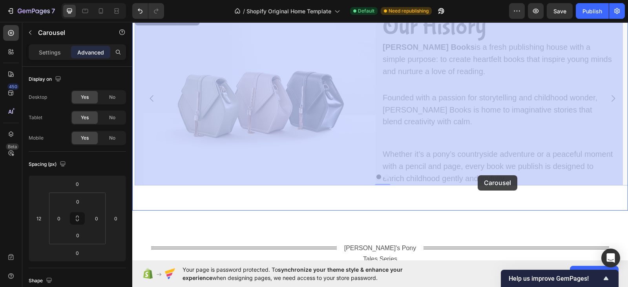
drag, startPoint x: 502, startPoint y: 177, endPoint x: 481, endPoint y: 176, distance: 21.2
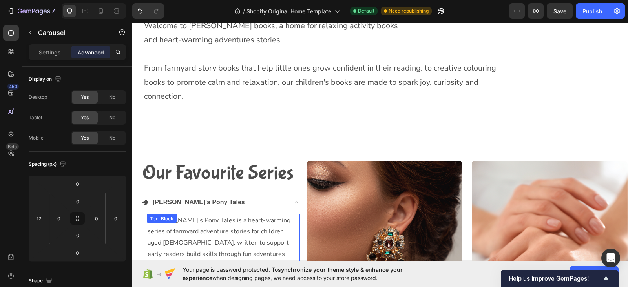
scroll to position [274, 0]
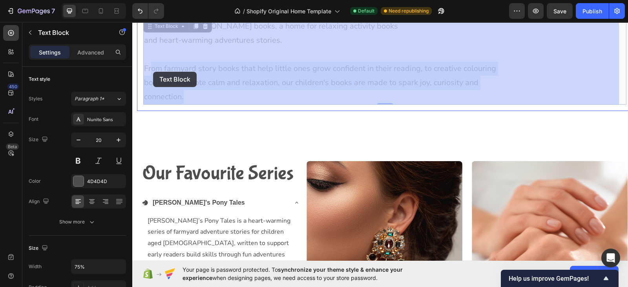
drag, startPoint x: 187, startPoint y: 97, endPoint x: 153, endPoint y: 72, distance: 41.9
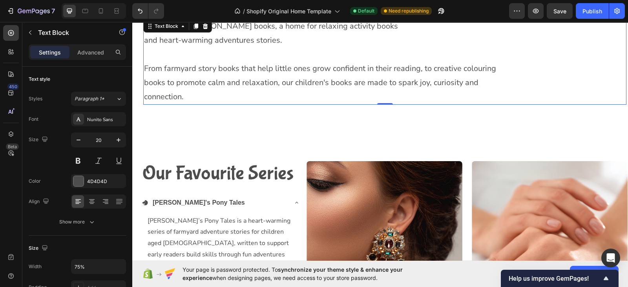
scroll to position [273, 0]
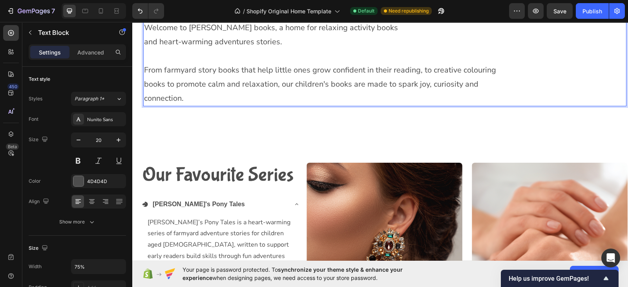
click at [181, 93] on p "From farmyard story books that help little ones grow confident in their reading…" at bounding box center [324, 84] width 361 height 42
click at [189, 78] on p "From farmyard story books that help little ones grow confident in their reading…" at bounding box center [324, 84] width 361 height 42
click at [145, 69] on p "From farmyard story books that help little ones grow confident in their reading…" at bounding box center [324, 84] width 361 height 42
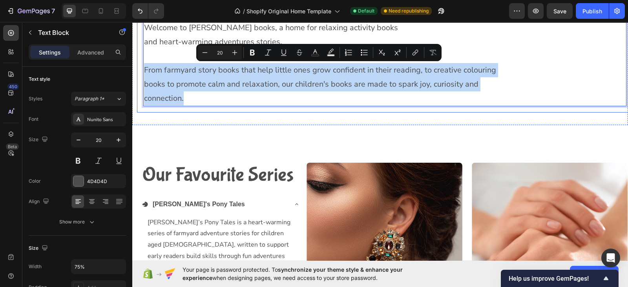
drag, startPoint x: 145, startPoint y: 69, endPoint x: 190, endPoint y: 107, distance: 59.0
click at [190, 107] on div "Willow Hart Books Heading Welcome to Willow Hart books, a home for relaxing act…" at bounding box center [384, 29] width 495 height 167
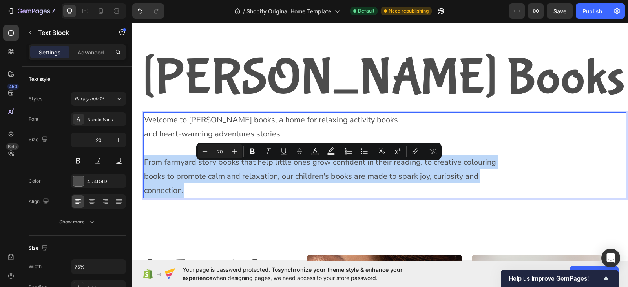
scroll to position [173, 0]
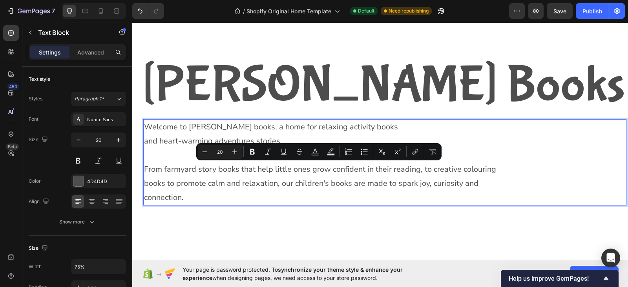
click at [176, 137] on p "and heart-warming adventures stories." at bounding box center [324, 141] width 361 height 14
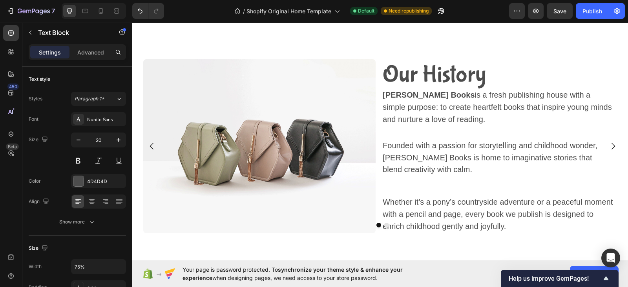
scroll to position [755, 0]
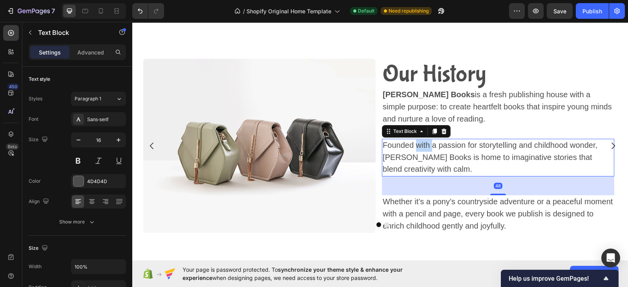
click at [423, 145] on span "Founded with a passion for storytelling and childhood wonder, [PERSON_NAME] Boo…" at bounding box center [489, 157] width 215 height 33
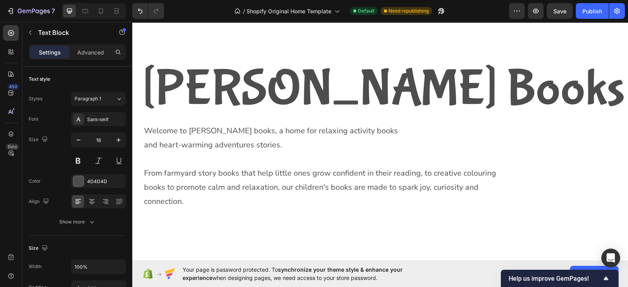
scroll to position [171, 0]
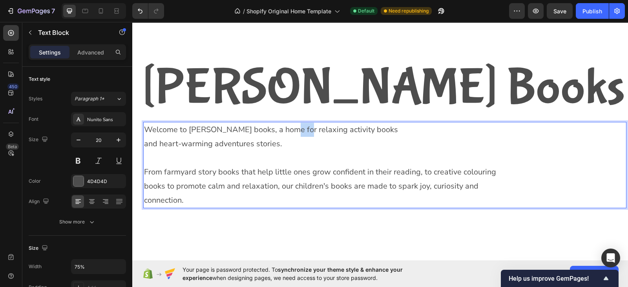
click at [292, 126] on p "Welcome to [PERSON_NAME] books, a home for relaxing activity books" at bounding box center [324, 130] width 361 height 14
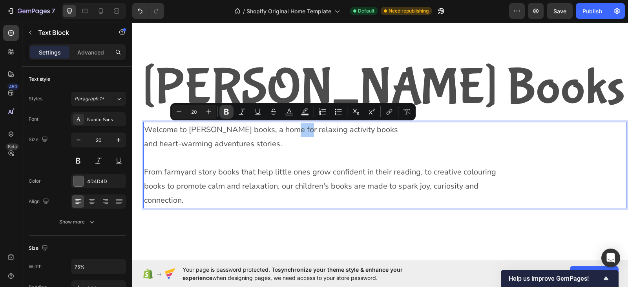
click at [227, 109] on icon "Editor contextual toolbar" at bounding box center [226, 112] width 5 height 6
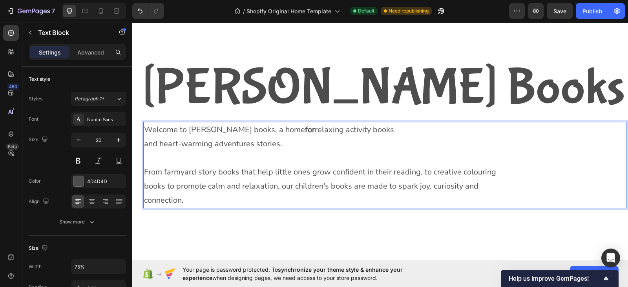
click at [229, 137] on p "and heart-warming adventures stories." at bounding box center [324, 144] width 361 height 14
click at [305, 130] on strong "for" at bounding box center [310, 129] width 10 height 11
drag, startPoint x: 298, startPoint y: 130, endPoint x: 287, endPoint y: 131, distance: 11.0
click at [305, 131] on strong "for" at bounding box center [310, 129] width 10 height 11
click at [80, 162] on button at bounding box center [78, 161] width 14 height 14
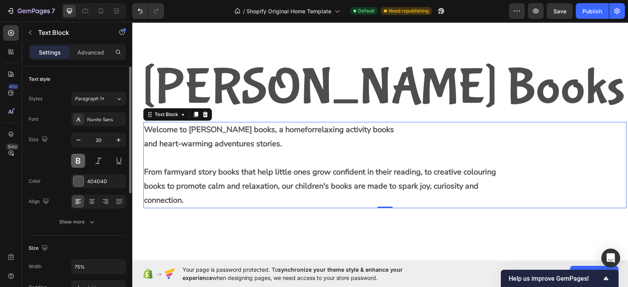
click at [79, 160] on button at bounding box center [78, 161] width 14 height 14
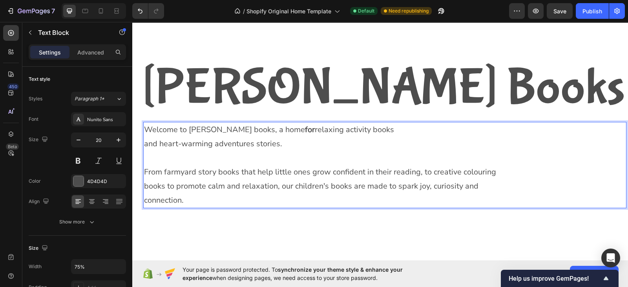
click at [300, 128] on p "Welcome to Willow Hart books, a home for relaxing activity books" at bounding box center [324, 130] width 361 height 14
click at [305, 129] on strong "for" at bounding box center [310, 129] width 10 height 11
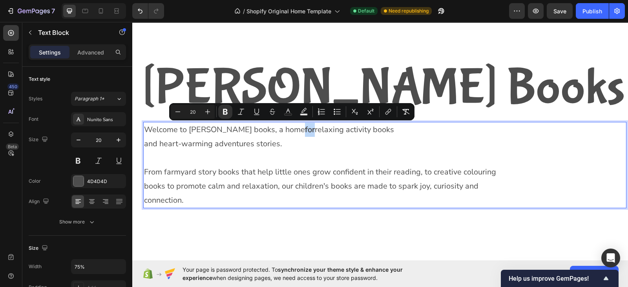
drag, startPoint x: 297, startPoint y: 129, endPoint x: 287, endPoint y: 130, distance: 10.2
click at [305, 130] on strong "for" at bounding box center [310, 129] width 10 height 11
click at [225, 113] on icon "Editor contextual toolbar" at bounding box center [225, 112] width 8 height 8
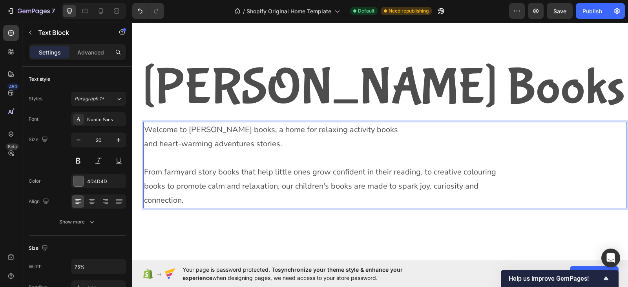
click at [304, 167] on p "From farmyard story books that help little ones grow confident in their reading…" at bounding box center [324, 186] width 361 height 42
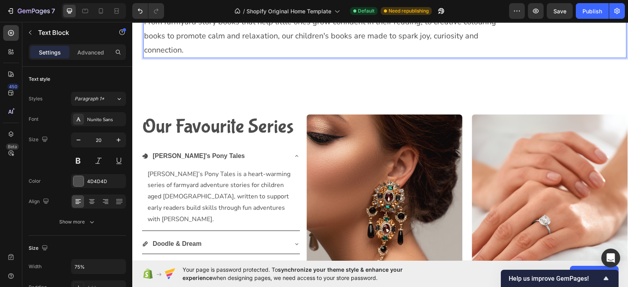
scroll to position [322, 0]
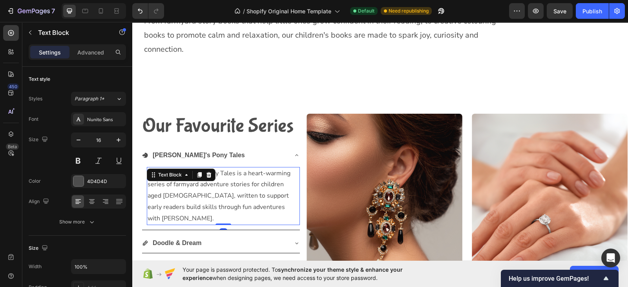
click at [259, 206] on p "Jay’s Pony Tales is a heart-warming series of farmyard adventure stories for ch…" at bounding box center [223, 196] width 151 height 56
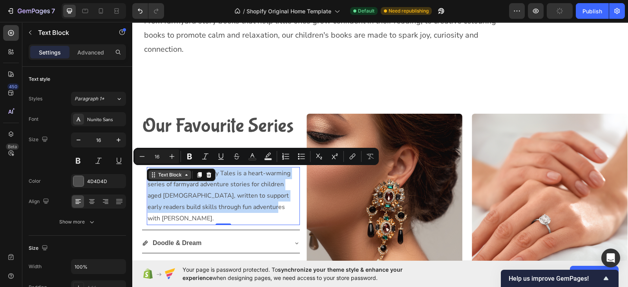
drag, startPoint x: 259, startPoint y: 206, endPoint x: 149, endPoint y: 172, distance: 115.0
click at [149, 172] on div "Jay’s Pony Tales is a heart-warming series of farmyard adventure stories for ch…" at bounding box center [223, 196] width 153 height 58
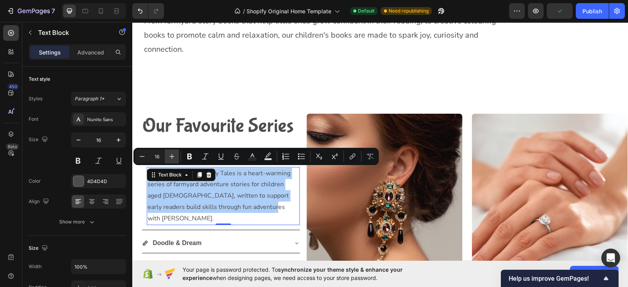
click at [171, 156] on icon "Editor contextual toolbar" at bounding box center [172, 157] width 8 height 8
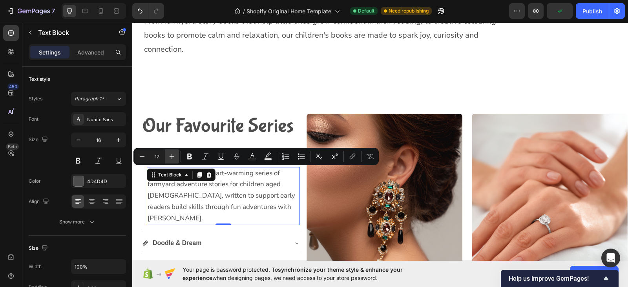
click at [171, 156] on icon "Editor contextual toolbar" at bounding box center [172, 157] width 8 height 8
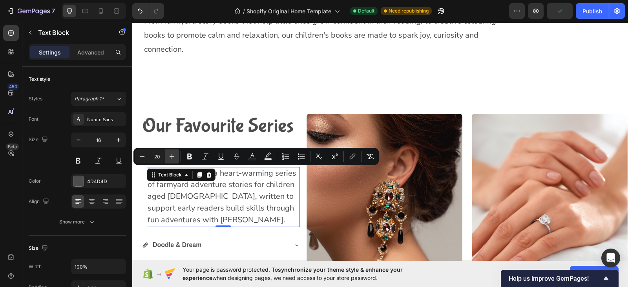
click at [171, 156] on icon "Editor contextual toolbar" at bounding box center [172, 157] width 8 height 8
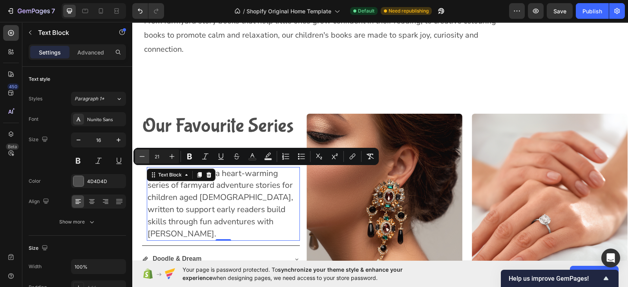
click at [142, 156] on icon "Editor contextual toolbar" at bounding box center [142, 157] width 8 height 8
type input "20"
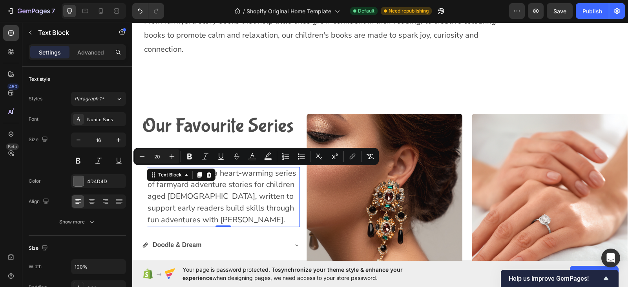
click at [187, 214] on span "ay’s Pony Tales is a heart-warming series of farmyard adventure stories for chi…" at bounding box center [222, 196] width 149 height 57
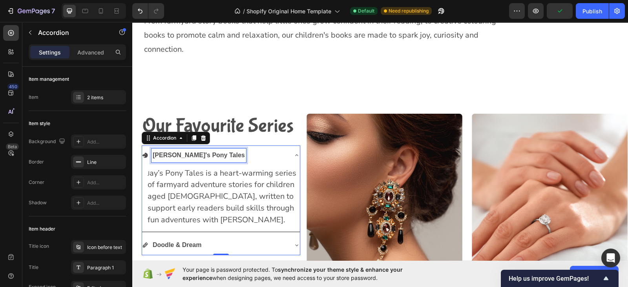
click at [153, 153] on strong "[PERSON_NAME]'s Pony Tales" at bounding box center [199, 155] width 92 height 7
drag, startPoint x: 153, startPoint y: 153, endPoint x: 202, endPoint y: 157, distance: 48.8
click at [202, 157] on strong "[PERSON_NAME]'s Pony Tales" at bounding box center [199, 155] width 92 height 7
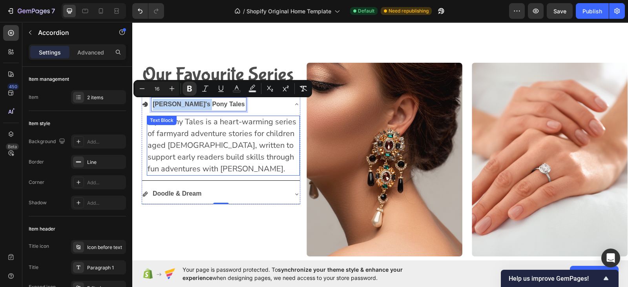
scroll to position [372, 0]
click at [171, 88] on icon "Editor contextual toolbar" at bounding box center [171, 88] width 5 height 5
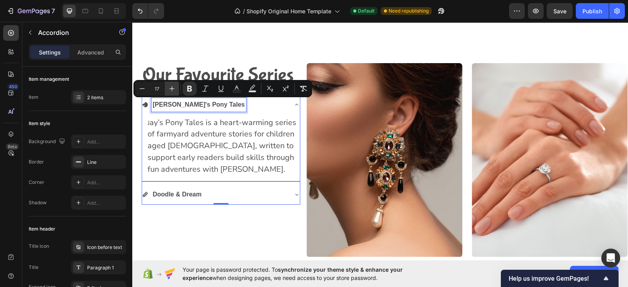
click at [171, 88] on icon "Editor contextual toolbar" at bounding box center [171, 88] width 5 height 5
click at [141, 87] on icon "Editor contextual toolbar" at bounding box center [142, 89] width 8 height 8
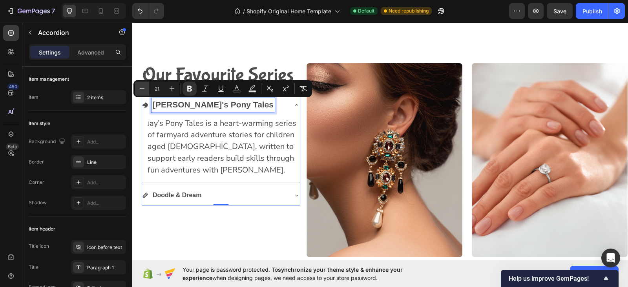
type input "20"
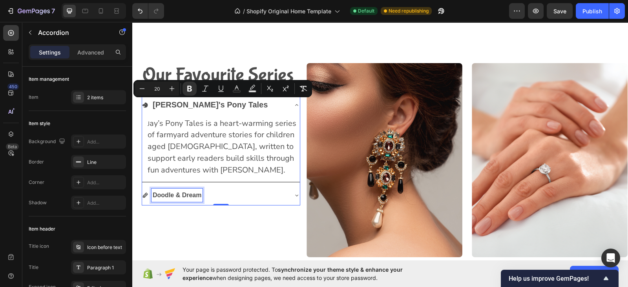
click at [192, 197] on strong "Doodle & Dream" at bounding box center [177, 195] width 49 height 7
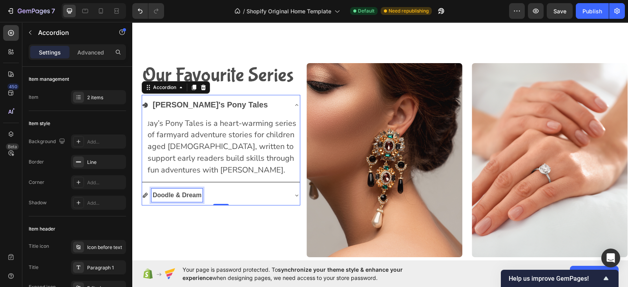
click at [199, 197] on strong "Doodle & Dream" at bounding box center [177, 195] width 49 height 7
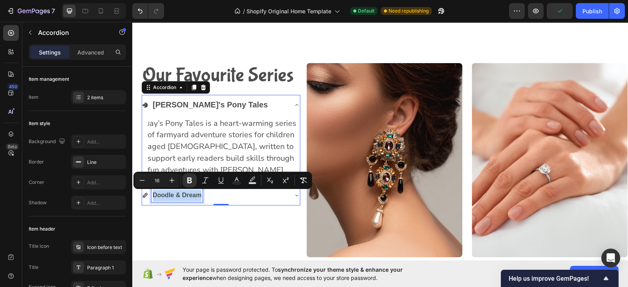
drag, startPoint x: 199, startPoint y: 197, endPoint x: 151, endPoint y: 194, distance: 47.9
click at [151, 194] on div "Doodle & Dream" at bounding box center [176, 196] width 51 height 14
click at [171, 177] on icon "Editor contextual toolbar" at bounding box center [172, 181] width 8 height 8
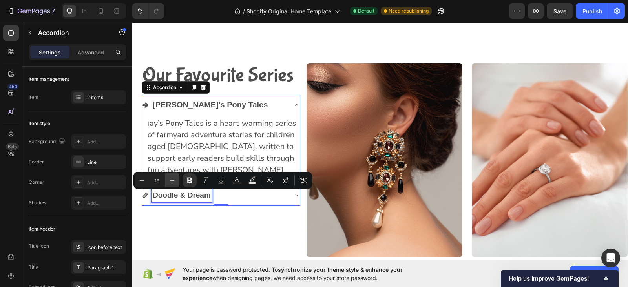
click at [171, 177] on icon "Editor contextual toolbar" at bounding box center [172, 181] width 8 height 8
type input "20"
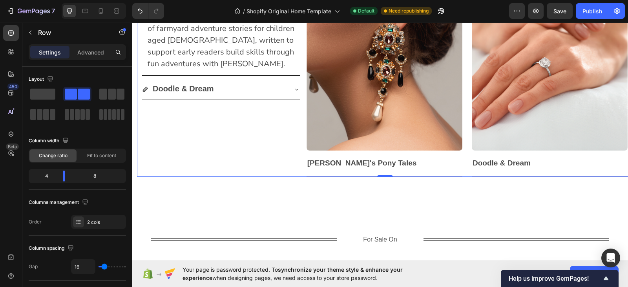
scroll to position [475, 0]
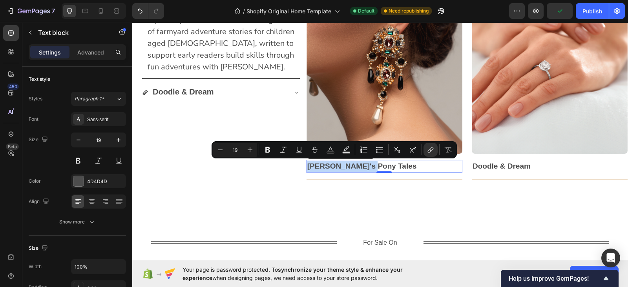
drag, startPoint x: 367, startPoint y: 165, endPoint x: 306, endPoint y: 171, distance: 61.1
click at [307, 171] on p "[PERSON_NAME]'s Pony Tales" at bounding box center [384, 166] width 154 height 11
click at [250, 148] on icon "Editor contextual toolbar" at bounding box center [250, 150] width 8 height 8
type input "20"
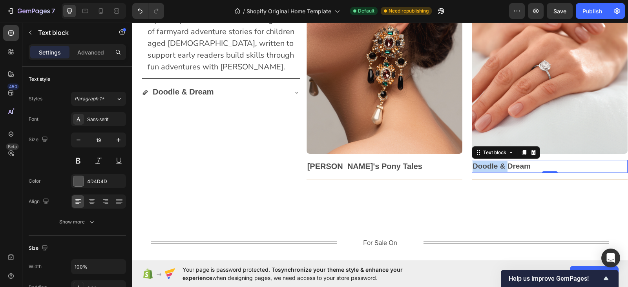
click at [529, 167] on p "Doodle & Dream" at bounding box center [549, 166] width 154 height 11
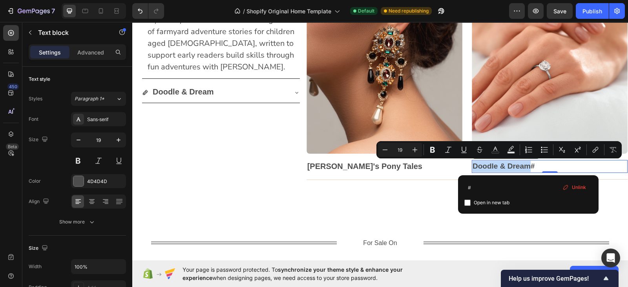
drag, startPoint x: 529, startPoint y: 167, endPoint x: 472, endPoint y: 168, distance: 57.7
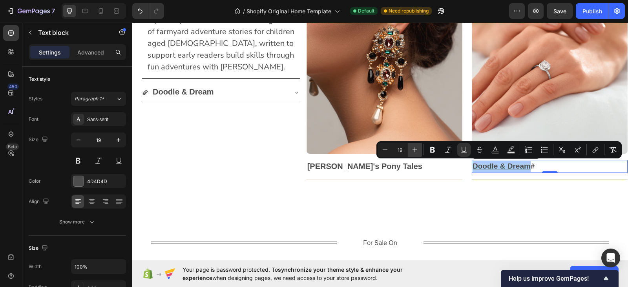
click at [415, 147] on icon "Editor contextual toolbar" at bounding box center [415, 150] width 8 height 8
type input "17"
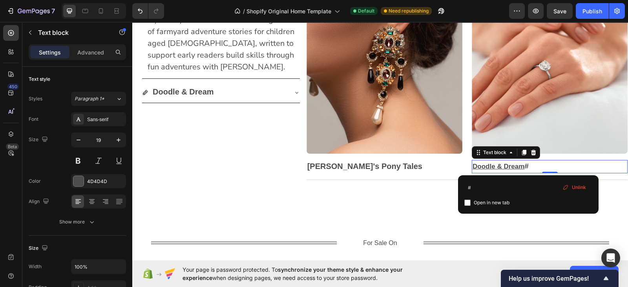
click at [529, 164] on p "Doodle & Dream #" at bounding box center [549, 167] width 154 height 12
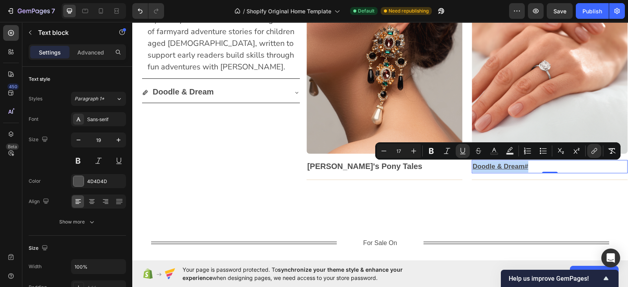
drag, startPoint x: 528, startPoint y: 164, endPoint x: 471, endPoint y: 166, distance: 57.3
click at [412, 151] on icon "Editor contextual toolbar" at bounding box center [413, 151] width 5 height 5
type input "20"
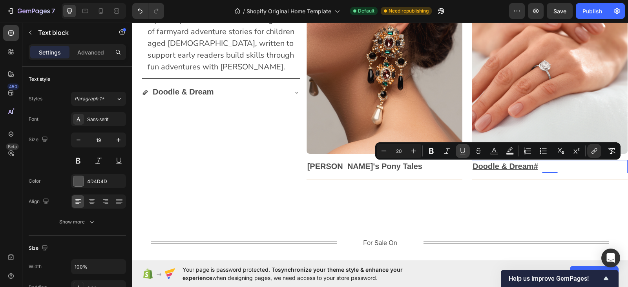
click at [463, 151] on icon "Editor contextual toolbar" at bounding box center [463, 151] width 8 height 8
click at [541, 164] on p "Doodle & Dream#" at bounding box center [549, 167] width 154 height 12
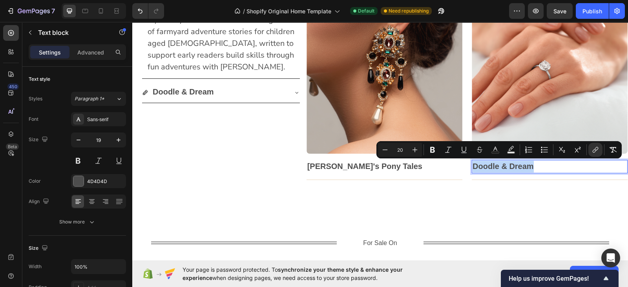
drag, startPoint x: 532, startPoint y: 164, endPoint x: 472, endPoint y: 168, distance: 59.8
click at [472, 168] on p "Doodle & Dream" at bounding box center [549, 167] width 154 height 12
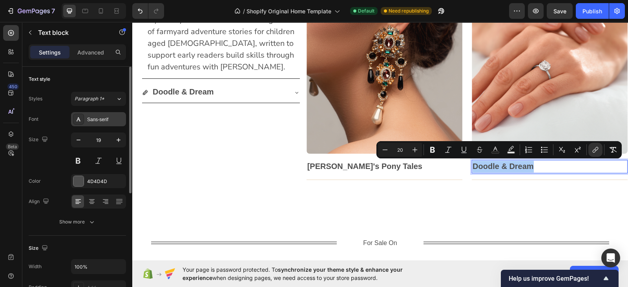
click at [100, 114] on div "Sans-serif" at bounding box center [98, 119] width 55 height 14
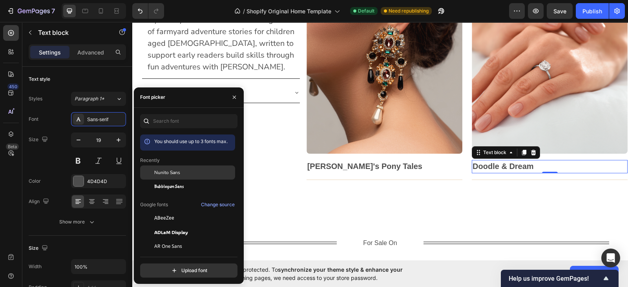
click at [157, 173] on span "Nunito Sans" at bounding box center [167, 172] width 26 height 7
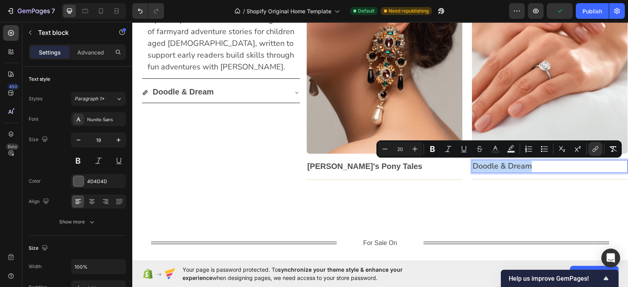
drag, startPoint x: 533, startPoint y: 165, endPoint x: 473, endPoint y: 167, distance: 60.4
click at [473, 167] on p "Doodle & Dream" at bounding box center [549, 166] width 154 height 11
click at [431, 147] on icon "Editor contextual toolbar" at bounding box center [432, 149] width 5 height 6
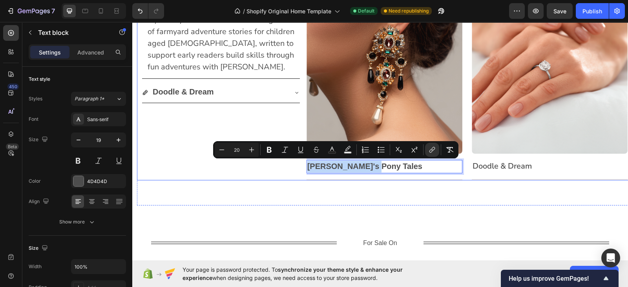
drag, startPoint x: 368, startPoint y: 166, endPoint x: 302, endPoint y: 166, distance: 65.5
click at [302, 166] on div "Our Favourite Series Heading Jay's Pony Tales J ay’s Pony Tales is a heart-warm…" at bounding box center [384, 70] width 495 height 220
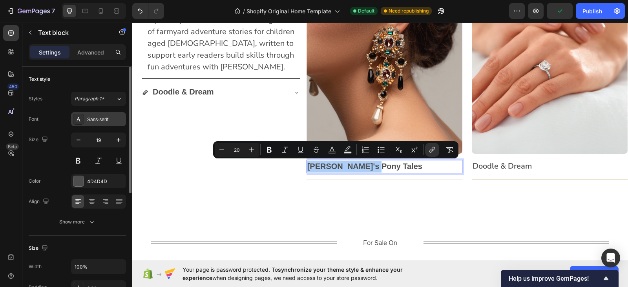
click at [120, 119] on div "Sans-serif" at bounding box center [105, 119] width 37 height 7
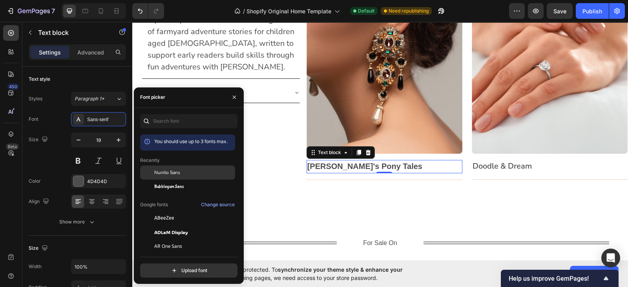
click at [167, 170] on span "Nunito Sans" at bounding box center [167, 172] width 26 height 7
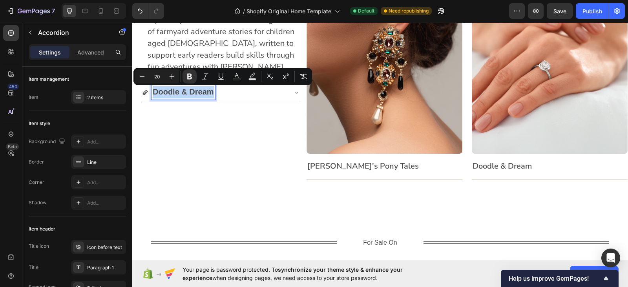
drag, startPoint x: 213, startPoint y: 94, endPoint x: 148, endPoint y: 94, distance: 65.1
click at [148, 94] on div "Doodle & Dream" at bounding box center [214, 92] width 145 height 15
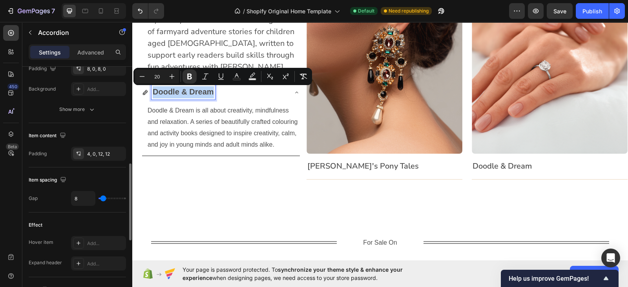
scroll to position [275, 0]
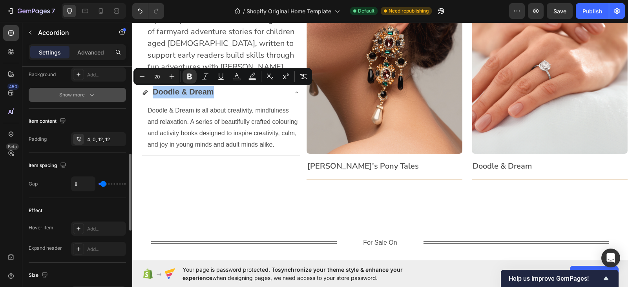
click at [82, 99] on button "Show more" at bounding box center [77, 95] width 97 height 14
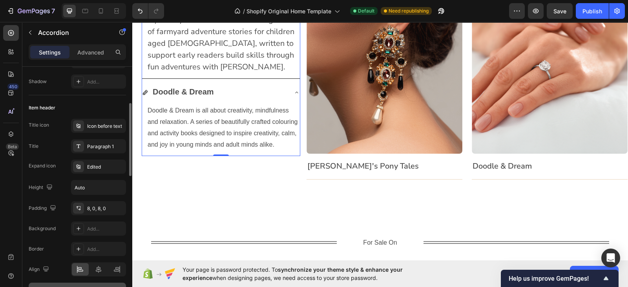
scroll to position [121, 0]
click at [91, 47] on div "Advanced" at bounding box center [90, 52] width 39 height 13
type input "100%"
type input "100"
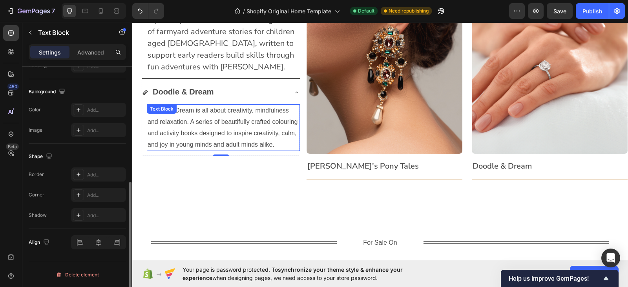
scroll to position [0, 0]
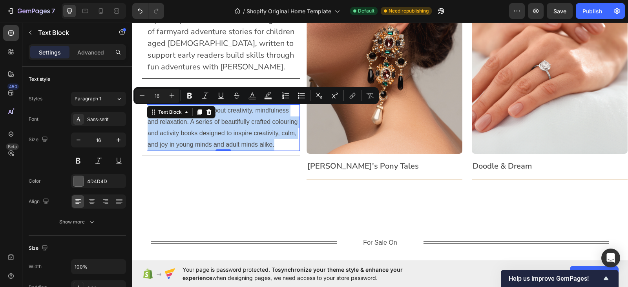
drag, startPoint x: 188, startPoint y: 155, endPoint x: 148, endPoint y: 111, distance: 60.0
click at [148, 111] on div "Doodle & Dream is all about creativity, mindfulness and relaxation. A series of…" at bounding box center [223, 127] width 153 height 47
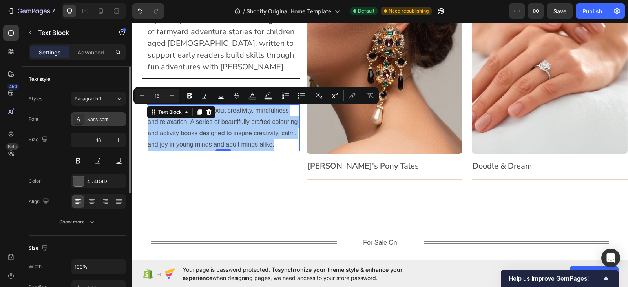
click at [102, 116] on div "Sans-serif" at bounding box center [105, 119] width 37 height 7
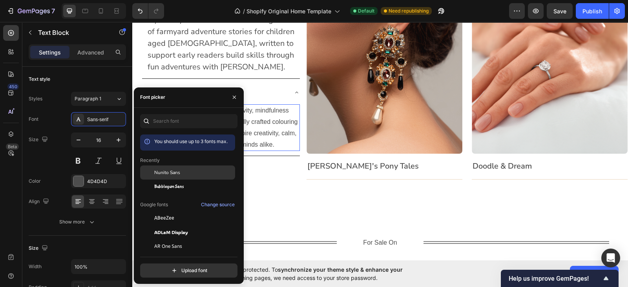
click at [155, 172] on span "Nunito Sans" at bounding box center [167, 172] width 26 height 7
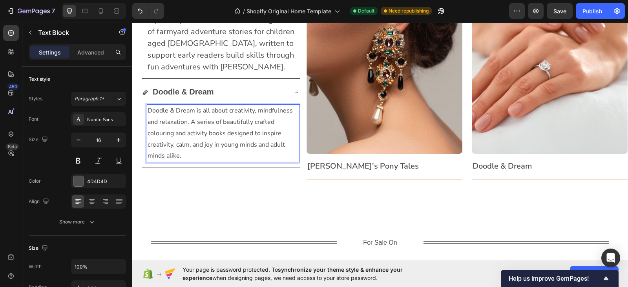
click at [182, 158] on p "Doodle & Dream is all about creativity, mindfulness and relaxation. A series of…" at bounding box center [223, 133] width 151 height 56
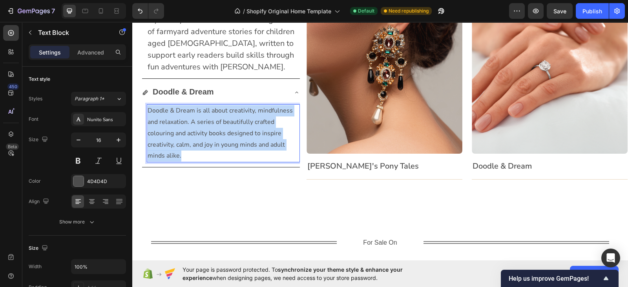
drag, startPoint x: 182, startPoint y: 158, endPoint x: 148, endPoint y: 113, distance: 56.8
click at [148, 113] on p "Doodle & Dream is all about creativity, mindfulness and relaxation. A series of…" at bounding box center [223, 133] width 151 height 56
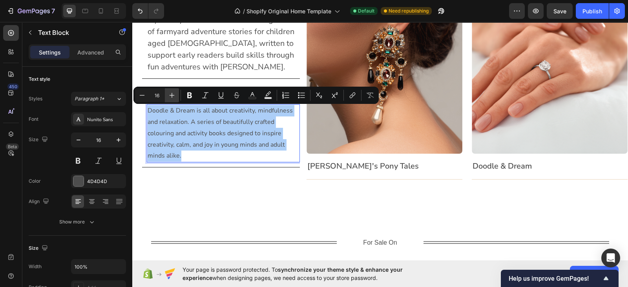
click at [172, 92] on icon "Editor contextual toolbar" at bounding box center [172, 95] width 8 height 8
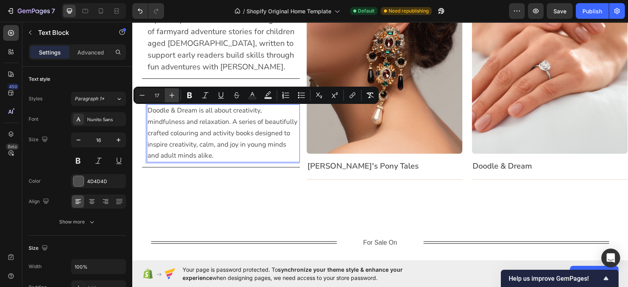
click at [172, 92] on icon "Editor contextual toolbar" at bounding box center [172, 95] width 8 height 8
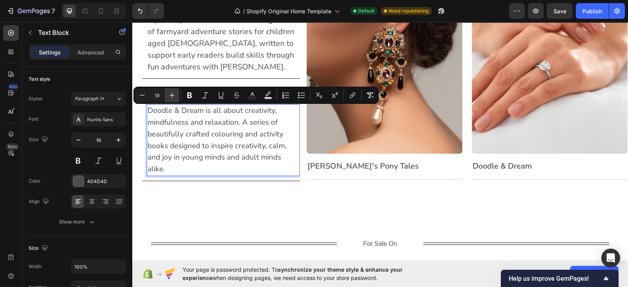
click at [172, 92] on icon "Editor contextual toolbar" at bounding box center [172, 95] width 8 height 8
type input "20"
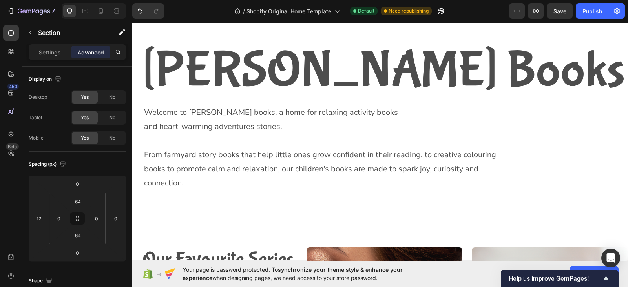
scroll to position [188, 0]
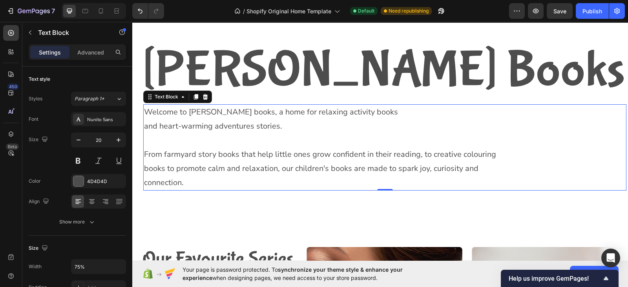
click at [191, 182] on p "From farmyard story books that help little ones grow confident in their reading…" at bounding box center [324, 169] width 361 height 42
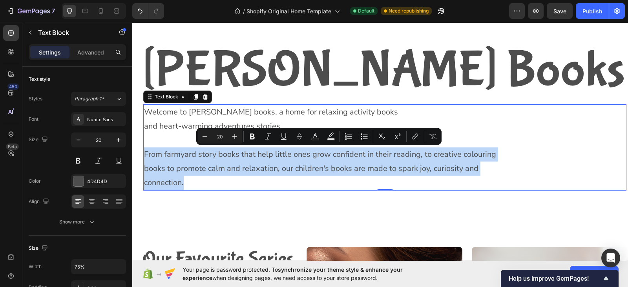
drag, startPoint x: 191, startPoint y: 182, endPoint x: 145, endPoint y: 153, distance: 55.0
click at [145, 153] on p "From farmyard story books that help little ones grow confident in their reading…" at bounding box center [324, 169] width 361 height 42
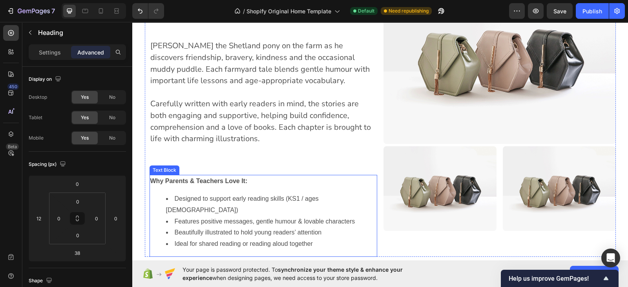
scroll to position [1737, 0]
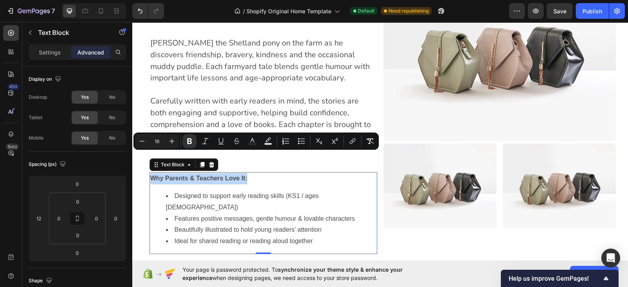
drag, startPoint x: 246, startPoint y: 156, endPoint x: 147, endPoint y: 157, distance: 98.5
click at [150, 173] on p "Why Parents & Teachers Love It:" at bounding box center [263, 178] width 226 height 11
click at [174, 142] on icon "Editor contextual toolbar" at bounding box center [172, 141] width 8 height 8
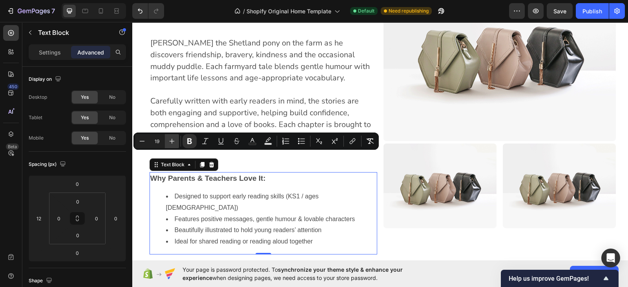
click at [174, 142] on icon "Editor contextual toolbar" at bounding box center [172, 141] width 8 height 8
click at [142, 142] on icon "Editor contextual toolbar" at bounding box center [142, 141] width 8 height 8
type input "20"
click at [57, 55] on p "Settings" at bounding box center [50, 52] width 22 height 8
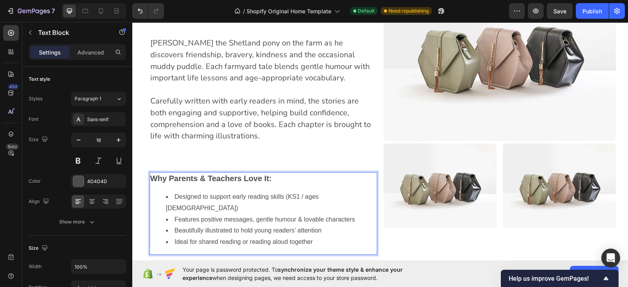
click at [321, 237] on li "Ideal for shared reading or reading aloud together" at bounding box center [271, 242] width 210 height 11
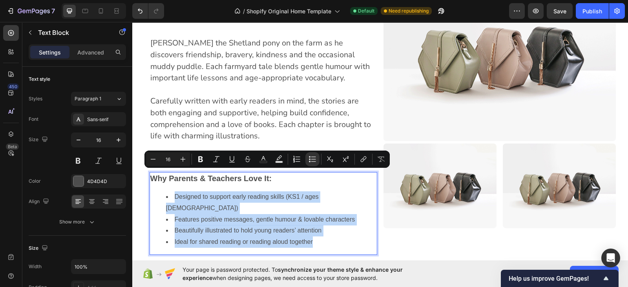
drag, startPoint x: 321, startPoint y: 209, endPoint x: 169, endPoint y: 178, distance: 155.3
click at [169, 191] on ul "Designed to support early reading skills (KS1 / ages 5–8) Features positive mes…" at bounding box center [263, 219] width 226 height 56
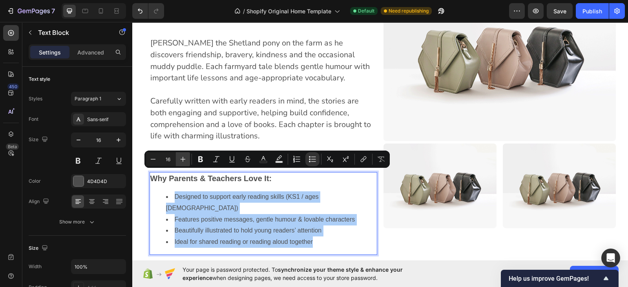
click at [182, 159] on icon "Editor contextual toolbar" at bounding box center [182, 159] width 5 height 5
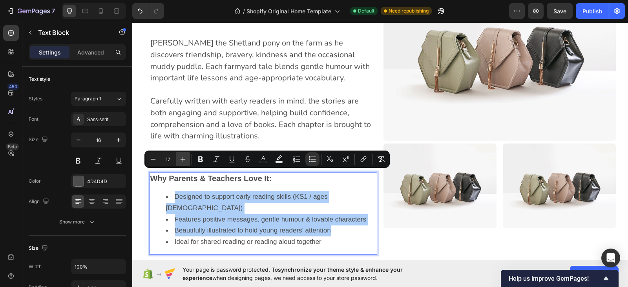
click at [182, 159] on icon "Editor contextual toolbar" at bounding box center [182, 159] width 5 height 5
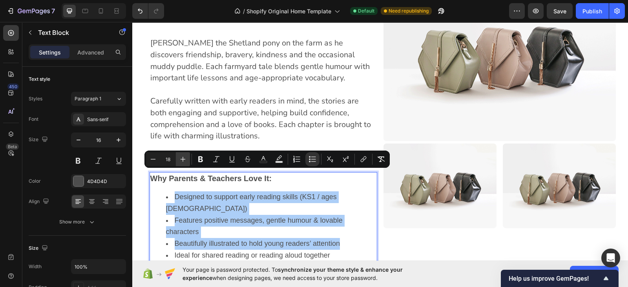
click at [182, 159] on icon "Editor contextual toolbar" at bounding box center [182, 159] width 5 height 5
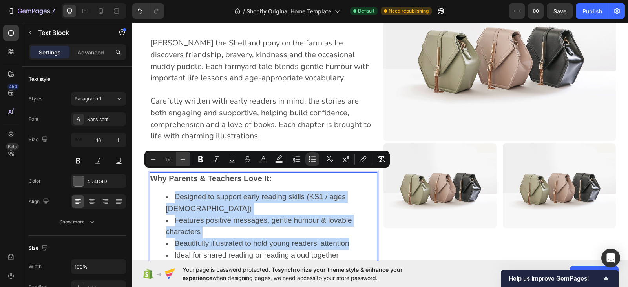
type input "20"
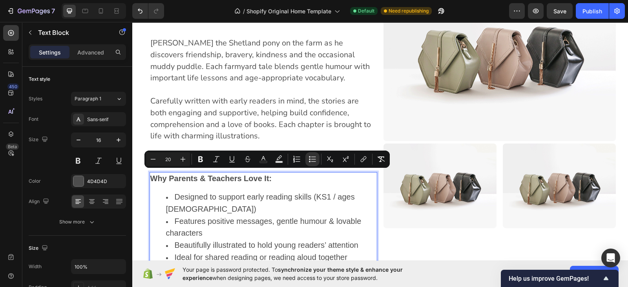
click at [161, 198] on ul "Designed to support early reading skills (KS1 / ages 5–8) Features positive mes…" at bounding box center [263, 227] width 226 height 73
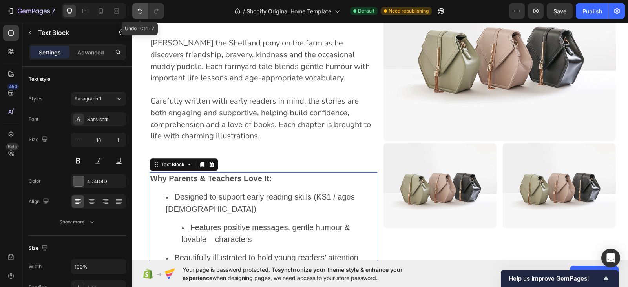
click at [140, 13] on icon "Undo/Redo" at bounding box center [140, 11] width 8 height 8
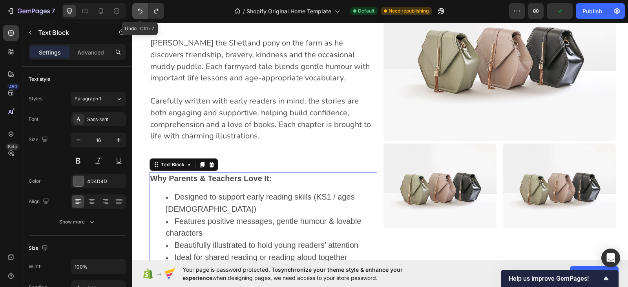
click at [140, 13] on icon "Undo/Redo" at bounding box center [140, 11] width 8 height 8
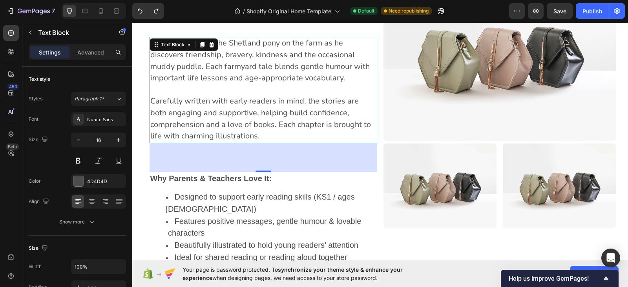
click at [243, 96] on span "Carefully written with early readers in mind, the stories are both engaging and…" at bounding box center [260, 119] width 220 height 46
click at [260, 115] on p "Carefully written with early readers in mind, the stories are both engaging and…" at bounding box center [263, 119] width 226 height 47
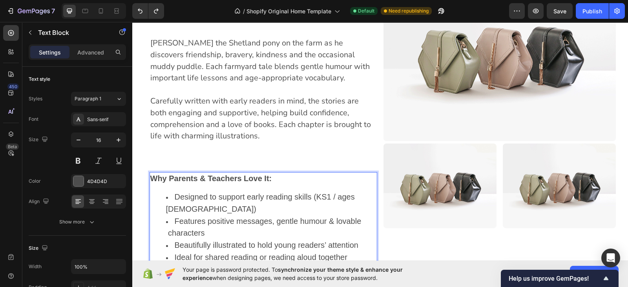
click at [341, 253] on span "Ideal for shared reading or reading aloud together" at bounding box center [261, 257] width 173 height 9
click at [344, 252] on li "Ideal for shared reading or reading aloud together" at bounding box center [271, 258] width 210 height 12
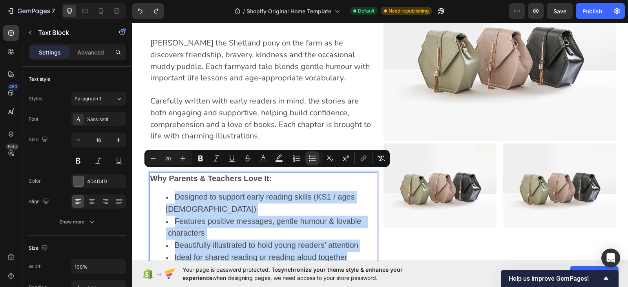
drag, startPoint x: 344, startPoint y: 222, endPoint x: 167, endPoint y: 175, distance: 183.1
click at [167, 191] on ul "Designed to support early reading skills (KS1 / ages 5–8) Features positive mes…" at bounding box center [263, 227] width 226 height 73
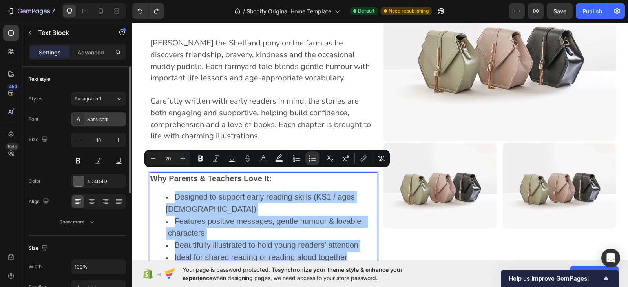
click at [99, 118] on div "Sans-serif" at bounding box center [105, 119] width 37 height 7
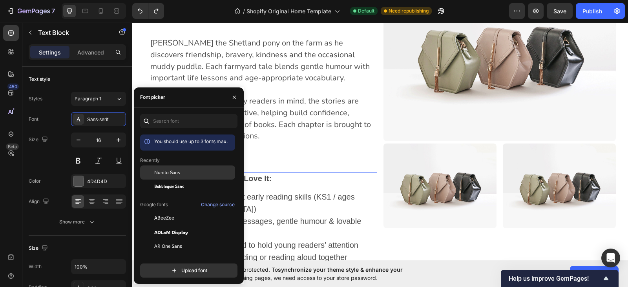
click at [166, 169] on span "Nunito Sans" at bounding box center [167, 172] width 26 height 7
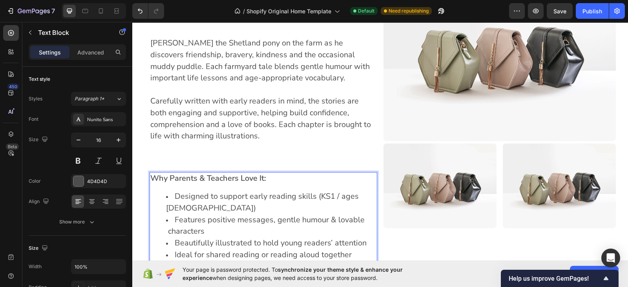
click at [166, 215] on span "Features positive messages, gentle humour & lovable characters" at bounding box center [267, 226] width 202 height 22
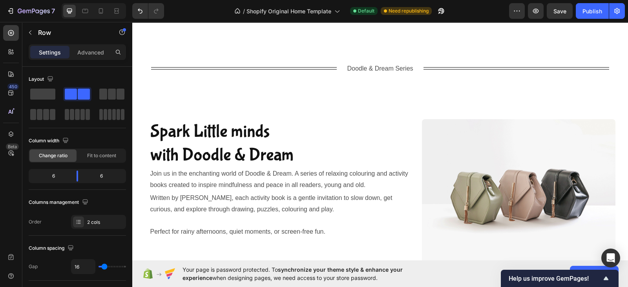
scroll to position [1964, 0]
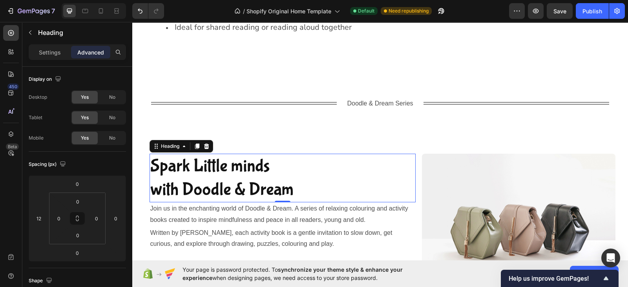
click at [296, 160] on p "Spark Little minds with Doodle & Dream" at bounding box center [282, 178] width 265 height 47
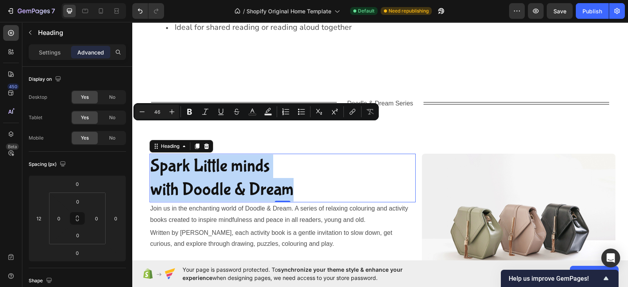
drag, startPoint x: 296, startPoint y: 160, endPoint x: 147, endPoint y: 132, distance: 151.2
click at [150, 155] on p "Spark Little minds with Doodle & Dream" at bounding box center [282, 178] width 265 height 47
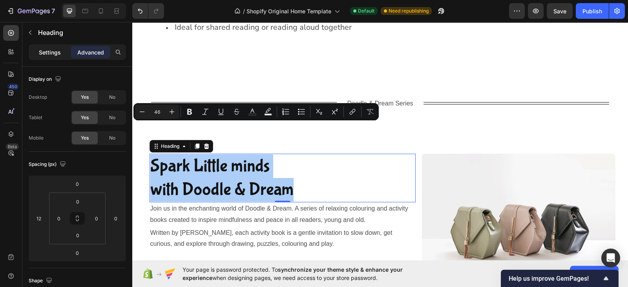
click at [56, 51] on p "Settings" at bounding box center [50, 52] width 22 height 8
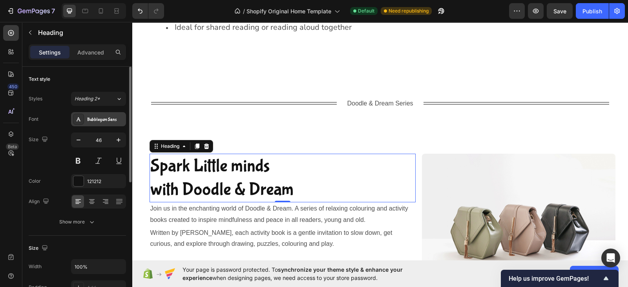
click at [100, 119] on div "Bubblegum Sans" at bounding box center [105, 119] width 37 height 7
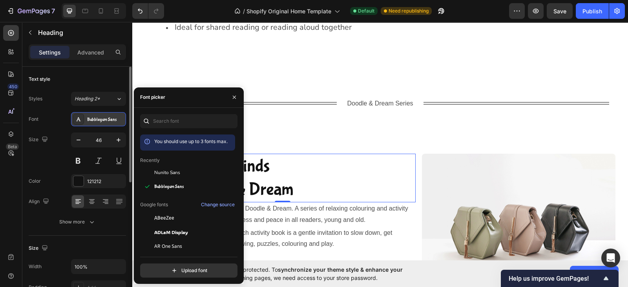
click at [100, 119] on div "Bubblegum Sans" at bounding box center [105, 119] width 37 height 7
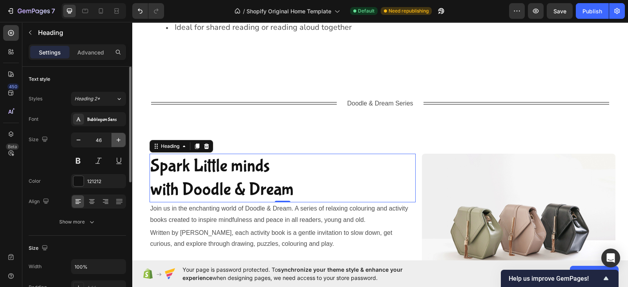
click at [118, 140] on icon "button" at bounding box center [119, 140] width 8 height 8
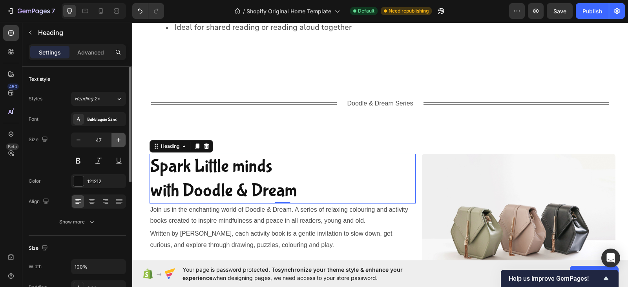
click at [118, 140] on icon "button" at bounding box center [119, 140] width 8 height 8
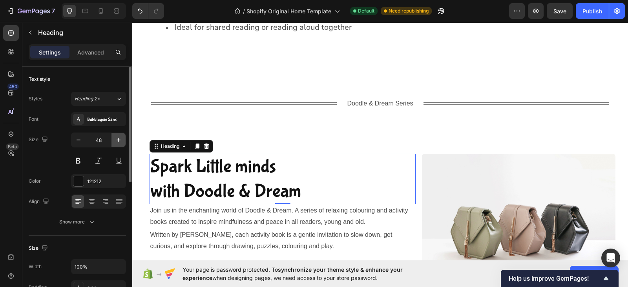
click at [118, 140] on icon "button" at bounding box center [119, 140] width 8 height 8
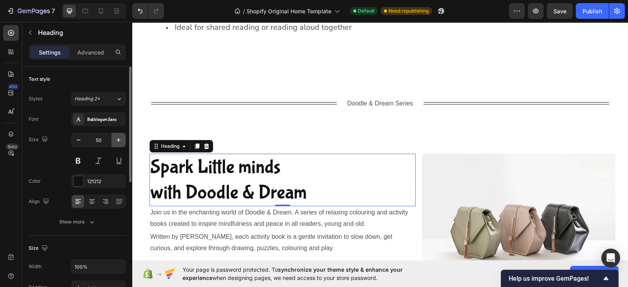
click at [118, 140] on icon "button" at bounding box center [119, 140] width 8 height 8
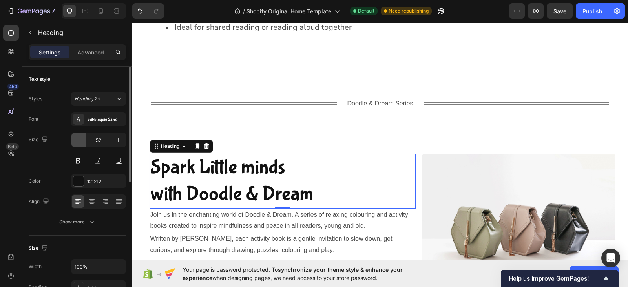
click at [76, 142] on icon "button" at bounding box center [79, 140] width 8 height 8
type input "51"
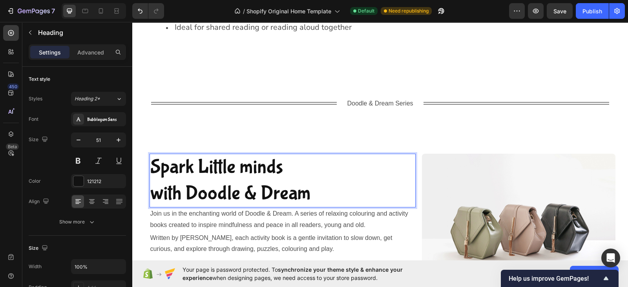
click at [309, 163] on p "Spark Little minds with Doodle & Dream" at bounding box center [282, 181] width 265 height 52
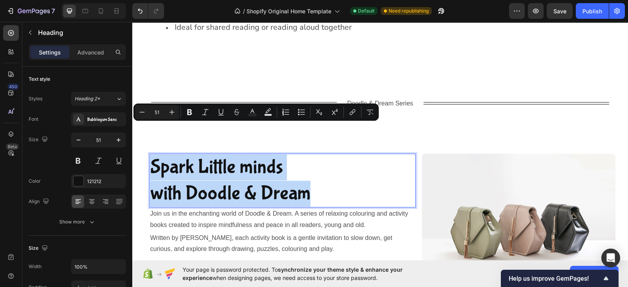
drag, startPoint x: 309, startPoint y: 163, endPoint x: 149, endPoint y: 135, distance: 162.2
click at [150, 155] on p "Spark Little minds with Doodle & Dream" at bounding box center [282, 181] width 265 height 52
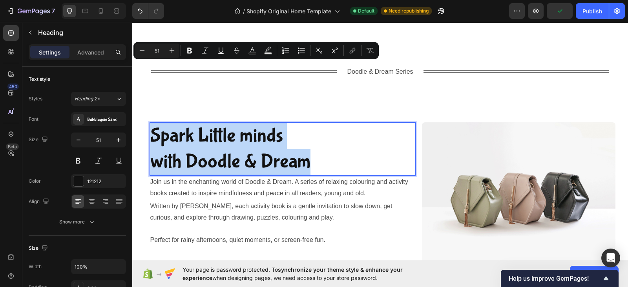
scroll to position [2026, 0]
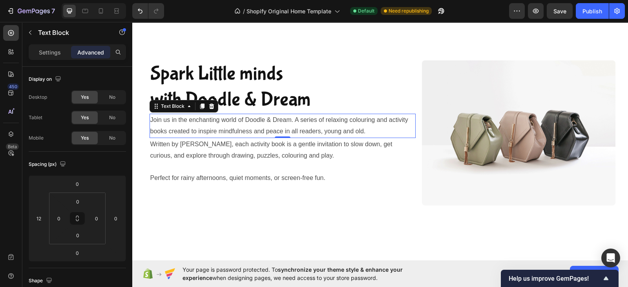
click at [369, 130] on p "Join us in the enchanting world of Doodle & Dream. A series of relaxing colouri…" at bounding box center [282, 126] width 265 height 23
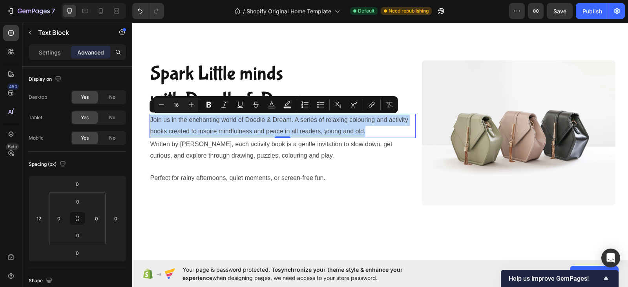
drag, startPoint x: 368, startPoint y: 130, endPoint x: 145, endPoint y: 122, distance: 222.6
click at [149, 122] on div "Join us in the enchanting world of Doodle & Dream. A series of relaxing colouri…" at bounding box center [282, 126] width 266 height 24
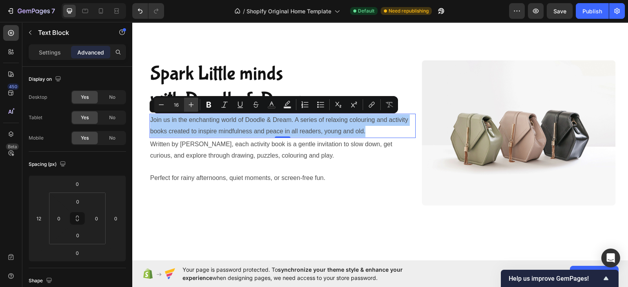
click at [190, 102] on icon "Editor contextual toolbar" at bounding box center [191, 105] width 8 height 8
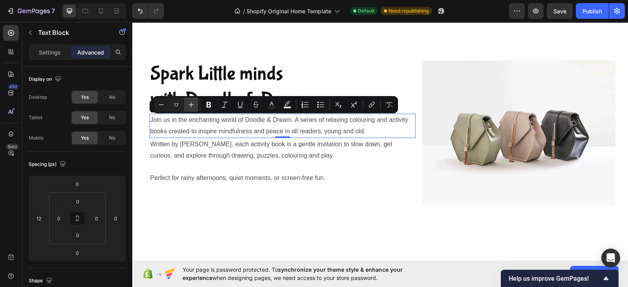
click at [190, 102] on icon "Editor contextual toolbar" at bounding box center [191, 105] width 8 height 8
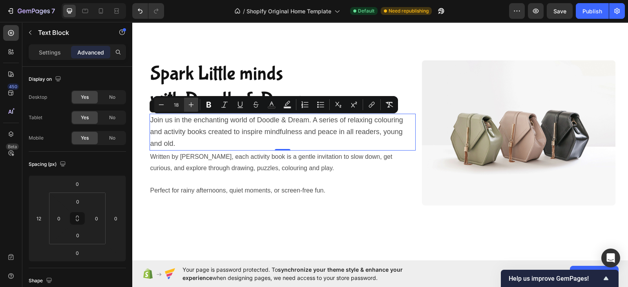
click at [190, 102] on icon "Editor contextual toolbar" at bounding box center [191, 105] width 8 height 8
type input "20"
click at [44, 52] on p "Settings" at bounding box center [50, 52] width 22 height 8
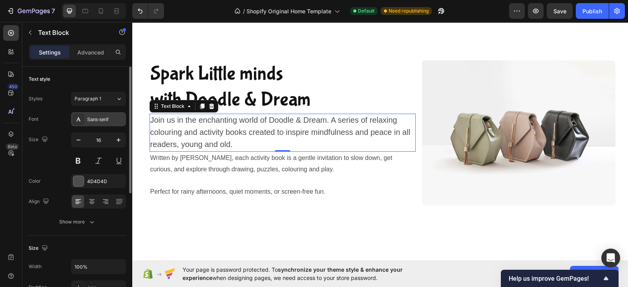
click at [89, 120] on div "Sans-serif" at bounding box center [105, 119] width 37 height 7
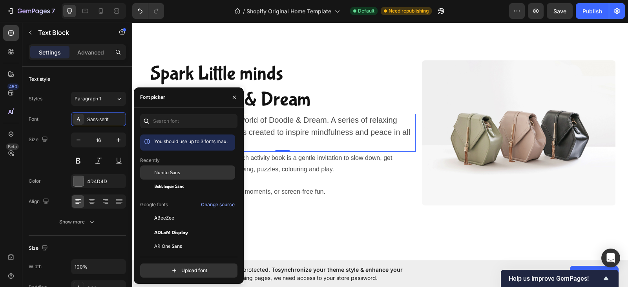
click at [158, 171] on span "Nunito Sans" at bounding box center [167, 172] width 26 height 7
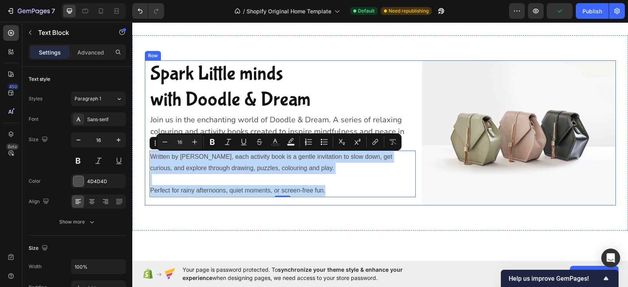
click at [145, 159] on div "Spark Little minds with Doodle & Dream Heading Join us in the enchanting world …" at bounding box center [280, 132] width 271 height 145
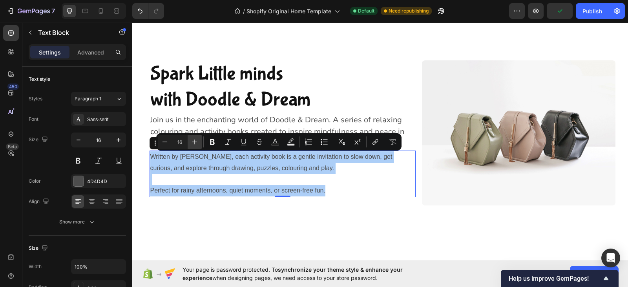
click at [196, 143] on icon "Editor contextual toolbar" at bounding box center [195, 142] width 8 height 8
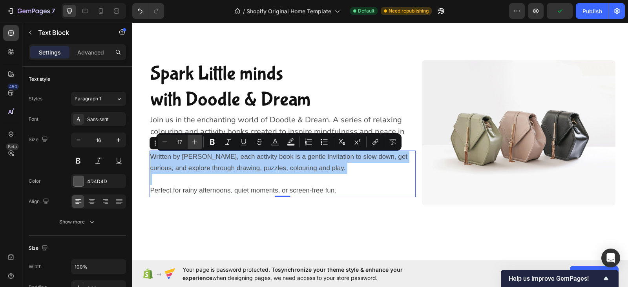
click at [196, 143] on icon "Editor contextual toolbar" at bounding box center [195, 142] width 8 height 8
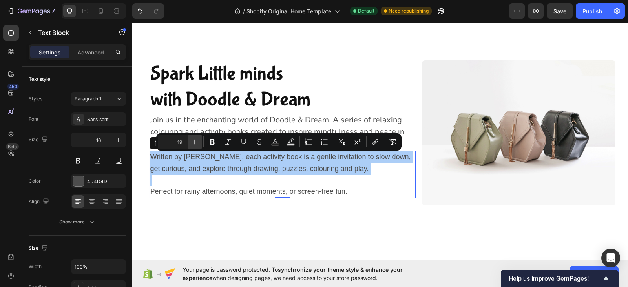
click at [196, 143] on icon "Editor contextual toolbar" at bounding box center [195, 142] width 8 height 8
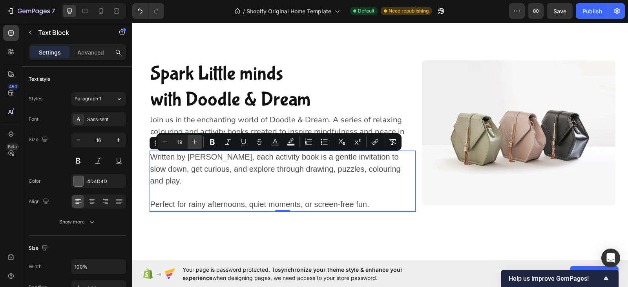
type input "20"
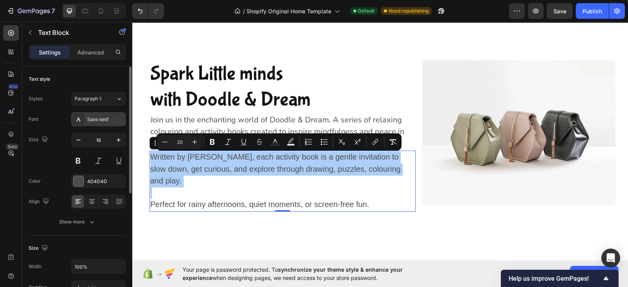
click at [102, 118] on div "Sans-serif" at bounding box center [105, 119] width 37 height 7
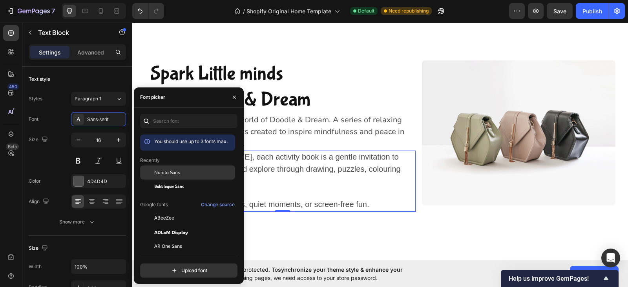
click at [167, 171] on span "Nunito Sans" at bounding box center [167, 172] width 26 height 7
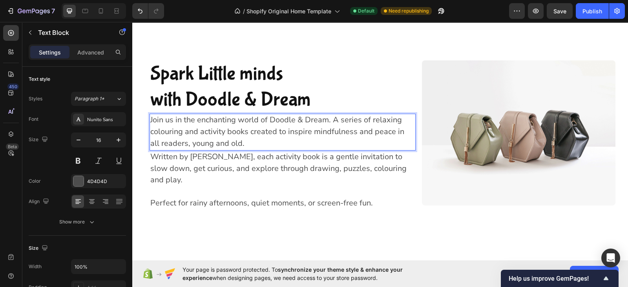
click at [199, 131] on span "Join us in the enchanting world of Doodle & Dream. A series of relaxing colouri…" at bounding box center [277, 132] width 254 height 34
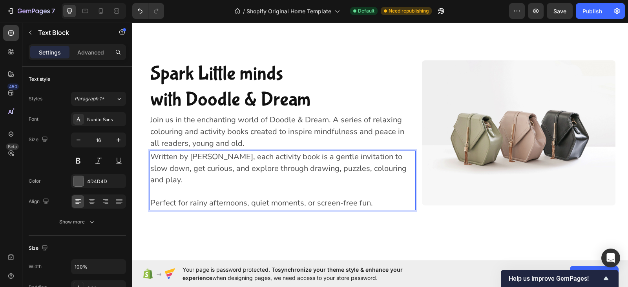
click at [172, 181] on p "Written by Willow Hart, each activity book is a gentle invitation to slow down,…" at bounding box center [282, 168] width 265 height 35
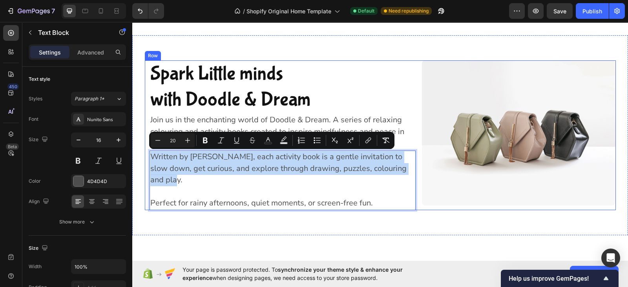
drag, startPoint x: 172, startPoint y: 181, endPoint x: 145, endPoint y: 156, distance: 37.5
click at [145, 156] on div "Spark Little minds with Doodle & Dream Heading Join us in the enchanting world …" at bounding box center [280, 135] width 271 height 150
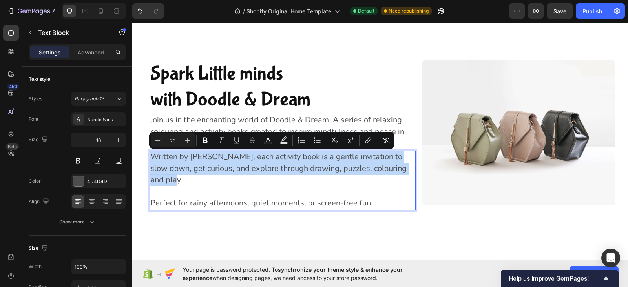
click at [154, 159] on span "Written by Willow Hart, each activity book is a gentle invitation to slow down,…" at bounding box center [278, 168] width 256 height 34
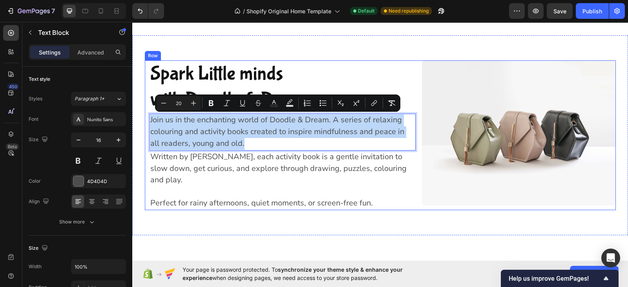
drag, startPoint x: 230, startPoint y: 143, endPoint x: 144, endPoint y: 118, distance: 89.5
click at [145, 118] on div "Spark Little minds with Doodle & Dream Heading Join us in the enchanting world …" at bounding box center [280, 135] width 271 height 150
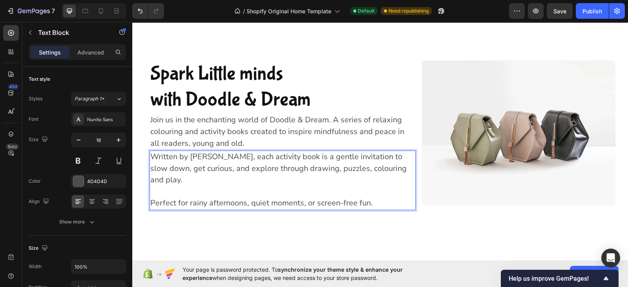
click at [171, 181] on p "Written by Willow Hart, each activity book is a gentle invitation to slow down,…" at bounding box center [282, 168] width 265 height 35
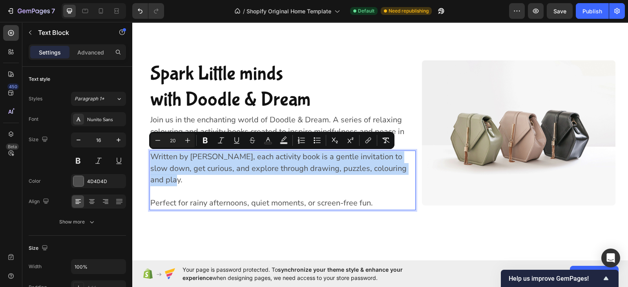
drag, startPoint x: 171, startPoint y: 181, endPoint x: 147, endPoint y: 158, distance: 33.0
click at [150, 158] on p "Written by Willow Hart, each activity book is a gentle invitation to slow down,…" at bounding box center [282, 168] width 265 height 35
click at [196, 170] on span "Written by Willow Hart, each activity book is a gentle invitation to slow down,…" at bounding box center [278, 168] width 256 height 34
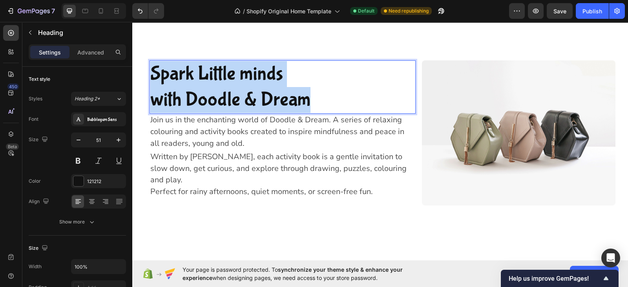
drag, startPoint x: 309, startPoint y: 102, endPoint x: 151, endPoint y: 75, distance: 160.1
click at [151, 75] on p "Spark Little minds with Doodle & Dream" at bounding box center [282, 87] width 265 height 52
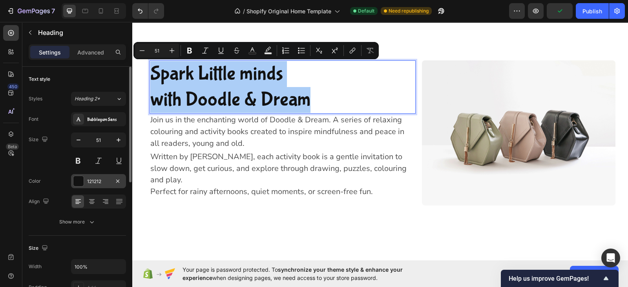
click at [99, 177] on div "121212" at bounding box center [98, 181] width 55 height 14
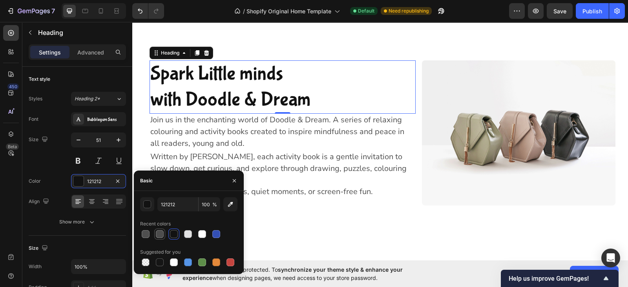
click at [157, 233] on div at bounding box center [160, 234] width 8 height 8
type input "4D4D4D"
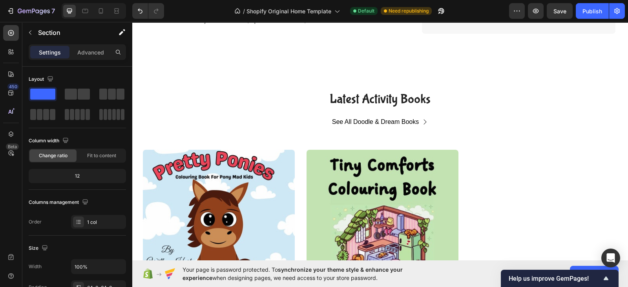
scroll to position [2198, 0]
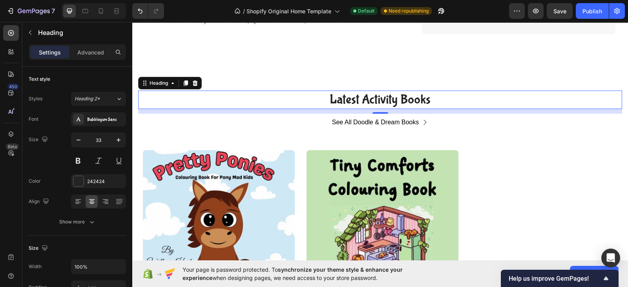
click at [429, 99] on p "Latest Activity Books" at bounding box center [380, 99] width 482 height 17
drag, startPoint x: 429, startPoint y: 99, endPoint x: 317, endPoint y: 100, distance: 111.8
click at [317, 100] on p "Latest Activity Books" at bounding box center [380, 99] width 482 height 17
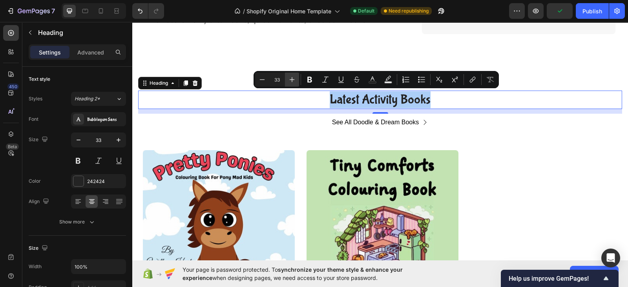
click at [290, 83] on icon "Editor contextual toolbar" at bounding box center [292, 80] width 8 height 8
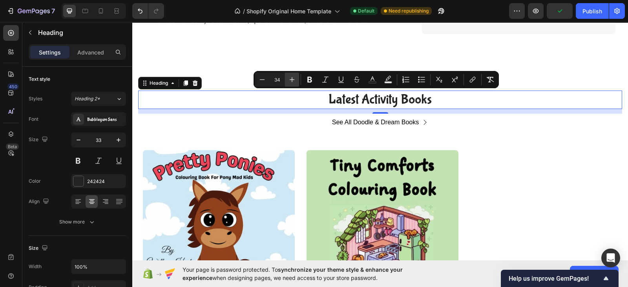
click at [290, 83] on icon "Editor contextual toolbar" at bounding box center [292, 80] width 8 height 8
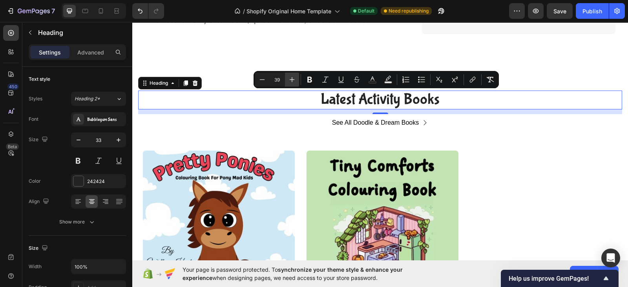
click at [290, 83] on icon "Editor contextual toolbar" at bounding box center [292, 80] width 8 height 8
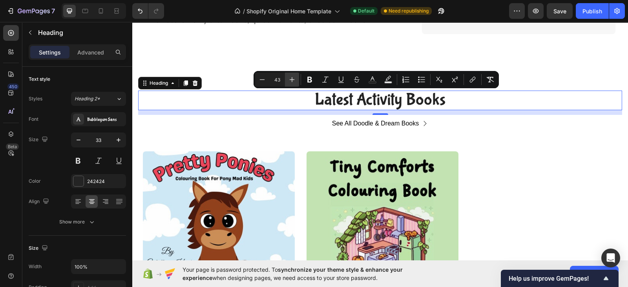
click at [290, 83] on icon "Editor contextual toolbar" at bounding box center [292, 80] width 8 height 8
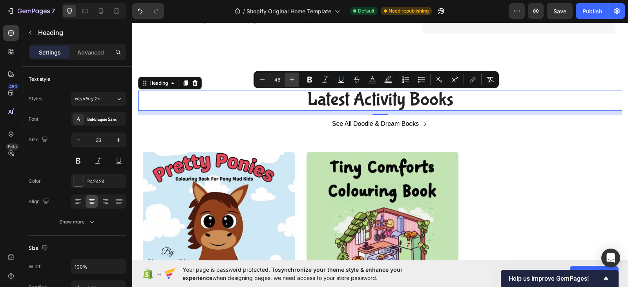
click at [290, 83] on icon "Editor contextual toolbar" at bounding box center [292, 80] width 8 height 8
type input "51"
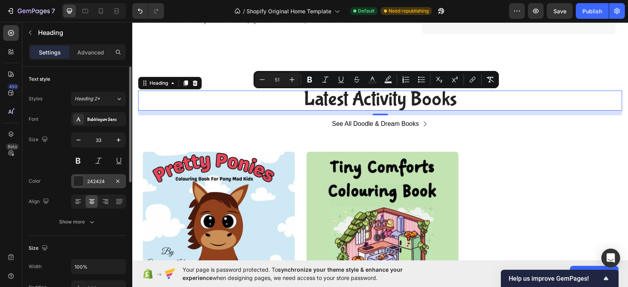
click at [105, 181] on div "242424" at bounding box center [98, 181] width 23 height 7
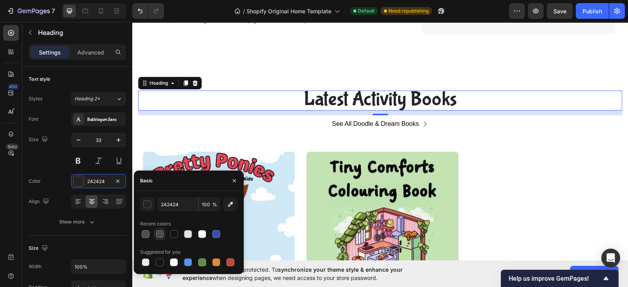
click at [156, 234] on div at bounding box center [160, 234] width 8 height 8
type input "4D4D4D"
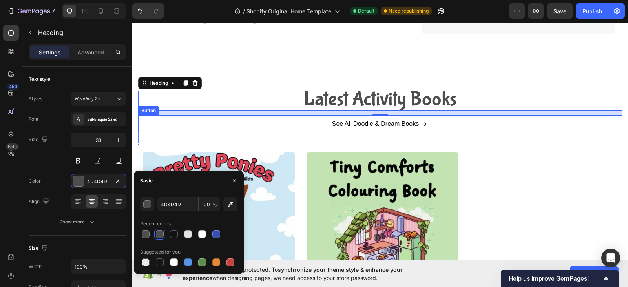
click at [301, 125] on div "See All Doodle & Dream Books Button" at bounding box center [380, 124] width 484 height 18
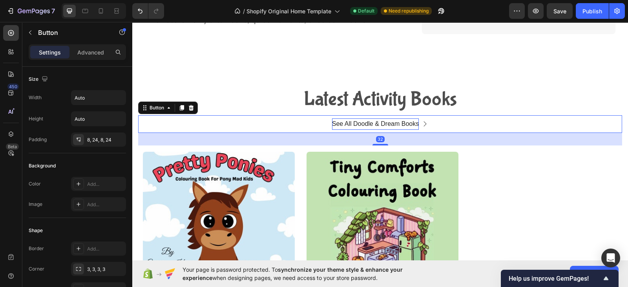
click at [342, 125] on p "See All Doodle & Dream Books" at bounding box center [375, 123] width 87 height 11
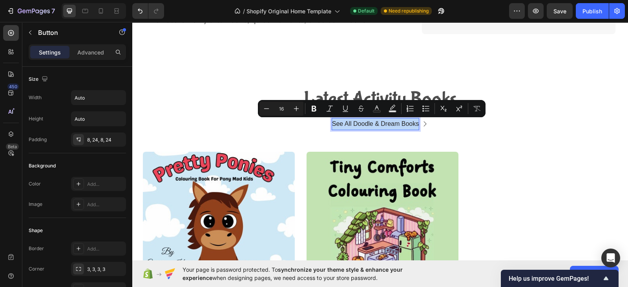
drag, startPoint x: 328, startPoint y: 123, endPoint x: 416, endPoint y: 127, distance: 88.8
click at [416, 127] on div "See All Doodle & Dream Books" at bounding box center [380, 123] width 96 height 11
click at [296, 109] on icon "Editor contextual toolbar" at bounding box center [296, 108] width 5 height 5
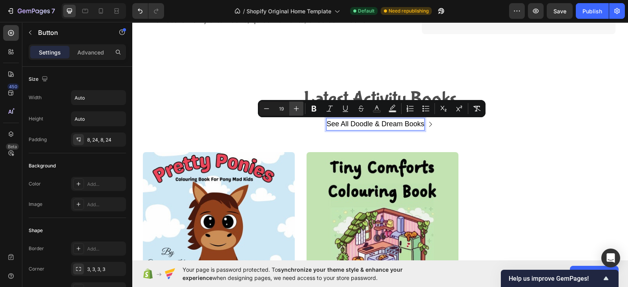
click at [296, 109] on icon "Editor contextual toolbar" at bounding box center [296, 108] width 5 height 5
click at [269, 107] on icon "Editor contextual toolbar" at bounding box center [266, 109] width 8 height 8
type input "20"
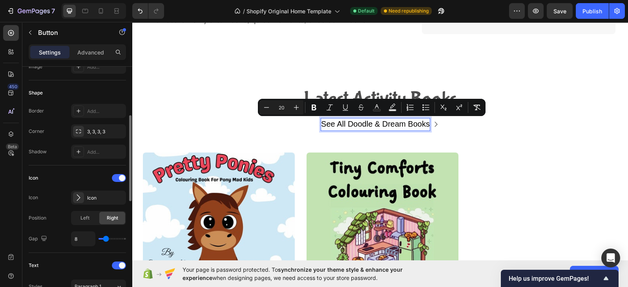
scroll to position [139, 0]
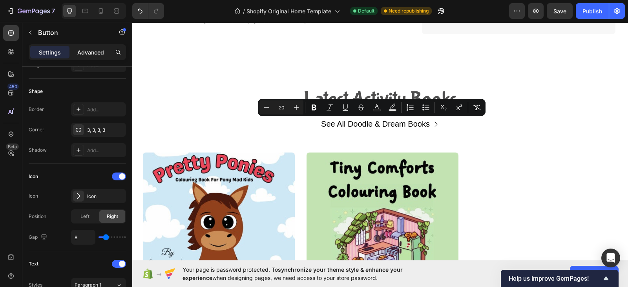
click at [89, 54] on p "Advanced" at bounding box center [90, 52] width 27 height 8
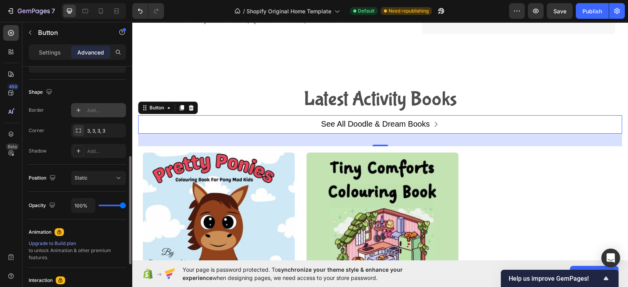
scroll to position [207, 0]
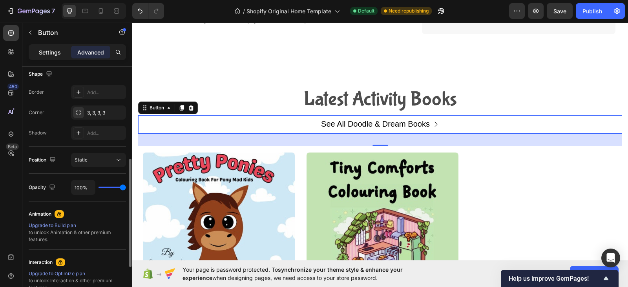
click at [55, 49] on p "Settings" at bounding box center [50, 52] width 22 height 8
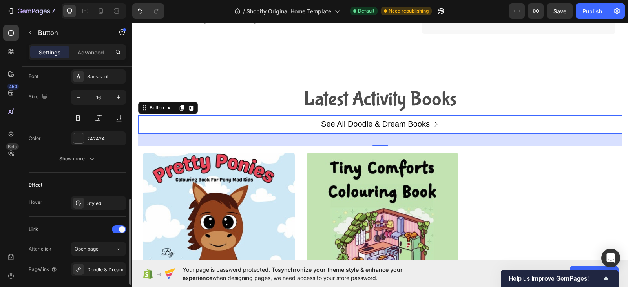
scroll to position [370, 0]
click at [75, 158] on div "Show more" at bounding box center [77, 158] width 36 height 8
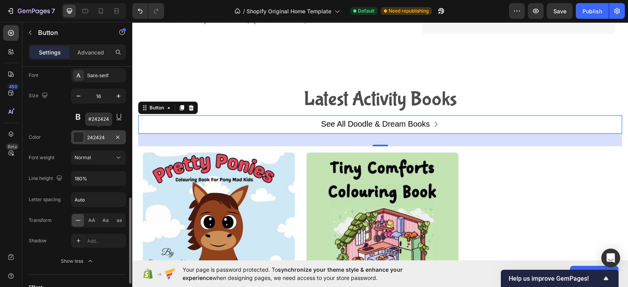
click at [90, 142] on div "242424" at bounding box center [98, 137] width 55 height 14
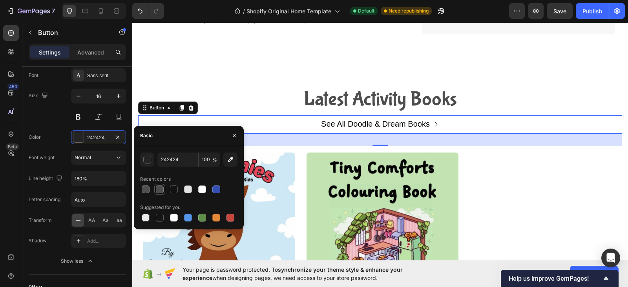
click at [159, 189] on div at bounding box center [160, 190] width 8 height 8
type input "4D4D4D"
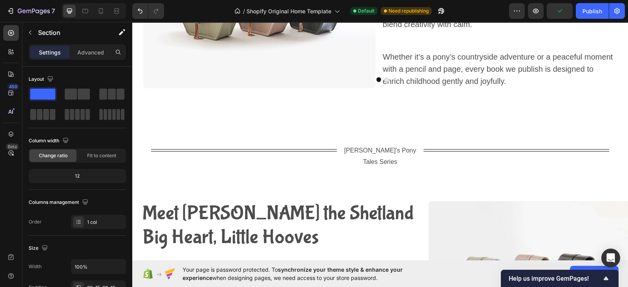
scroll to position [899, 0]
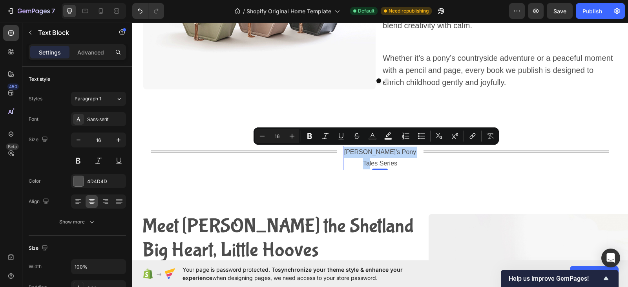
drag, startPoint x: 409, startPoint y: 152, endPoint x: 341, endPoint y: 152, distance: 68.7
click at [344, 152] on p "Jay's Pony Tales Series" at bounding box center [380, 158] width 73 height 23
click at [287, 132] on button "Plus" at bounding box center [292, 136] width 14 height 14
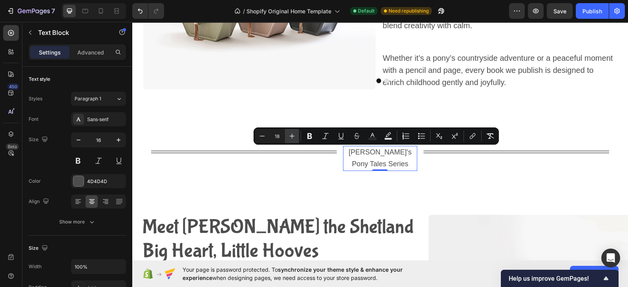
click at [287, 132] on button "Plus" at bounding box center [292, 136] width 14 height 14
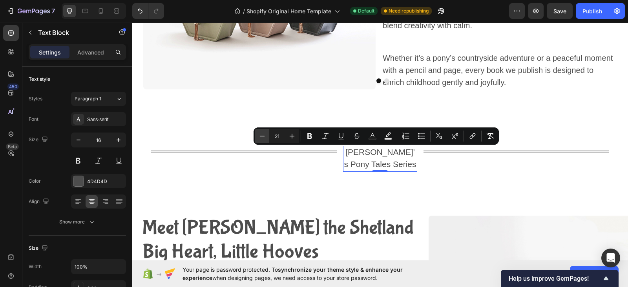
click at [263, 134] on icon "Editor contextual toolbar" at bounding box center [262, 136] width 8 height 8
type input "17"
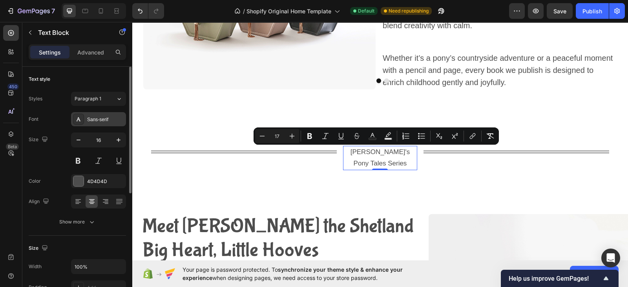
click at [104, 118] on div "Sans-serif" at bounding box center [105, 119] width 37 height 7
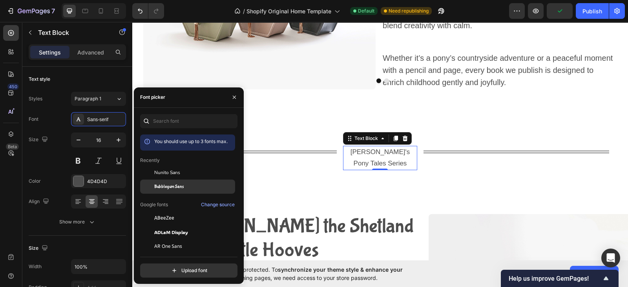
click at [166, 183] on span "Bubblegum Sans" at bounding box center [168, 186] width 29 height 7
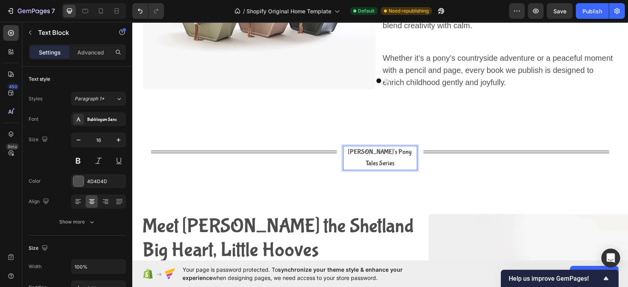
click at [408, 150] on p "Jay's Pony Tales Series" at bounding box center [380, 158] width 73 height 23
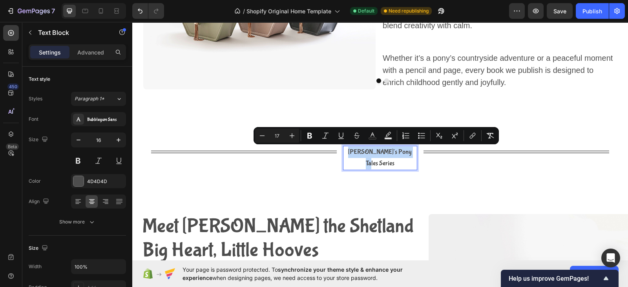
drag, startPoint x: 408, startPoint y: 150, endPoint x: 342, endPoint y: 153, distance: 65.9
click at [344, 153] on p "Jay's Pony Tales Series" at bounding box center [380, 158] width 73 height 23
click at [292, 136] on icon "Editor contextual toolbar" at bounding box center [292, 136] width 8 height 8
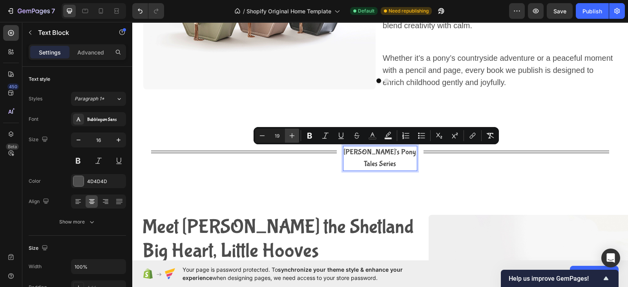
click at [292, 136] on icon "Editor contextual toolbar" at bounding box center [292, 136] width 8 height 8
type input "20"
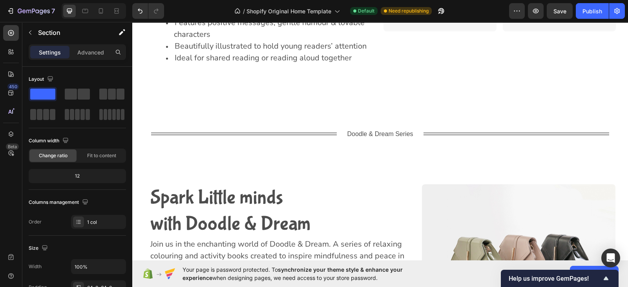
scroll to position [1935, 0]
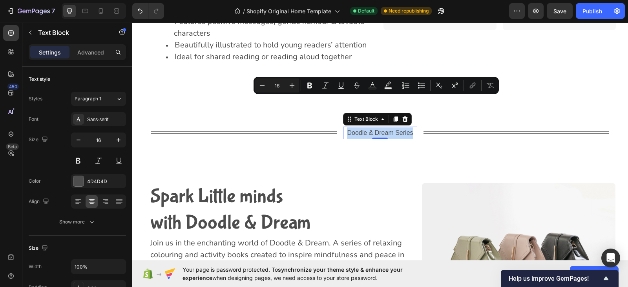
drag, startPoint x: 410, startPoint y: 99, endPoint x: 343, endPoint y: 100, distance: 66.3
click at [344, 127] on p "Doodle & Dream Series" at bounding box center [380, 132] width 73 height 11
click at [290, 86] on icon "Editor contextual toolbar" at bounding box center [292, 86] width 8 height 8
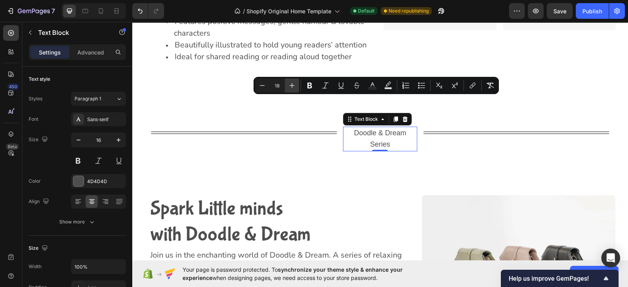
click at [290, 86] on icon "Editor contextual toolbar" at bounding box center [292, 86] width 8 height 8
type input "20"
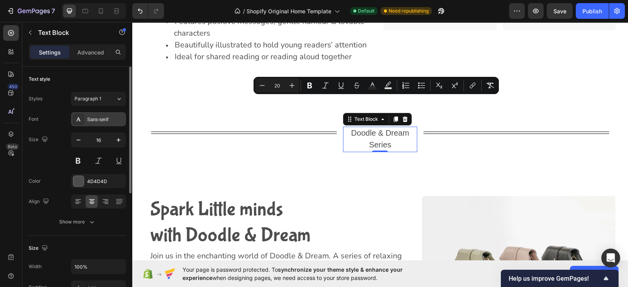
click at [96, 120] on div "Sans-serif" at bounding box center [105, 119] width 37 height 7
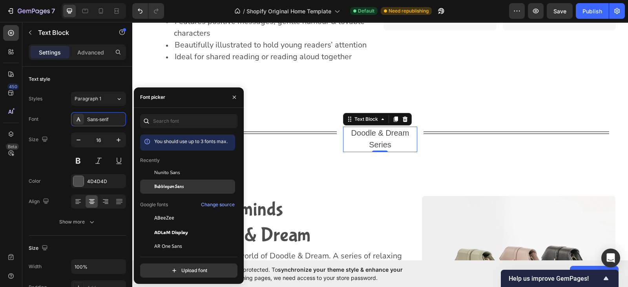
click at [155, 187] on span "Bubblegum Sans" at bounding box center [168, 186] width 29 height 7
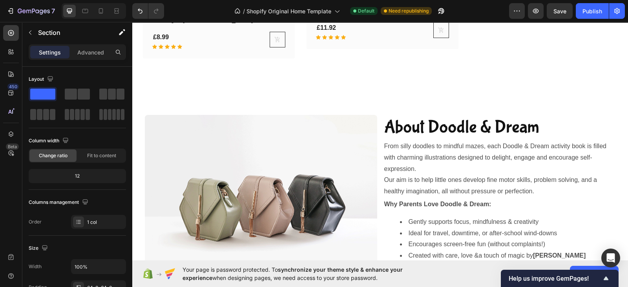
scroll to position [2508, 0]
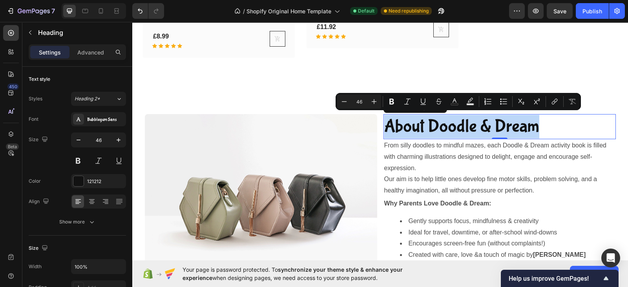
drag, startPoint x: 545, startPoint y: 123, endPoint x: 382, endPoint y: 124, distance: 163.2
click at [384, 124] on p "About Doodle & Dream" at bounding box center [499, 127] width 231 height 24
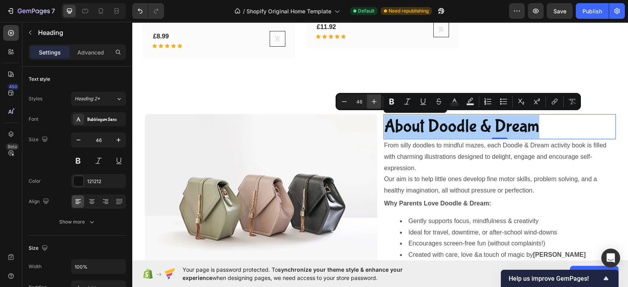
click at [379, 102] on button "Plus" at bounding box center [374, 102] width 14 height 14
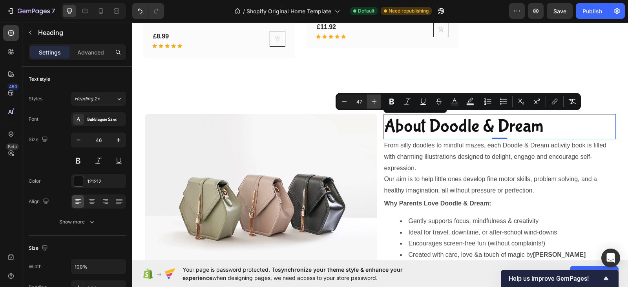
click at [379, 102] on button "Plus" at bounding box center [374, 102] width 14 height 14
type input "51"
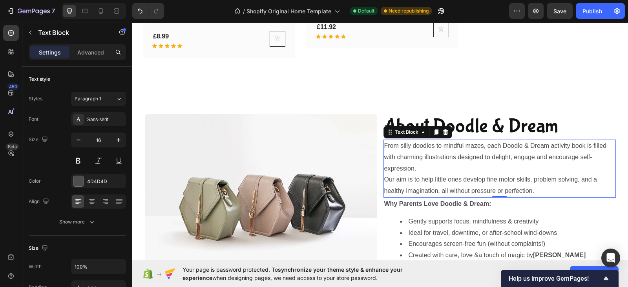
click at [537, 190] on p "Our aim is to help little ones develop fine motor skills, problem solving, and …" at bounding box center [499, 185] width 231 height 23
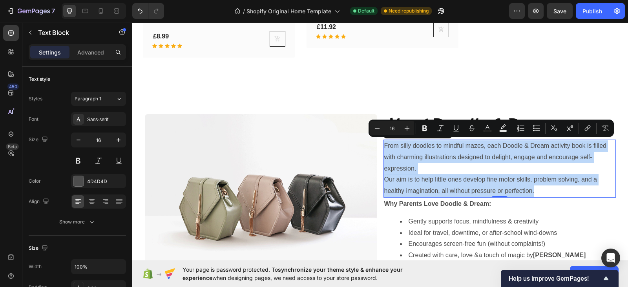
drag, startPoint x: 537, startPoint y: 190, endPoint x: 381, endPoint y: 146, distance: 162.8
click at [383, 146] on div "From silly doodles to mindful mazes, each Doodle & Dream activity book is fille…" at bounding box center [499, 169] width 232 height 58
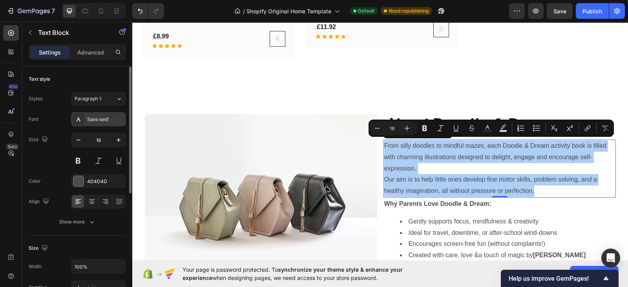
click at [98, 118] on div "Sans-serif" at bounding box center [105, 119] width 37 height 7
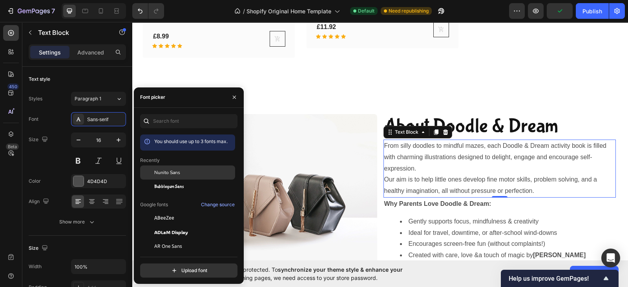
click at [155, 171] on span "Nunito Sans" at bounding box center [167, 172] width 26 height 7
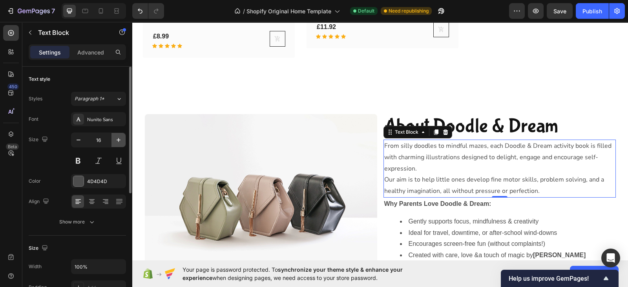
click at [117, 143] on icon "button" at bounding box center [119, 140] width 8 height 8
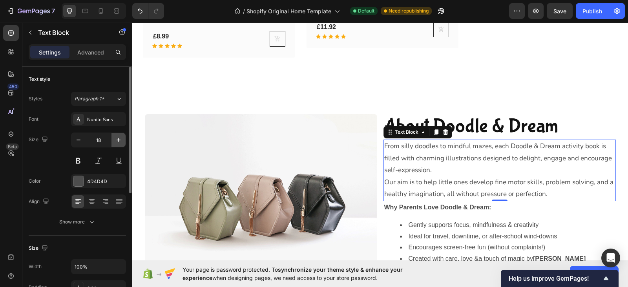
click at [117, 143] on icon "button" at bounding box center [119, 140] width 8 height 8
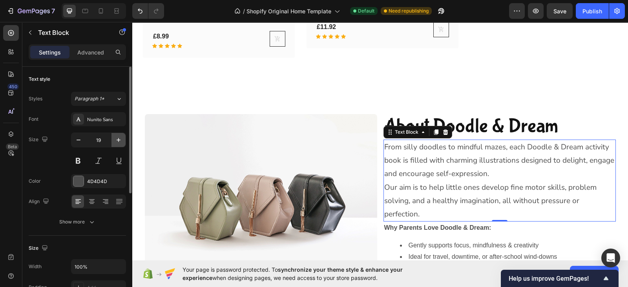
click at [117, 143] on icon "button" at bounding box center [119, 140] width 8 height 8
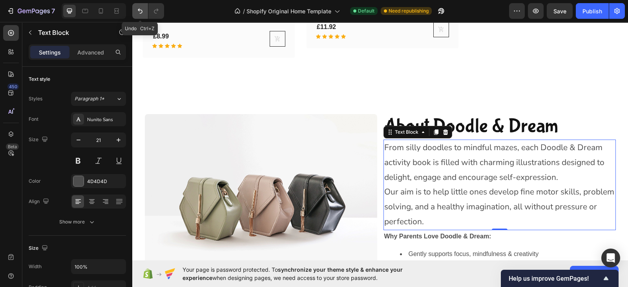
click at [138, 9] on icon "Undo/Redo" at bounding box center [140, 11] width 5 height 5
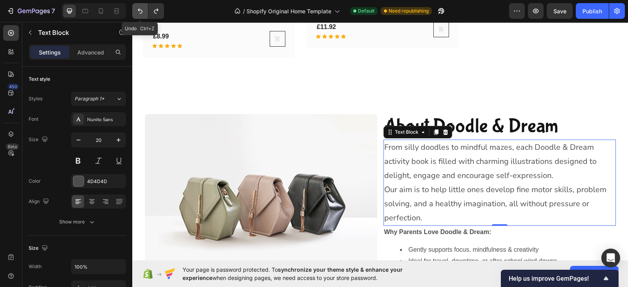
click at [138, 9] on icon "Undo/Redo" at bounding box center [140, 11] width 5 height 5
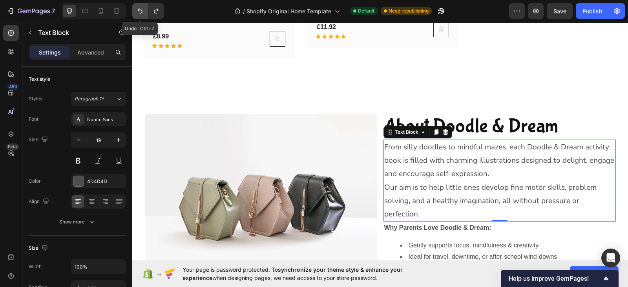
click at [138, 9] on icon "Undo/Redo" at bounding box center [140, 11] width 5 height 5
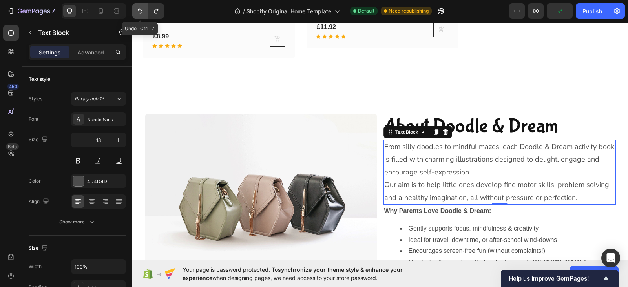
click at [138, 9] on icon "Undo/Redo" at bounding box center [140, 11] width 5 height 5
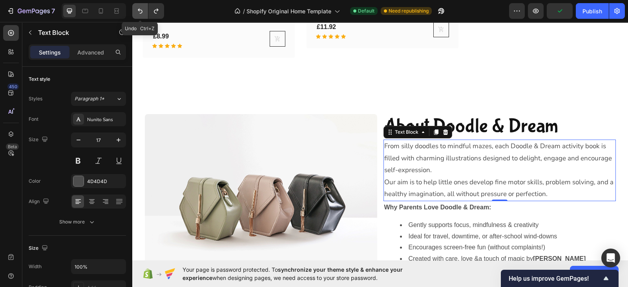
click at [138, 9] on icon "Undo/Redo" at bounding box center [140, 11] width 5 height 5
type input "16"
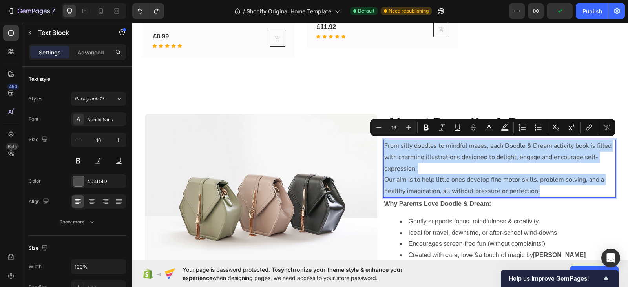
drag, startPoint x: 540, startPoint y: 190, endPoint x: 380, endPoint y: 144, distance: 166.5
click at [383, 144] on div "From silly doodles to mindful mazes, each Doodle & Dream activity book is fille…" at bounding box center [499, 169] width 232 height 58
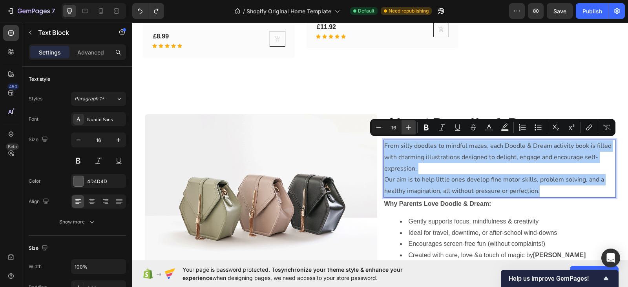
click at [411, 124] on icon "Editor contextual toolbar" at bounding box center [408, 128] width 8 height 8
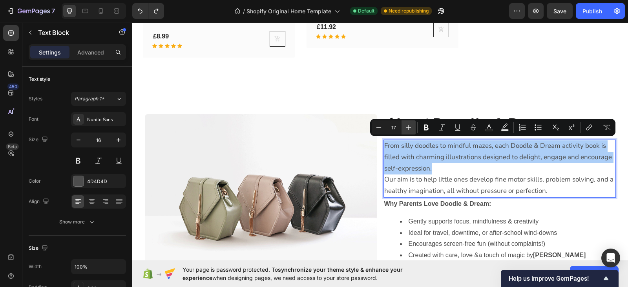
click at [411, 124] on icon "Editor contextual toolbar" at bounding box center [408, 128] width 8 height 8
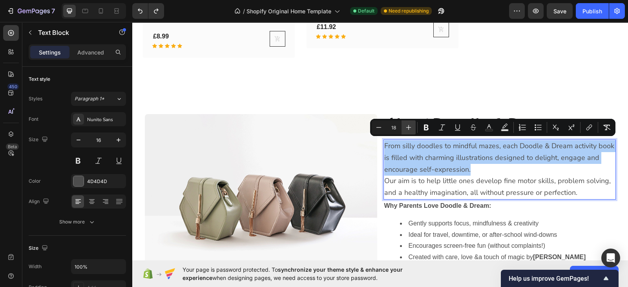
click at [411, 124] on icon "Editor contextual toolbar" at bounding box center [408, 128] width 8 height 8
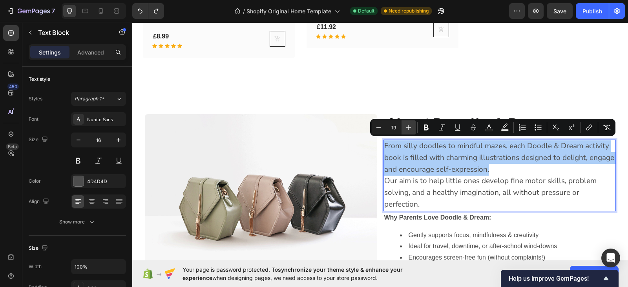
click at [411, 124] on icon "Editor contextual toolbar" at bounding box center [408, 128] width 8 height 8
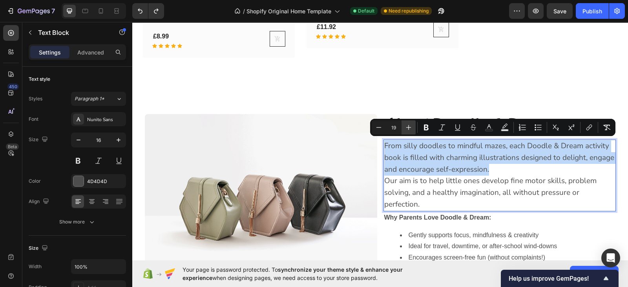
type input "20"
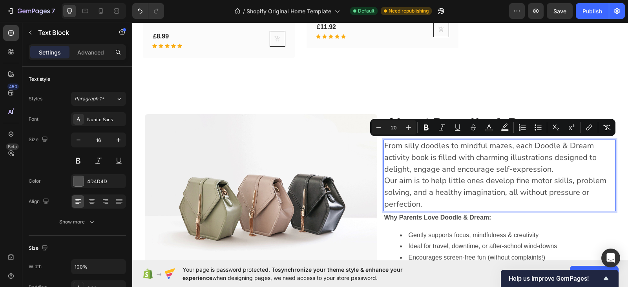
click at [433, 205] on p "Our aim is to help little ones develop fine motor skills, problem solving, and …" at bounding box center [499, 192] width 231 height 35
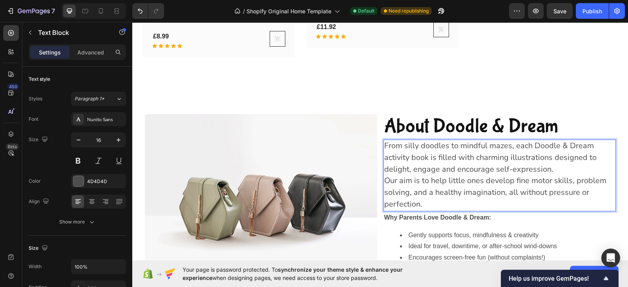
scroll to position [2546, 0]
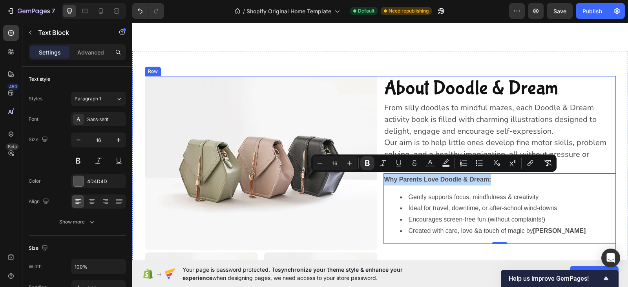
drag, startPoint x: 492, startPoint y: 180, endPoint x: 379, endPoint y: 179, distance: 113.8
click at [379, 179] on div "⁠⁠⁠⁠⁠⁠⁠ About Doodle & Dream Heading From silly doodles to mindful mazes, each …" at bounding box center [380, 206] width 471 height 261
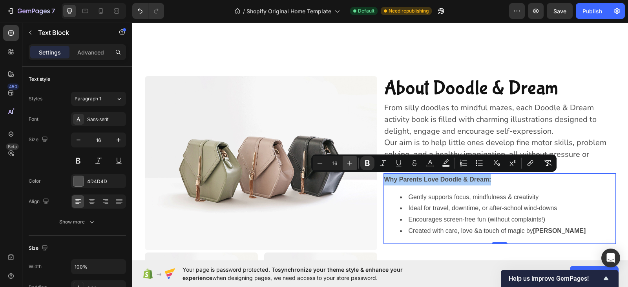
click at [348, 164] on icon "Editor contextual toolbar" at bounding box center [350, 163] width 8 height 8
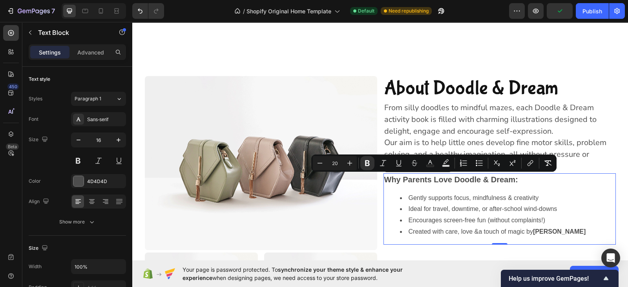
type input "16"
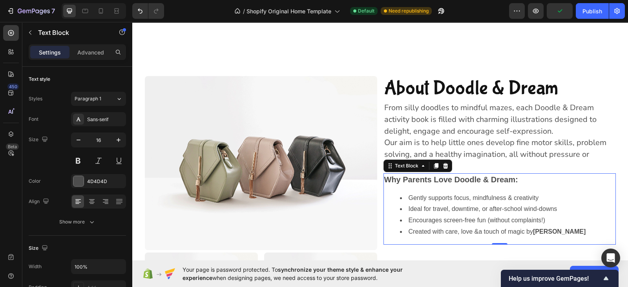
click at [445, 209] on li "Ideal for travel, downtime, or after-school wind-downs" at bounding box center [507, 209] width 215 height 11
click at [572, 229] on li "Created with care, love &a touch of magic by Willow Hart" at bounding box center [507, 231] width 215 height 11
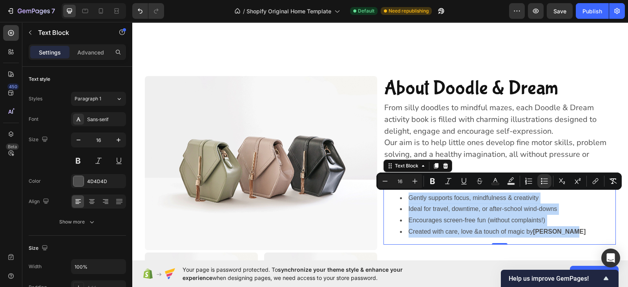
drag, startPoint x: 572, startPoint y: 229, endPoint x: 398, endPoint y: 202, distance: 176.7
click at [398, 202] on ul "Gently supports focus, mindfulness & creativity Ideal for travel, downtime, or …" at bounding box center [499, 215] width 231 height 45
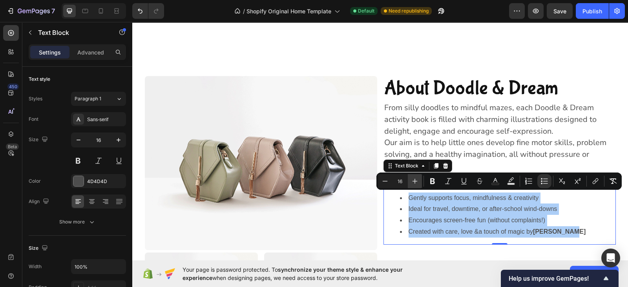
click at [414, 181] on icon "Editor contextual toolbar" at bounding box center [414, 181] width 5 height 5
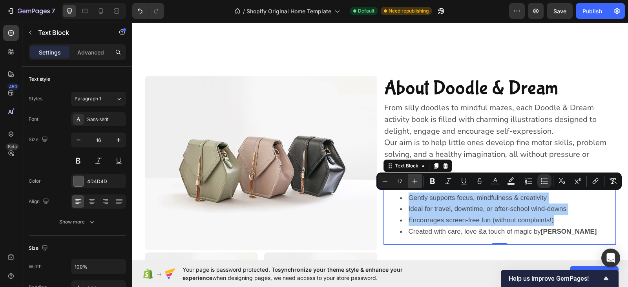
click at [414, 181] on icon "Editor contextual toolbar" at bounding box center [414, 181] width 5 height 5
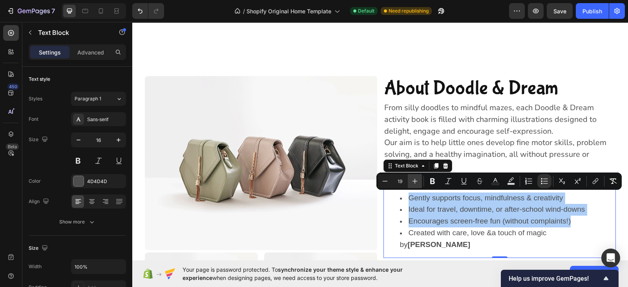
click at [414, 181] on icon "Editor contextual toolbar" at bounding box center [414, 181] width 5 height 5
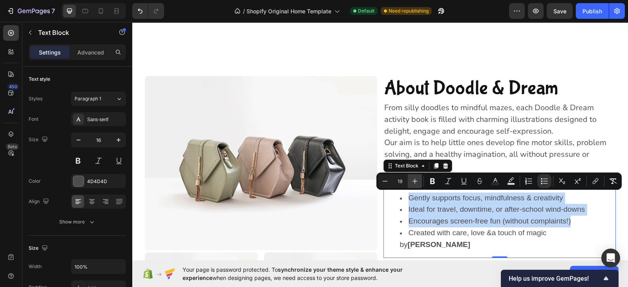
type input "20"
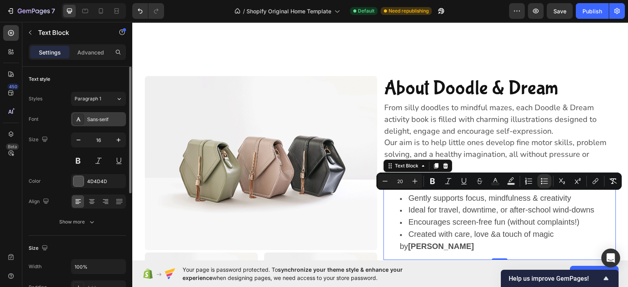
click at [104, 118] on div "Sans-serif" at bounding box center [105, 119] width 37 height 7
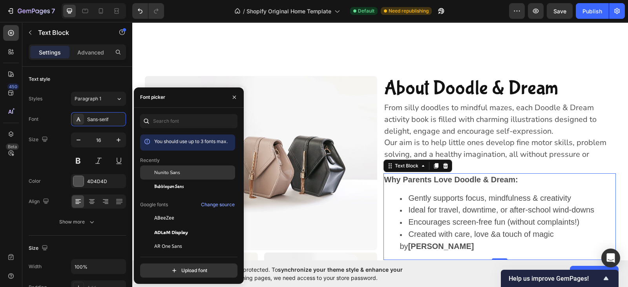
click at [156, 171] on span "Nunito Sans" at bounding box center [167, 172] width 26 height 7
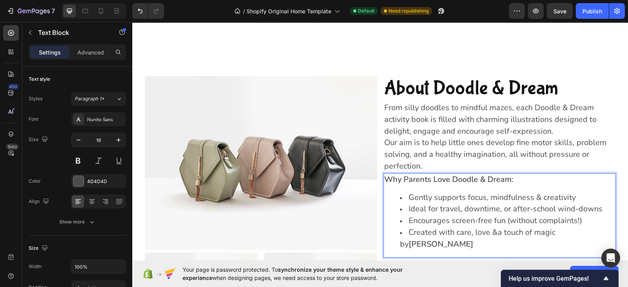
click at [432, 180] on strong "Why Parents Love Doodle & Dream:" at bounding box center [448, 179] width 129 height 11
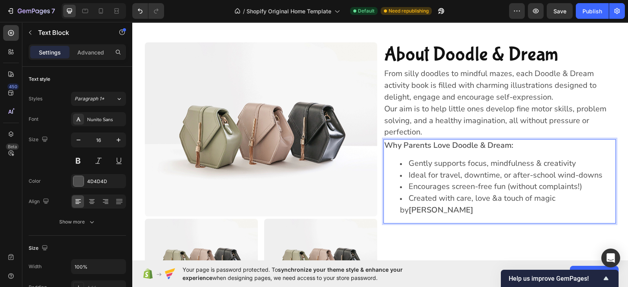
scroll to position [2578, 0]
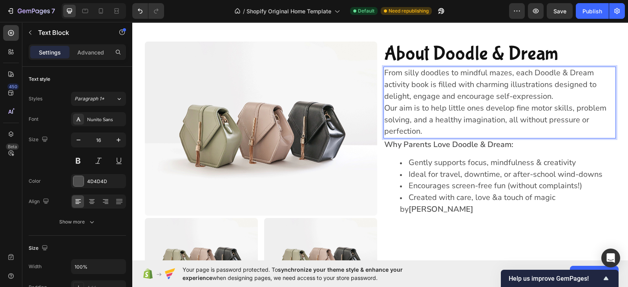
click at [466, 95] on span "From silly doodles to mindful mazes, each Doodle & Dream activity book is fille…" at bounding box center [490, 84] width 212 height 34
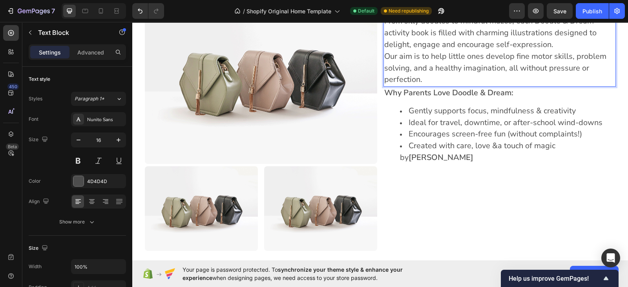
scroll to position [2631, 0]
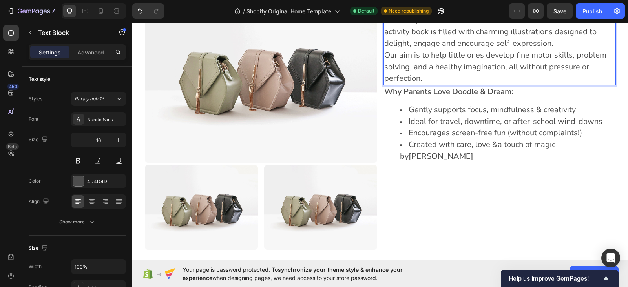
click at [482, 84] on p "Our aim is to help little ones develop fine motor skills, problem solving, and …" at bounding box center [499, 67] width 231 height 35
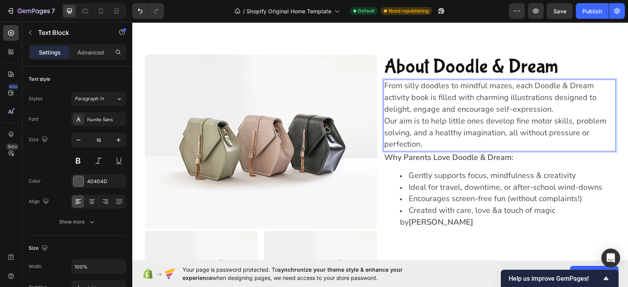
scroll to position [2565, 0]
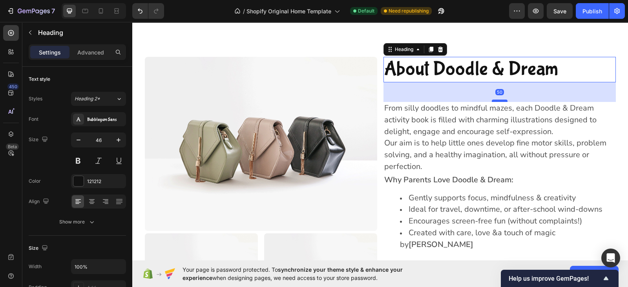
drag, startPoint x: 494, startPoint y: 79, endPoint x: 495, endPoint y: 98, distance: 19.3
click at [495, 100] on div at bounding box center [500, 101] width 16 height 2
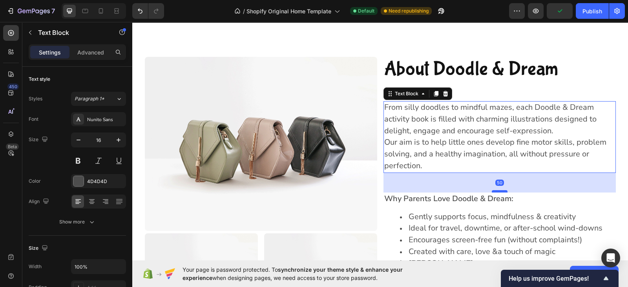
drag, startPoint x: 497, startPoint y: 170, endPoint x: 497, endPoint y: 189, distance: 19.6
click at [497, 190] on div at bounding box center [500, 191] width 16 height 2
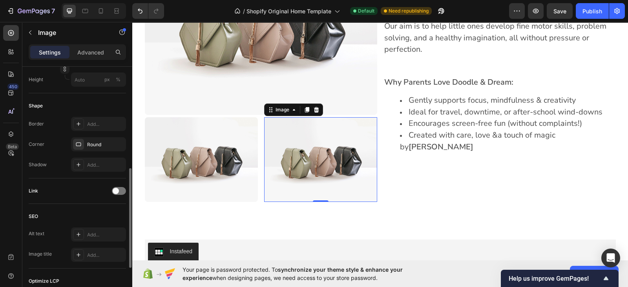
scroll to position [246, 0]
click at [106, 141] on div "Round" at bounding box center [98, 143] width 23 height 7
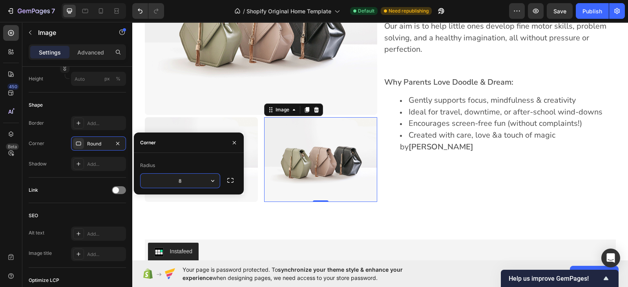
click at [184, 179] on input "8" at bounding box center [179, 181] width 79 height 14
type input "10"
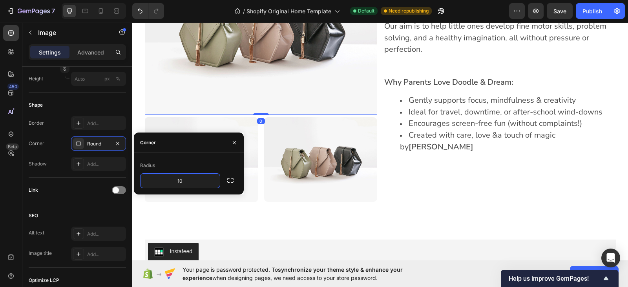
click at [218, 93] on img at bounding box center [261, 28] width 232 height 174
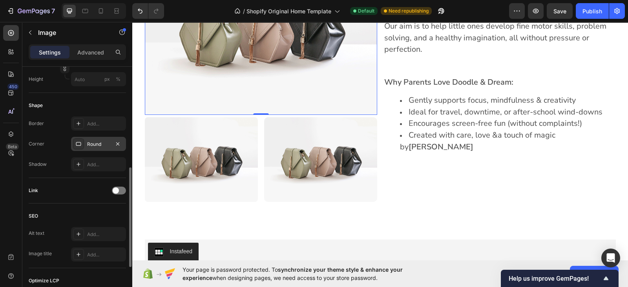
click at [101, 146] on div "Round" at bounding box center [98, 144] width 23 height 7
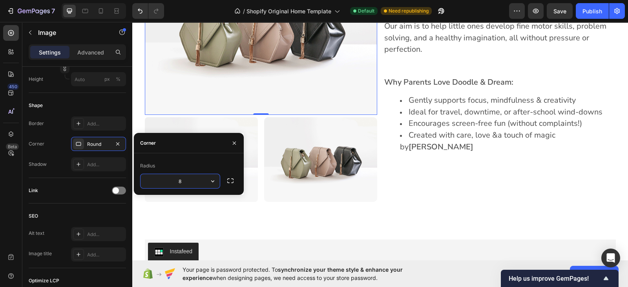
click at [192, 184] on input "8" at bounding box center [179, 181] width 79 height 14
type input "10"
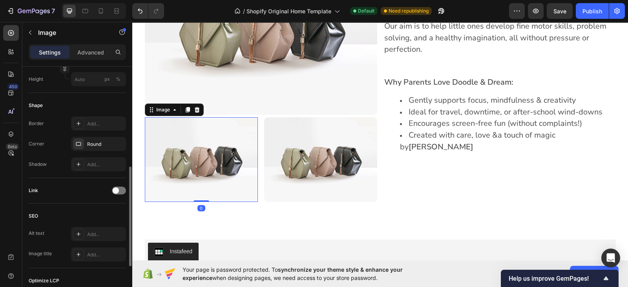
scroll to position [245, 0]
click at [248, 190] on img at bounding box center [201, 159] width 113 height 85
click at [92, 142] on div "Round" at bounding box center [98, 144] width 23 height 7
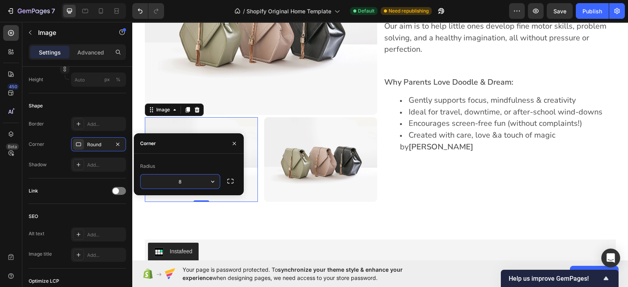
click at [184, 178] on input "8" at bounding box center [179, 182] width 79 height 14
type input "10"
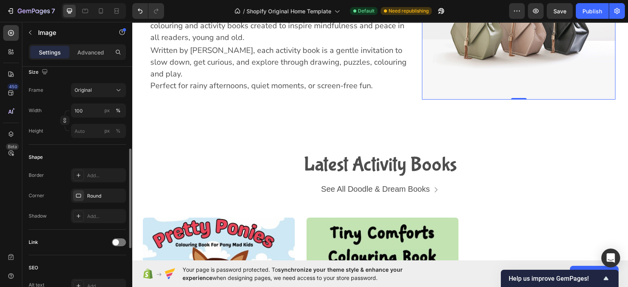
scroll to position [197, 0]
click at [88, 186] on div "Round" at bounding box center [98, 193] width 55 height 14
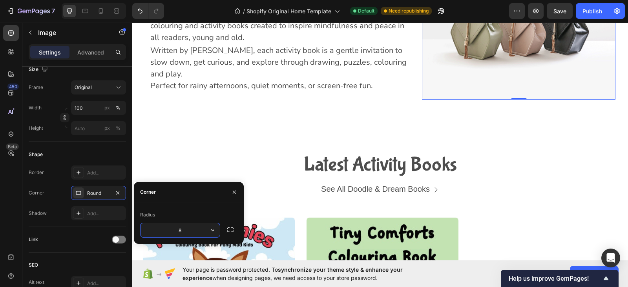
click at [189, 229] on input "8" at bounding box center [179, 230] width 79 height 14
type input "10"
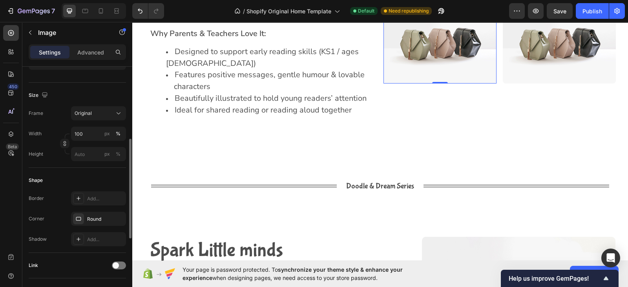
scroll to position [173, 0]
click at [92, 213] on div "Round" at bounding box center [98, 216] width 23 height 7
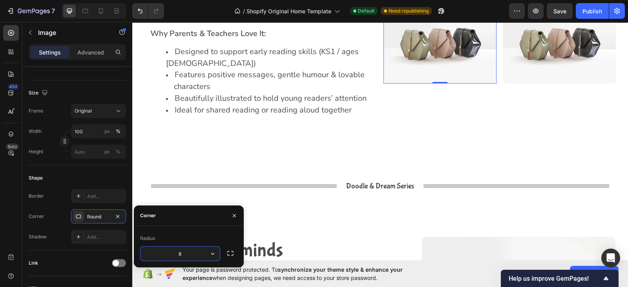
click at [182, 253] on input "8" at bounding box center [179, 254] width 79 height 14
type input "10"
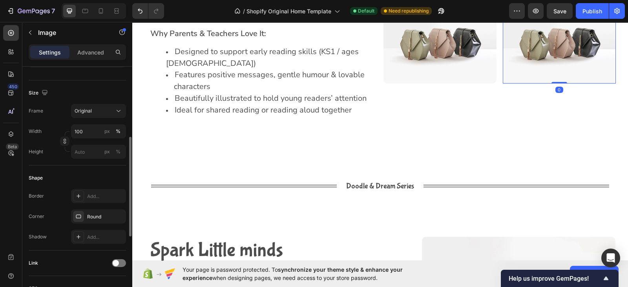
scroll to position [173, 0]
click at [528, 64] on img at bounding box center [559, 41] width 113 height 85
click at [93, 215] on div "Round" at bounding box center [98, 217] width 23 height 7
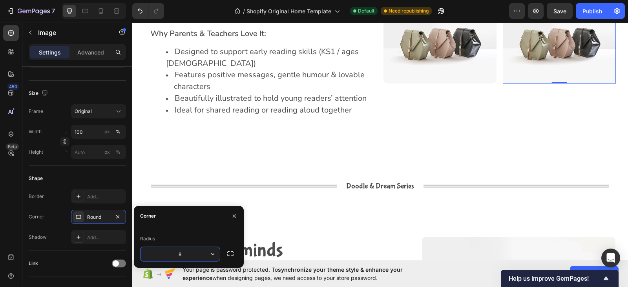
click at [187, 252] on input "8" at bounding box center [179, 254] width 79 height 14
type input "10"
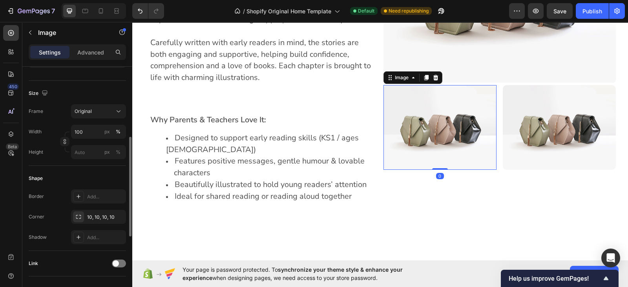
scroll to position [172, 0]
click at [474, 124] on img at bounding box center [439, 127] width 113 height 85
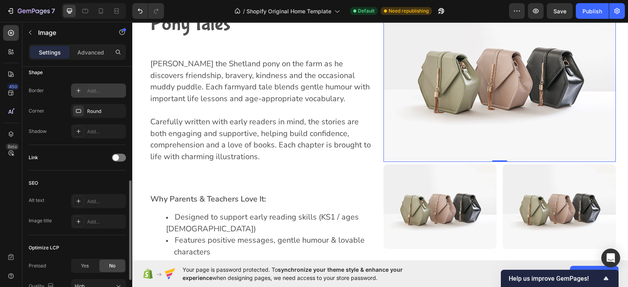
scroll to position [278, 0]
click at [98, 109] on div "Round" at bounding box center [98, 111] width 23 height 7
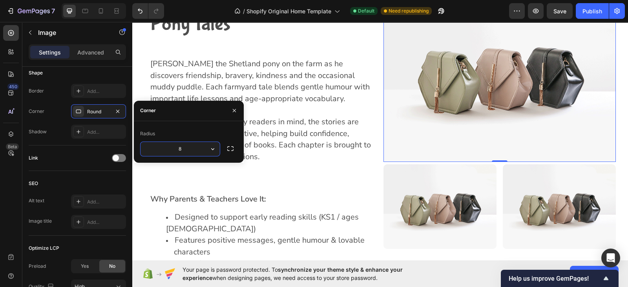
click at [186, 147] on input "8" at bounding box center [179, 149] width 79 height 14
type input "10"
click at [400, 134] on img at bounding box center [499, 75] width 232 height 174
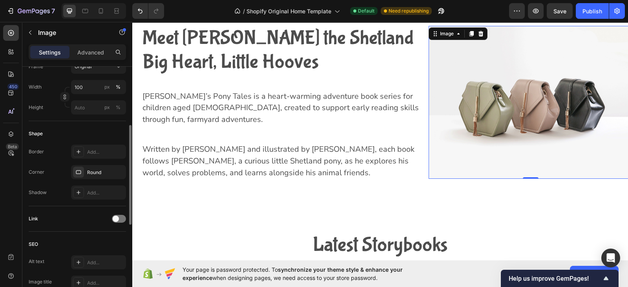
scroll to position [218, 0]
click at [90, 173] on div "Round" at bounding box center [98, 172] width 23 height 7
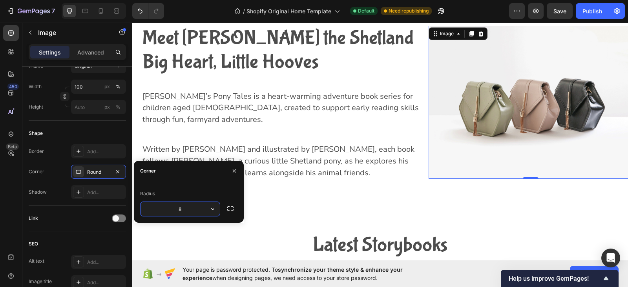
click at [184, 211] on input "8" at bounding box center [179, 209] width 79 height 14
type input "10"
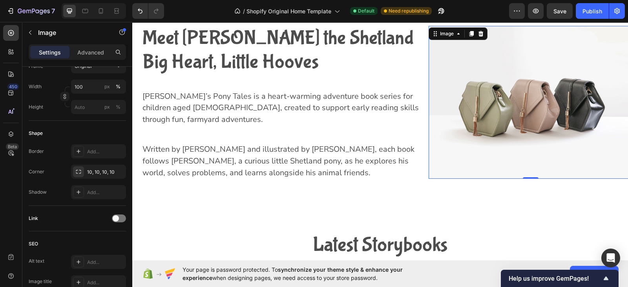
click at [441, 158] on img at bounding box center [530, 102] width 204 height 153
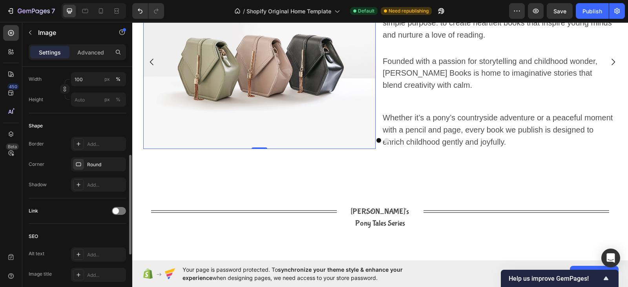
scroll to position [232, 0]
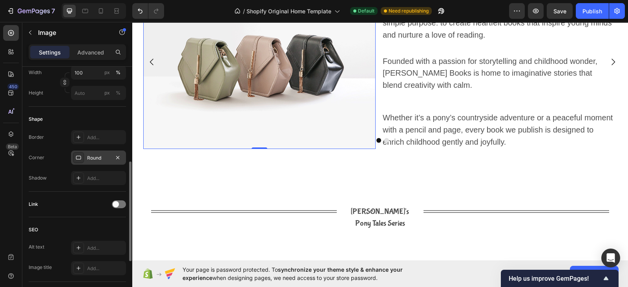
click at [104, 157] on div "Round" at bounding box center [98, 158] width 23 height 7
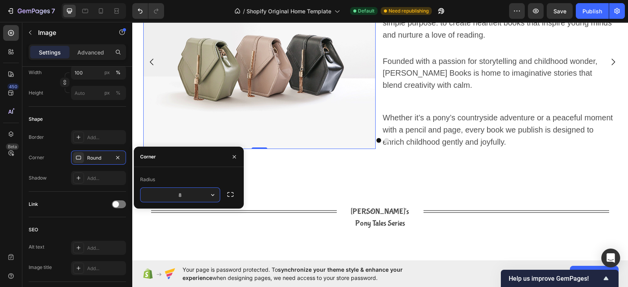
click at [190, 197] on input "8" at bounding box center [179, 195] width 79 height 14
type input "10"
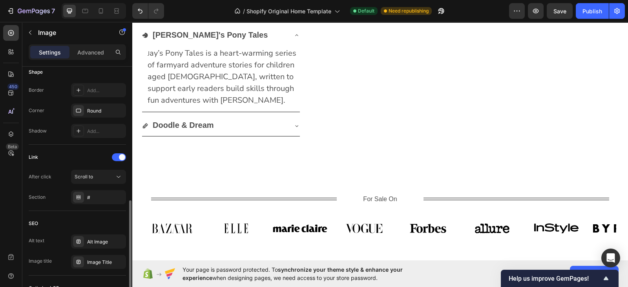
scroll to position [261, 0]
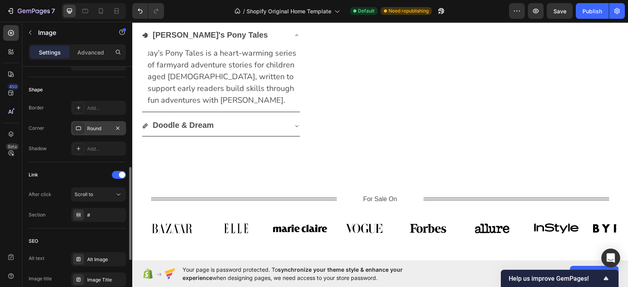
click at [91, 130] on div "Round" at bounding box center [98, 128] width 23 height 7
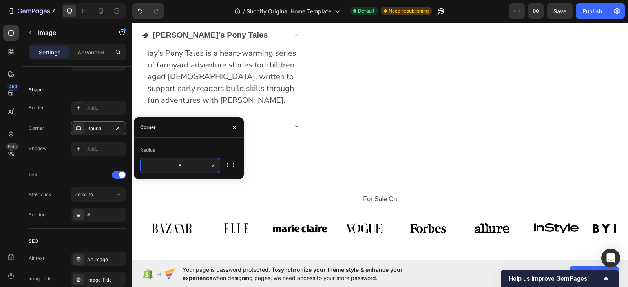
click at [186, 166] on input "8" at bounding box center [179, 165] width 79 height 14
type input "10"
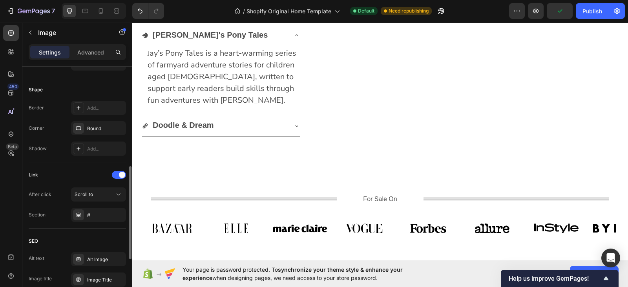
click at [104, 130] on div "Round" at bounding box center [98, 129] width 23 height 7
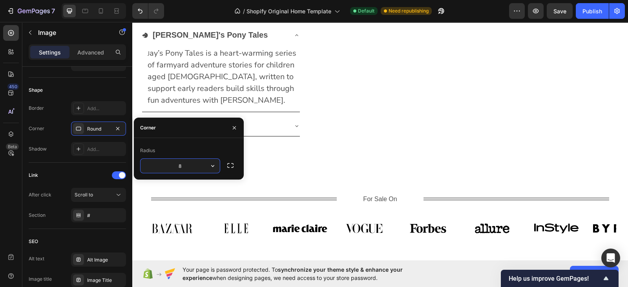
click at [188, 168] on input "8" at bounding box center [179, 166] width 79 height 14
type input "10"
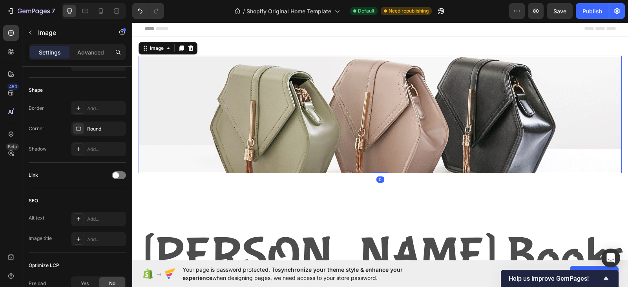
click at [389, 142] on img at bounding box center [379, 115] width 483 height 118
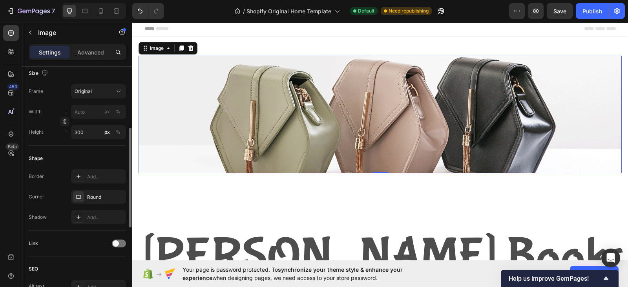
scroll to position [180, 0]
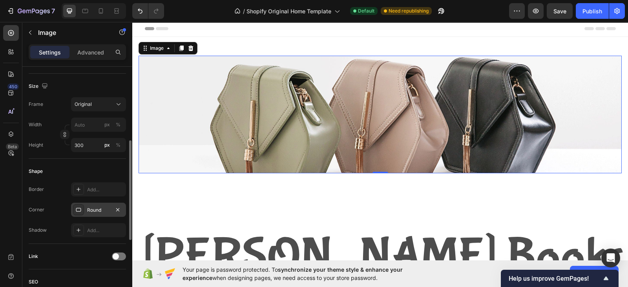
click at [88, 211] on div "Round" at bounding box center [98, 210] width 23 height 7
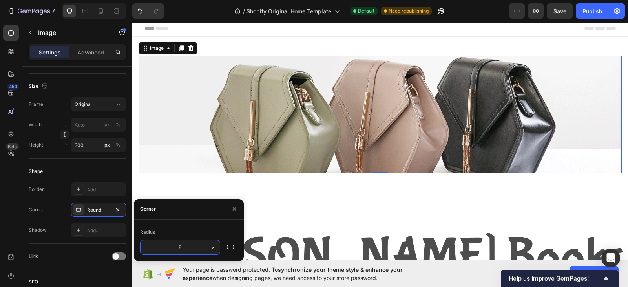
click at [182, 247] on input "8" at bounding box center [179, 247] width 79 height 14
type input "10"
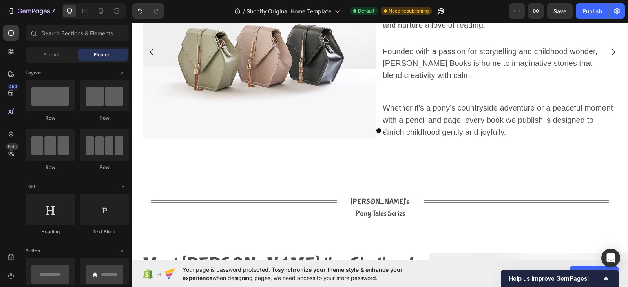
scroll to position [851, 0]
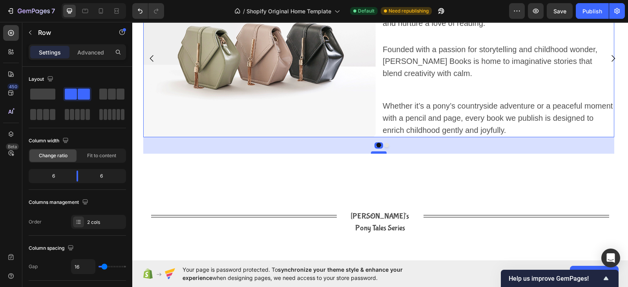
drag, startPoint x: 382, startPoint y: 135, endPoint x: 381, endPoint y: 151, distance: 16.5
click at [381, 151] on div at bounding box center [379, 152] width 16 height 2
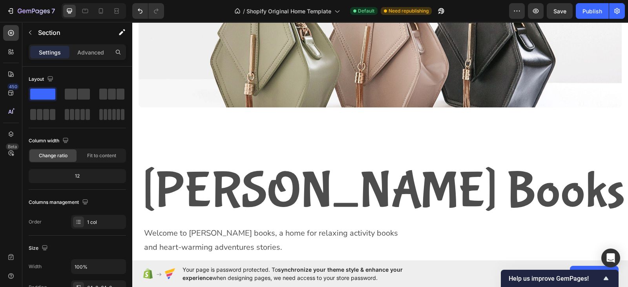
scroll to position [0, 0]
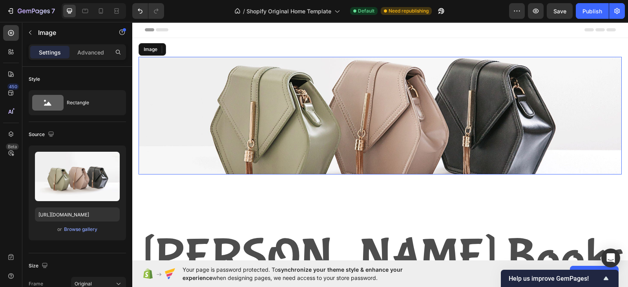
click at [382, 148] on img at bounding box center [379, 116] width 483 height 118
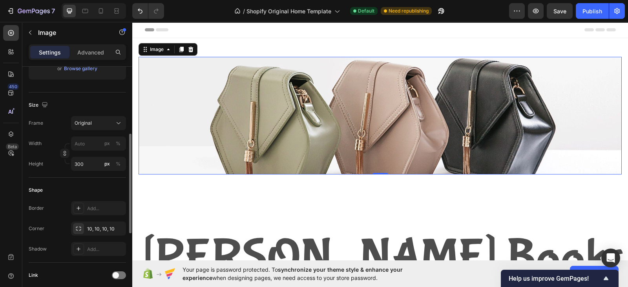
scroll to position [162, 0]
click at [88, 161] on input "300" at bounding box center [98, 163] width 55 height 14
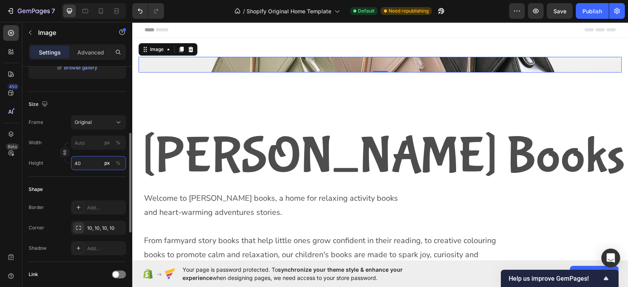
type input "400"
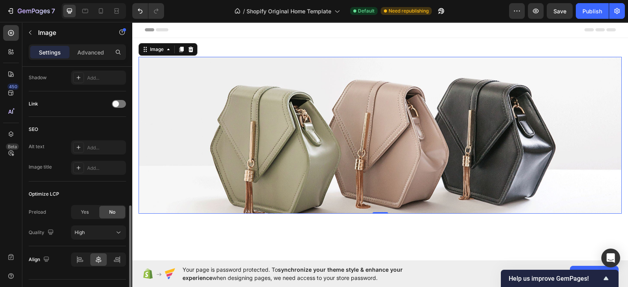
scroll to position [334, 0]
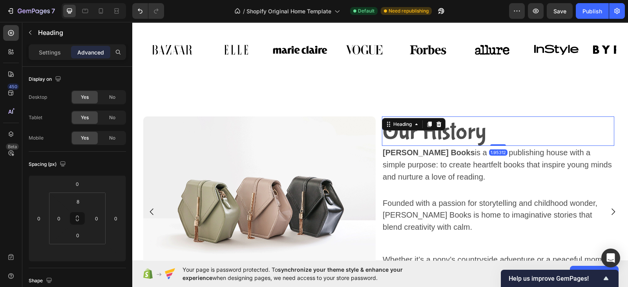
scroll to position [300, 0]
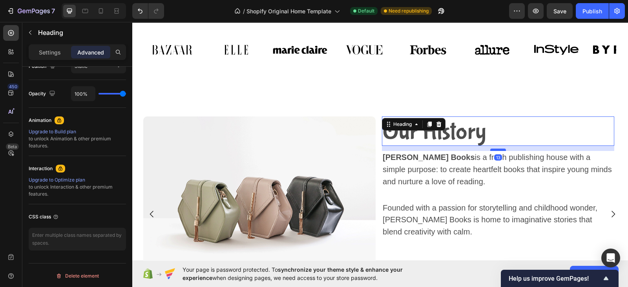
drag, startPoint x: 497, startPoint y: 145, endPoint x: 497, endPoint y: 150, distance: 5.1
click at [497, 150] on div at bounding box center [498, 150] width 16 height 2
type input "13"
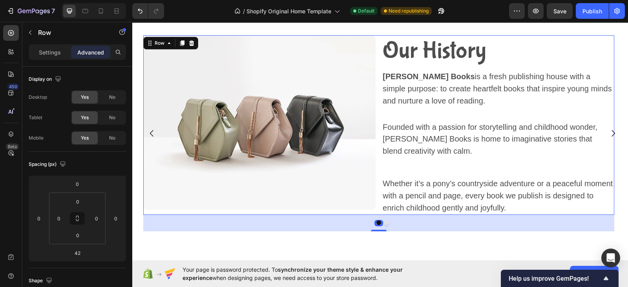
scroll to position [818, 0]
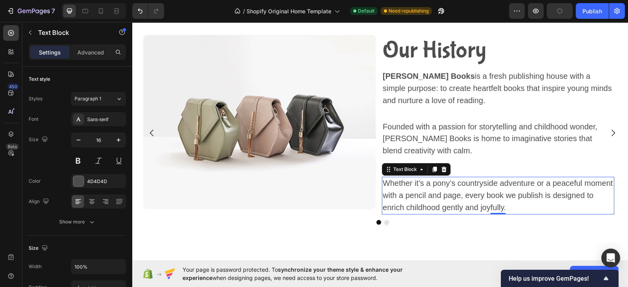
click at [497, 214] on div "0" at bounding box center [498, 214] width 8 height 6
click at [497, 209] on div "Whether it’s a pony’s countryside adventure or a peaceful moment with a pencil …" at bounding box center [498, 196] width 232 height 38
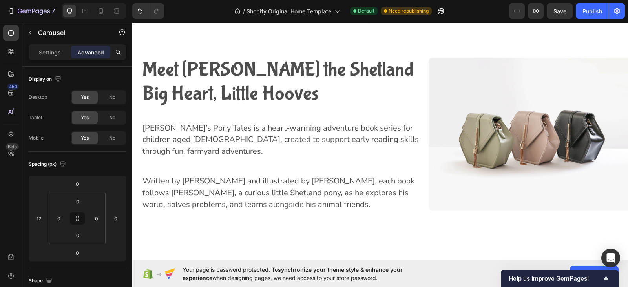
scroll to position [1103, 0]
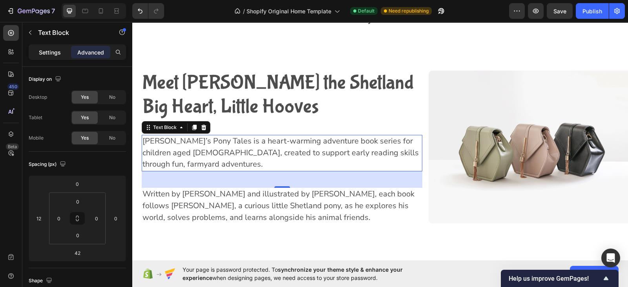
click at [42, 51] on p "Settings" at bounding box center [50, 52] width 22 height 8
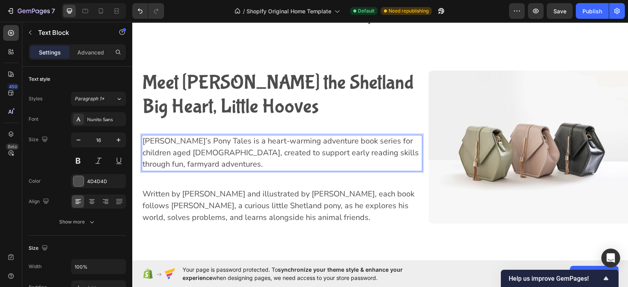
click at [245, 136] on span "Jay’s Pony Tales is a heart-warming adventure book series for children aged 5–8…" at bounding box center [280, 153] width 276 height 34
click at [416, 142] on p "Jay’s Pony Tales is a heart-warming adventure book series for children aged 5–8…" at bounding box center [281, 153] width 279 height 35
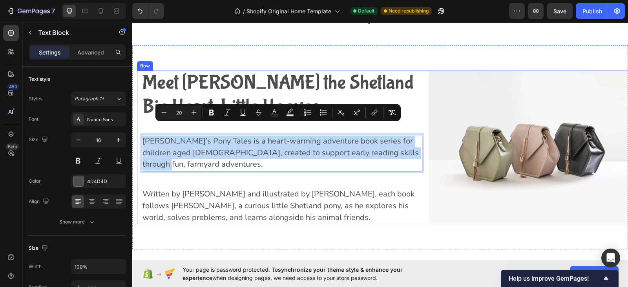
drag, startPoint x: 416, startPoint y: 142, endPoint x: 141, endPoint y: 130, distance: 275.2
click at [141, 130] on div "Meet Jay the Shetland Big Heart, Little Hooves Heading Jay’s Pony Tales is a he…" at bounding box center [279, 148] width 285 height 154
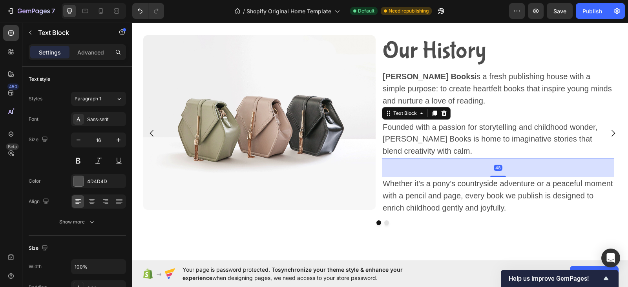
scroll to position [790, 0]
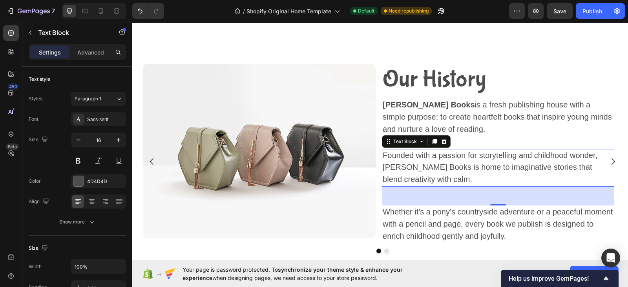
click at [456, 180] on p "Founded with a passion for storytelling and childhood wonder, [PERSON_NAME] Boo…" at bounding box center [497, 168] width 231 height 36
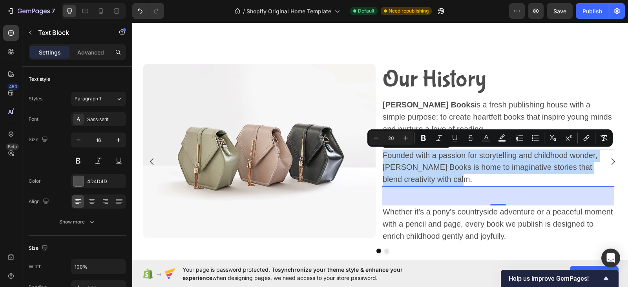
drag, startPoint x: 456, startPoint y: 180, endPoint x: 383, endPoint y: 156, distance: 76.9
click at [383, 156] on p "Founded with a passion for storytelling and childhood wonder, [PERSON_NAME] Boo…" at bounding box center [497, 168] width 231 height 36
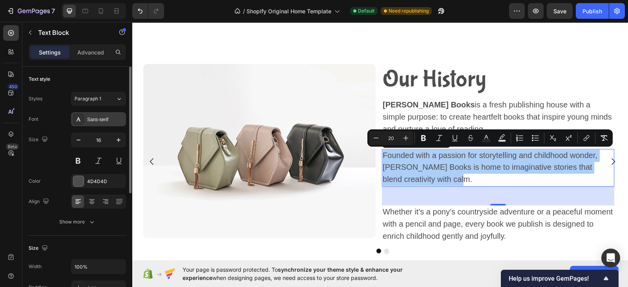
click at [101, 120] on div "Sans-serif" at bounding box center [105, 119] width 37 height 7
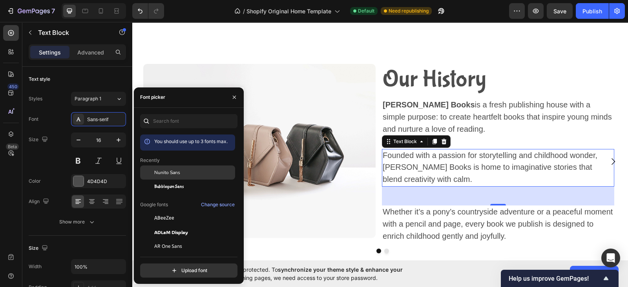
click at [172, 175] on span "Nunito Sans" at bounding box center [167, 172] width 26 height 7
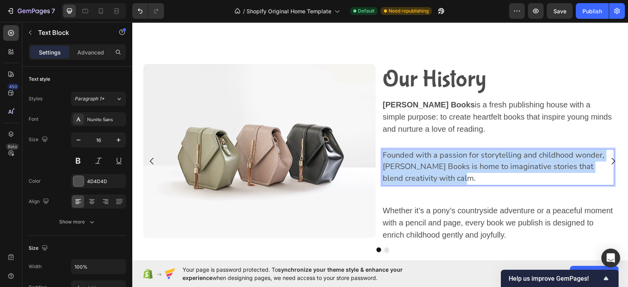
drag, startPoint x: 459, startPoint y: 177, endPoint x: 383, endPoint y: 153, distance: 79.4
click at [383, 153] on p "Founded with a passion for storytelling and childhood wonder, [PERSON_NAME] Boo…" at bounding box center [497, 167] width 231 height 35
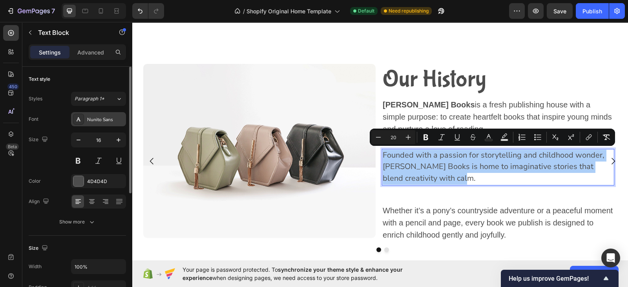
click at [96, 119] on div "Nunito Sans" at bounding box center [105, 119] width 37 height 7
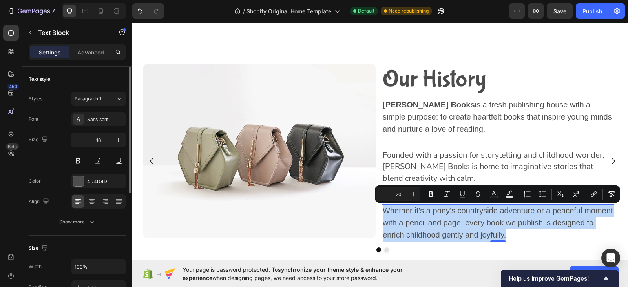
drag, startPoint x: 508, startPoint y: 234, endPoint x: 383, endPoint y: 213, distance: 126.5
click at [383, 213] on p "Whether it’s a pony’s countryside adventure or a peaceful moment with a pencil …" at bounding box center [497, 223] width 231 height 36
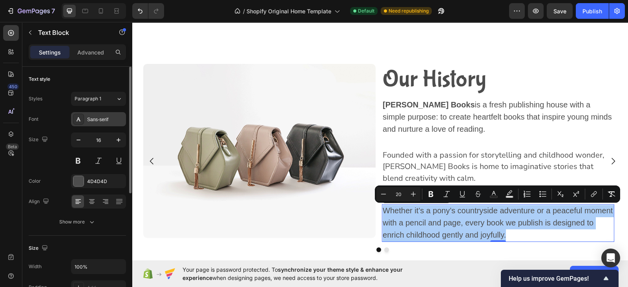
click at [98, 119] on div "Sans-serif" at bounding box center [105, 119] width 37 height 7
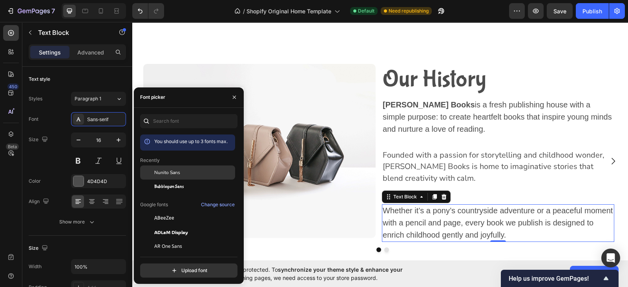
click at [162, 170] on span "Nunito Sans" at bounding box center [167, 172] width 26 height 7
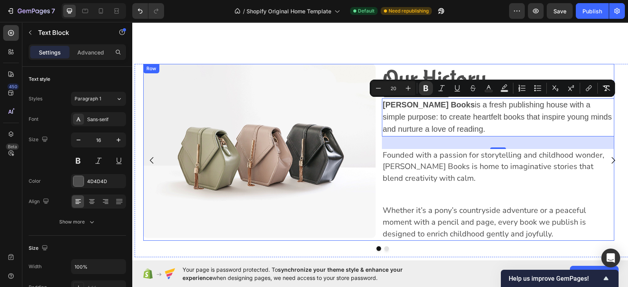
drag, startPoint x: 472, startPoint y: 131, endPoint x: 381, endPoint y: 107, distance: 93.6
click at [381, 107] on div "Image Our History Heading Willow Hart Books is a fresh publishing house with a …" at bounding box center [378, 152] width 471 height 177
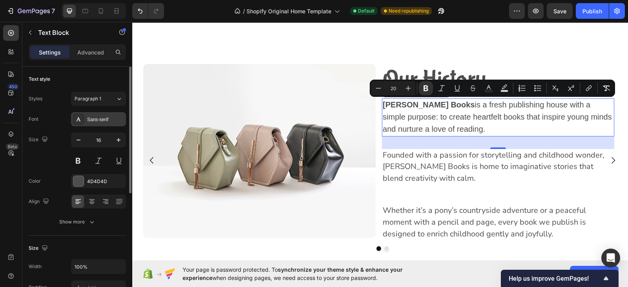
click at [94, 119] on div "Sans-serif" at bounding box center [105, 119] width 37 height 7
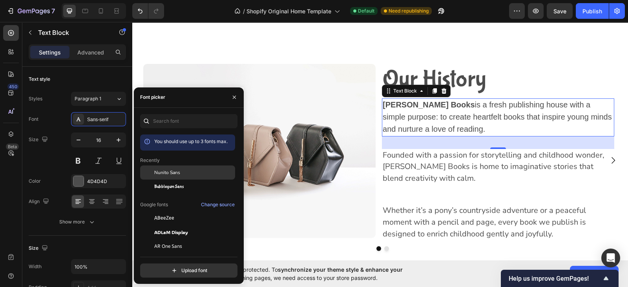
click at [168, 173] on span "Nunito Sans" at bounding box center [167, 172] width 26 height 7
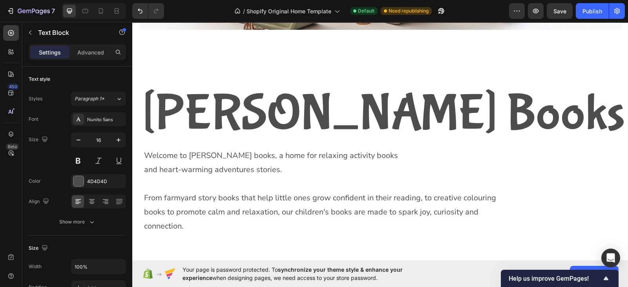
scroll to position [202, 0]
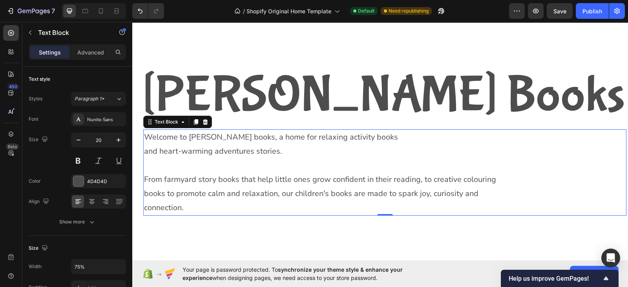
click at [252, 186] on p "From farmyard story books that help little ones grow confident in their reading…" at bounding box center [324, 194] width 361 height 42
click at [251, 151] on p "and heart-warming adventures stories." at bounding box center [324, 151] width 361 height 14
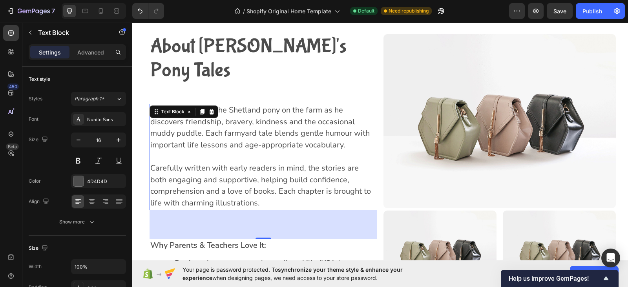
scroll to position [1724, 0]
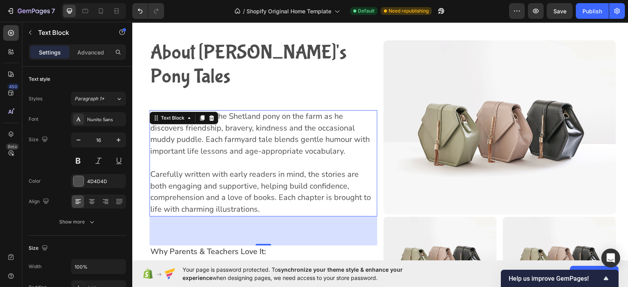
click at [230, 113] on span "Join Jay the Shetland pony on the farm as he discovers friendship, bravery, kin…" at bounding box center [259, 134] width 219 height 46
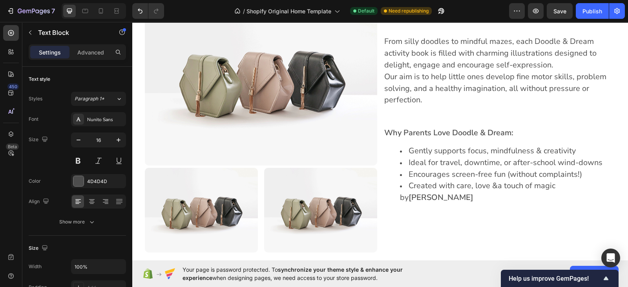
scroll to position [2702, 0]
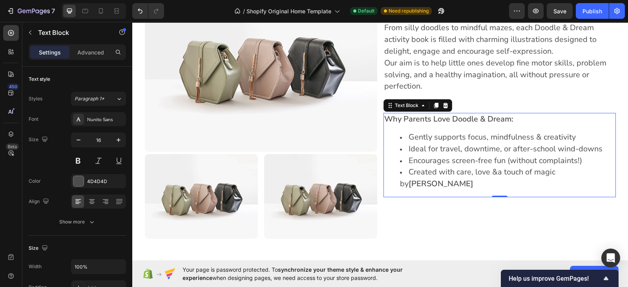
click at [437, 162] on span "Encourages screen-free fun (without complaints!)" at bounding box center [494, 160] width 173 height 11
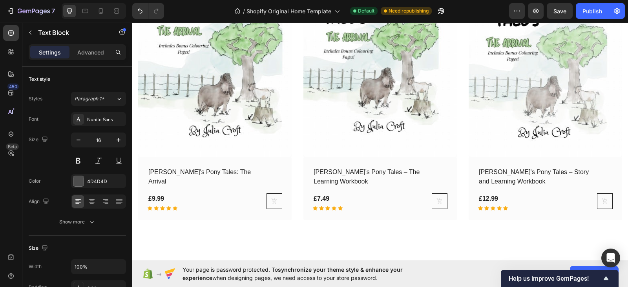
scroll to position [1491, 0]
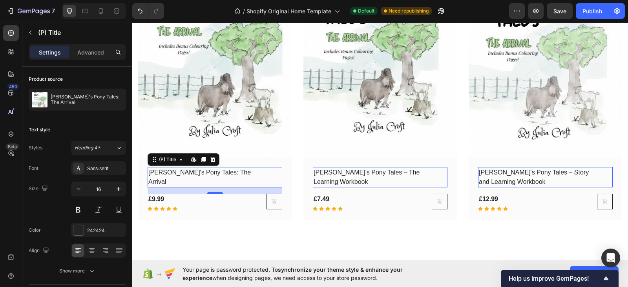
click at [148, 167] on link "Jay's Pony Tales: The Arrival" at bounding box center [209, 177] width 122 height 20
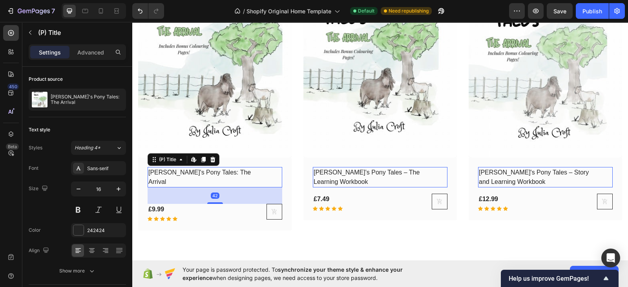
drag, startPoint x: 215, startPoint y: 180, endPoint x: 215, endPoint y: 190, distance: 10.2
click at [215, 202] on div at bounding box center [215, 203] width 16 height 2
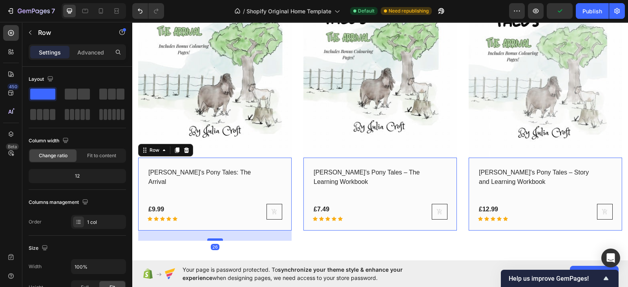
drag, startPoint x: 215, startPoint y: 216, endPoint x: 214, endPoint y: 226, distance: 10.2
click at [214, 239] on div at bounding box center [215, 240] width 16 height 2
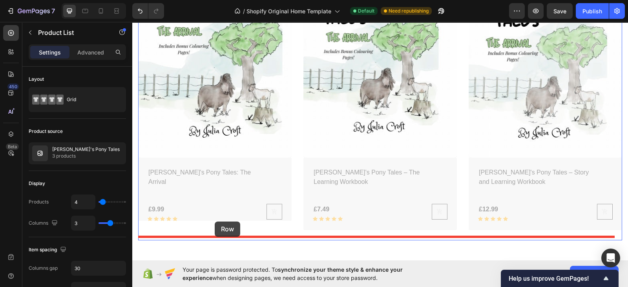
drag, startPoint x: 215, startPoint y: 228, endPoint x: 215, endPoint y: 222, distance: 5.9
click at [215, 222] on div "Latest Storybooks Heading See All Jay's Pony Tales Button Row (P) Images Row Ja…" at bounding box center [379, 241] width 495 height 3421
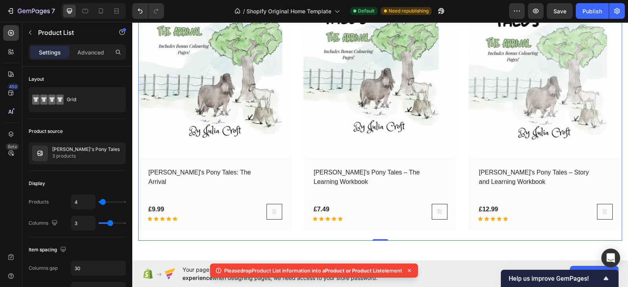
click at [215, 222] on div "(P) Images Row Jay's Pony Tales: The Arrival (P) Title £9.99 (P) Price (P) Pric…" at bounding box center [214, 90] width 153 height 300
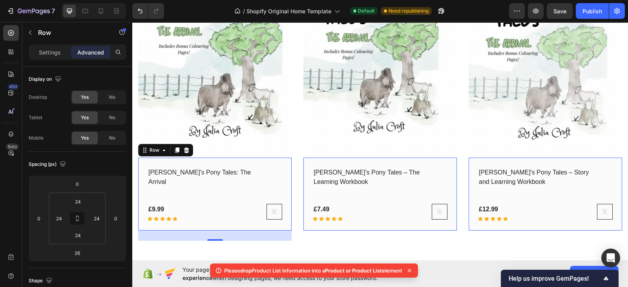
drag, startPoint x: 230, startPoint y: 224, endPoint x: 217, endPoint y: 214, distance: 16.2
click at [217, 214] on div "Jay's Pony Tales: The Arrival (P) Title £9.99 (P) Price (P) Price Row Icon Icon…" at bounding box center [214, 194] width 153 height 73
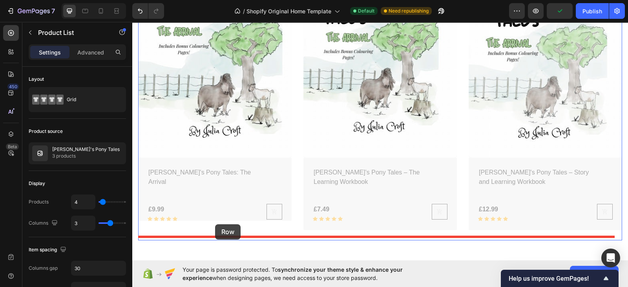
click at [215, 224] on div "Latest Storybooks Heading See All Jay's Pony Tales Button Row (P) Images Row Ja…" at bounding box center [379, 241] width 495 height 3421
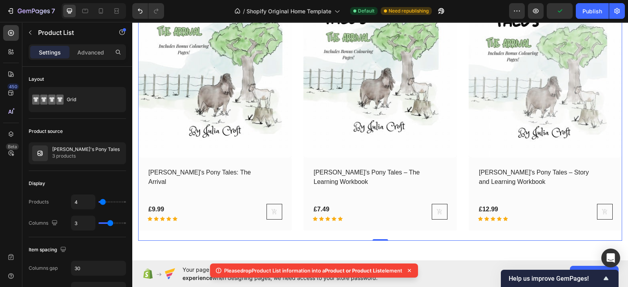
click at [215, 224] on div "(P) Images Row Jay's Pony Tales: The Arrival (P) Title £9.99 (P) Price (P) Pric…" at bounding box center [214, 90] width 153 height 300
click at [380, 233] on div "(P) Images Row Jay’s Pony Tales – The Learning Workbook (P) Title £7.49 (P) Pri…" at bounding box center [379, 90] width 153 height 300
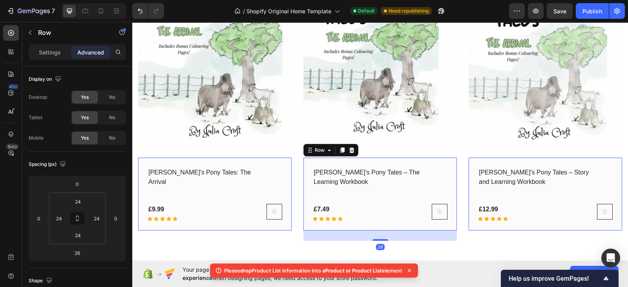
click at [421, 231] on div "26" at bounding box center [379, 236] width 153 height 10
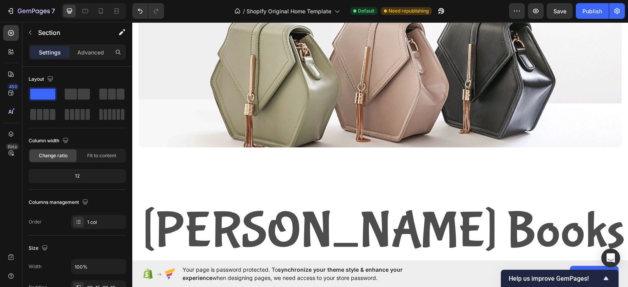
scroll to position [0, 0]
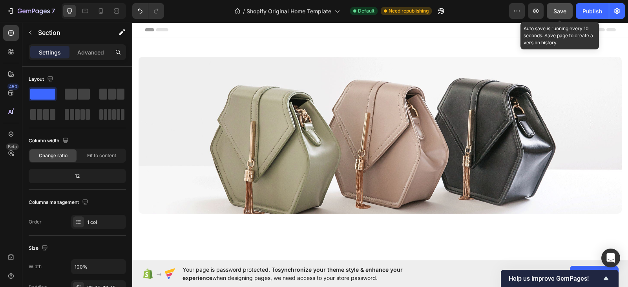
click at [557, 8] on span "Save" at bounding box center [559, 11] width 13 height 7
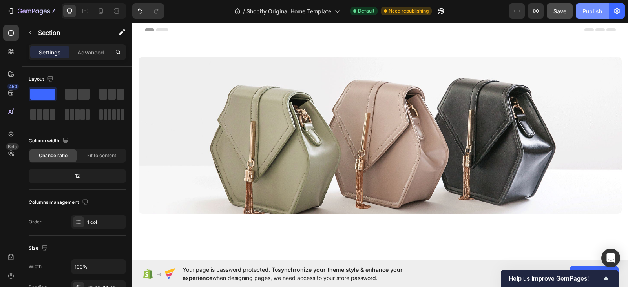
click at [591, 11] on div "Publish" at bounding box center [592, 11] width 20 height 8
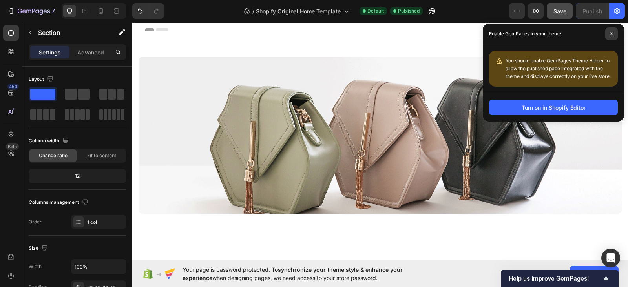
click at [614, 31] on span at bounding box center [611, 33] width 13 height 13
